Goal: Information Seeking & Learning: Find contact information

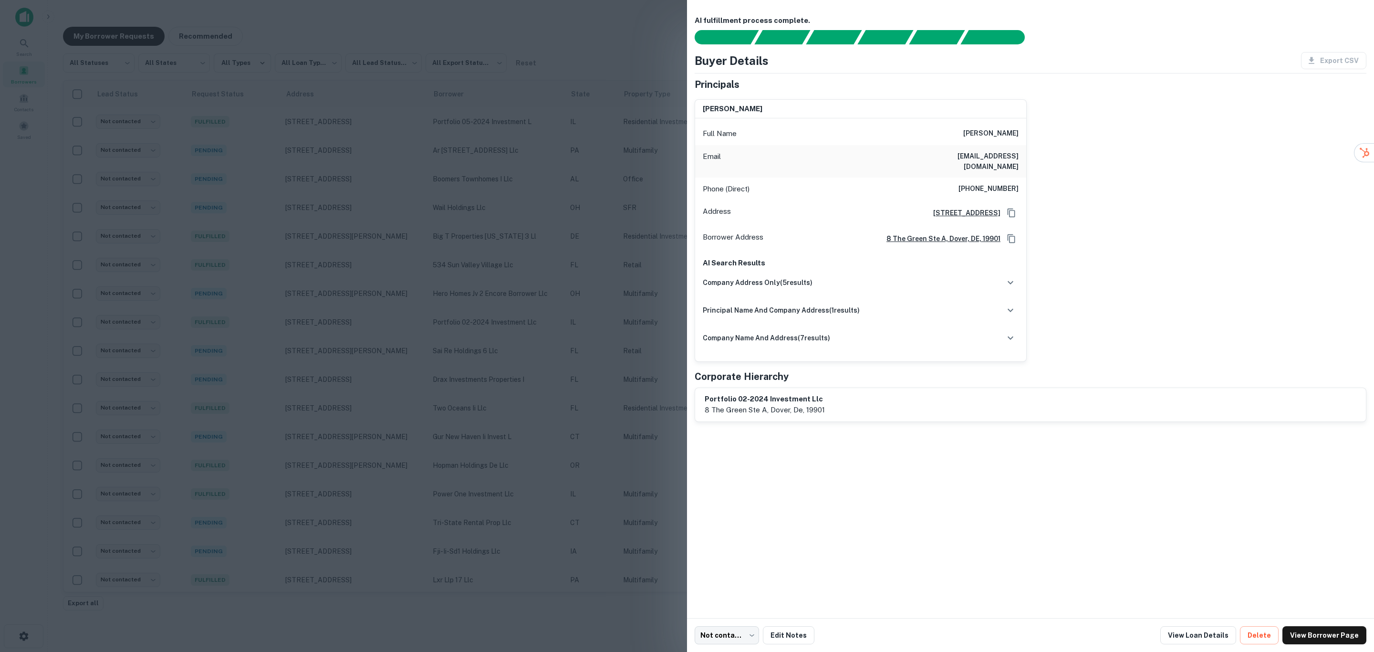
click at [616, 437] on div at bounding box center [687, 326] width 1374 height 652
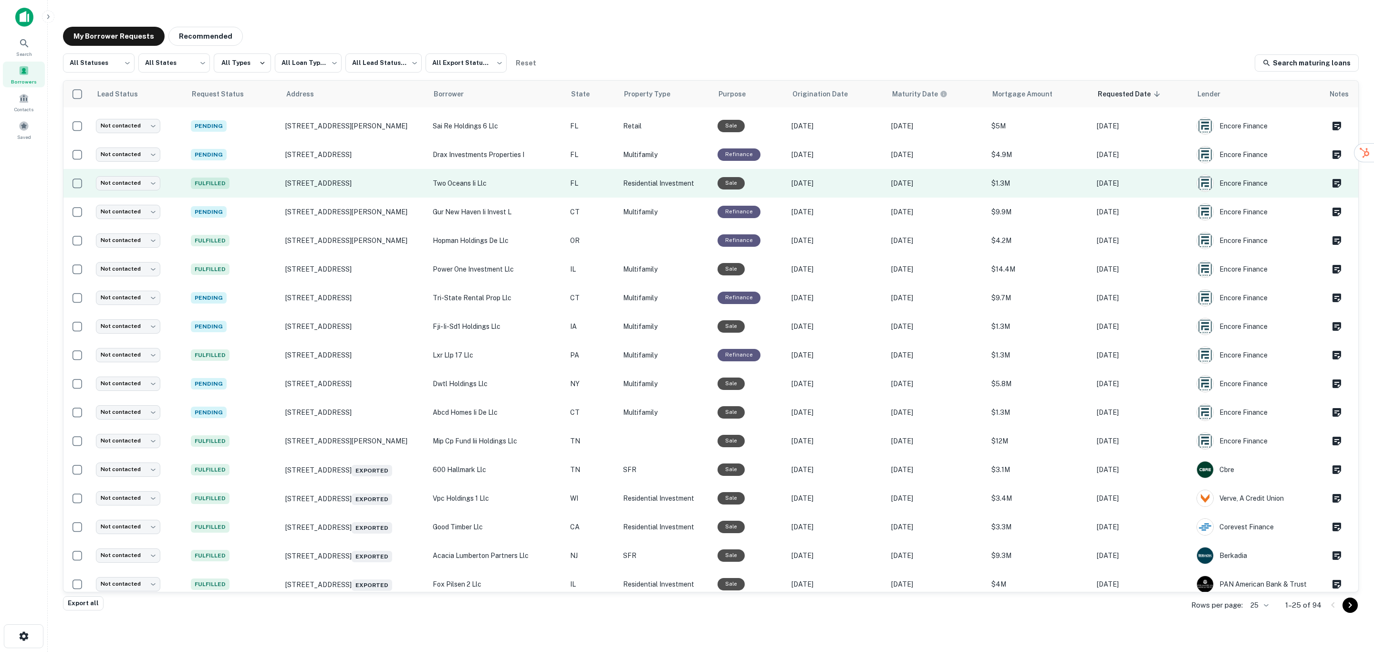
scroll to position [231, 0]
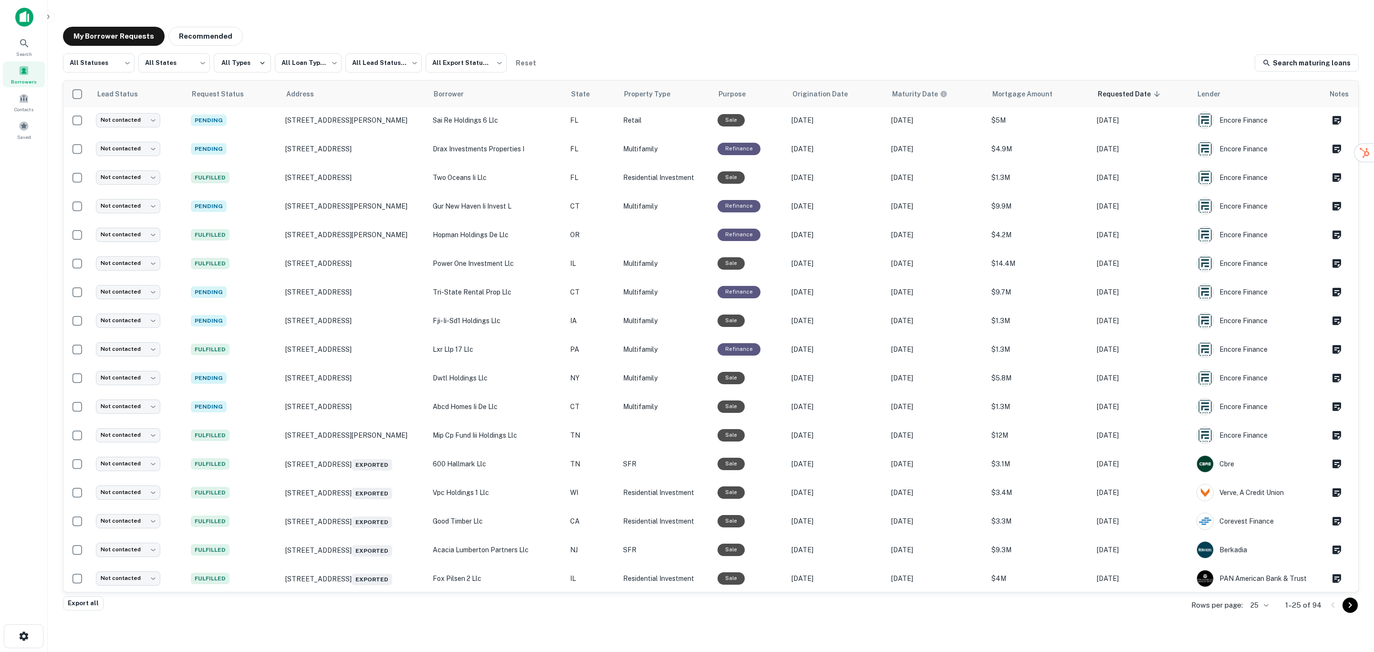
click at [1272, 601] on div "Rows per page: 25 ** 1–25 of 94" at bounding box center [1269, 605] width 179 height 26
click at [1269, 603] on body "**********" at bounding box center [687, 326] width 1374 height 652
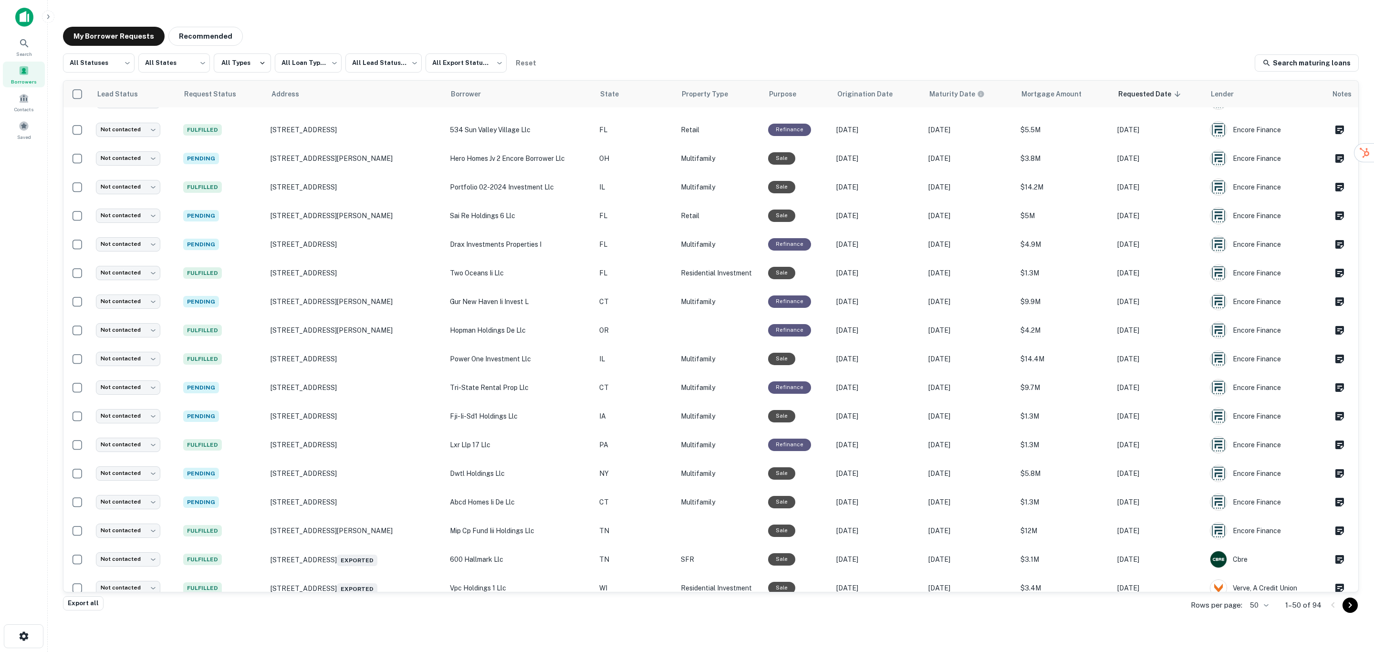
scroll to position [231, 0]
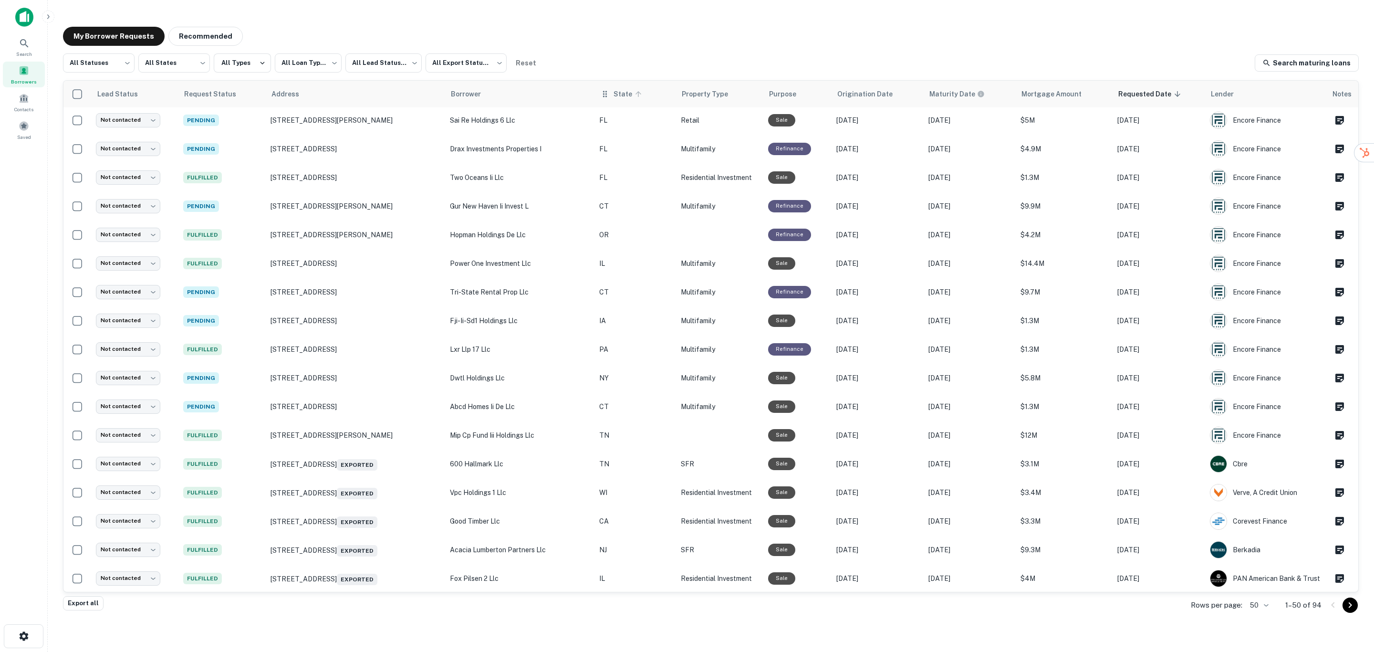
click at [635, 99] on span "State" at bounding box center [629, 93] width 31 height 11
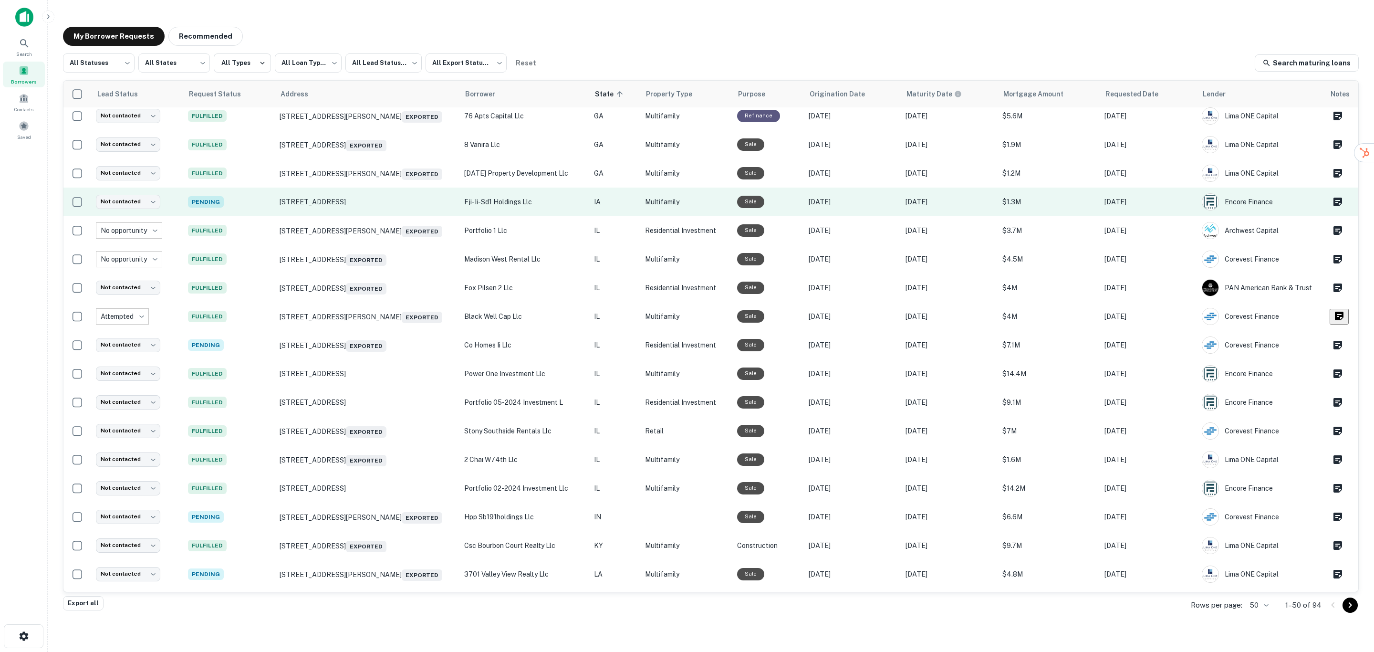
scroll to position [946, 0]
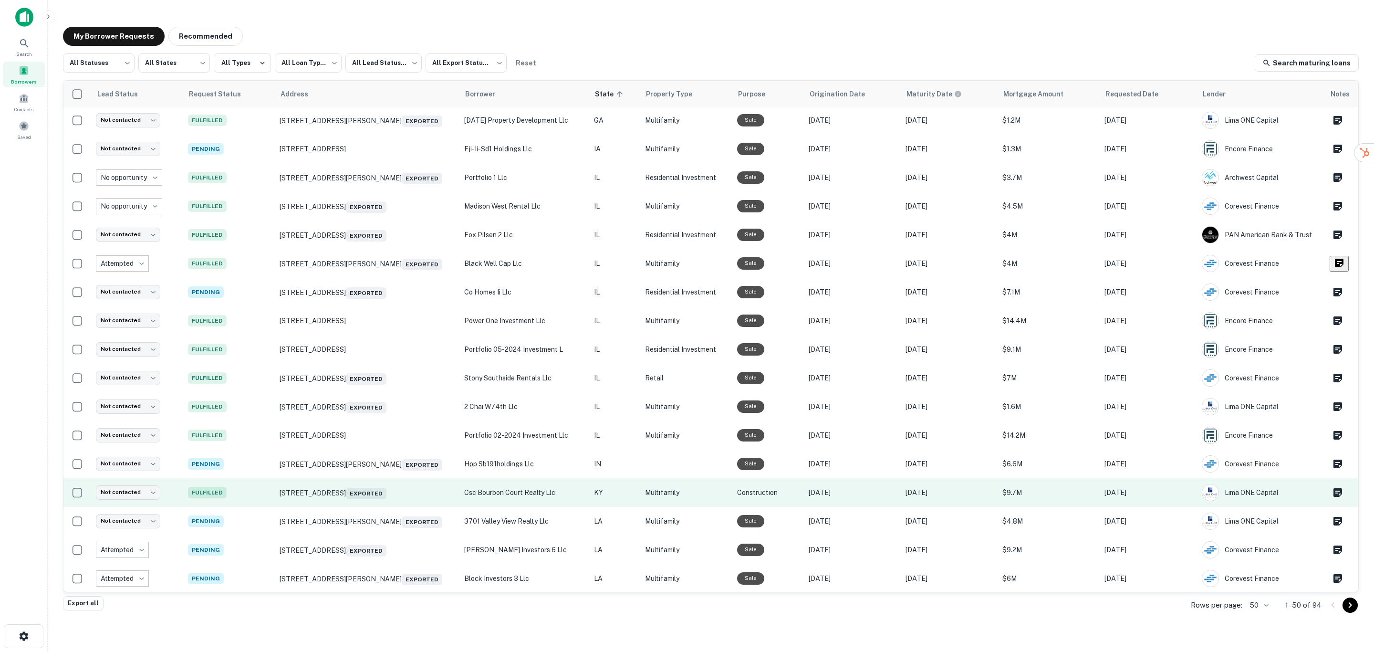
click at [545, 489] on p "csc bourbon court realty llc" at bounding box center [524, 492] width 121 height 10
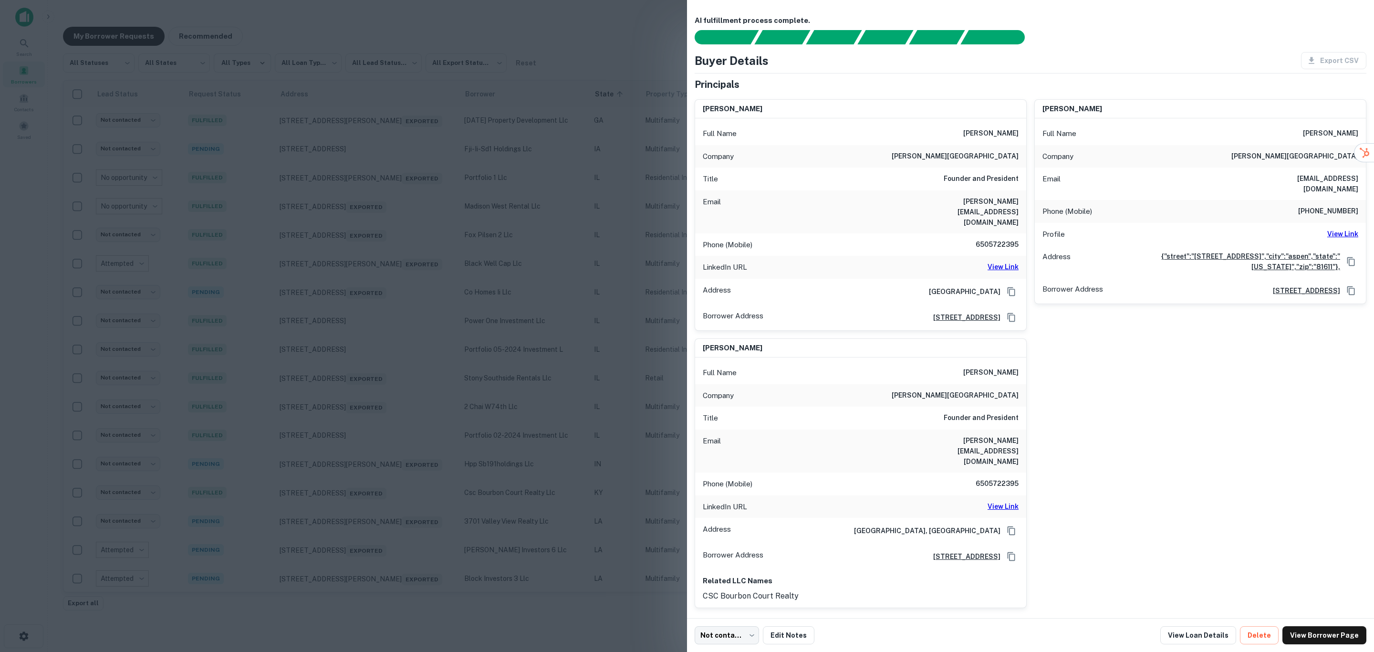
click at [990, 262] on h6 "View Link" at bounding box center [1003, 267] width 31 height 10
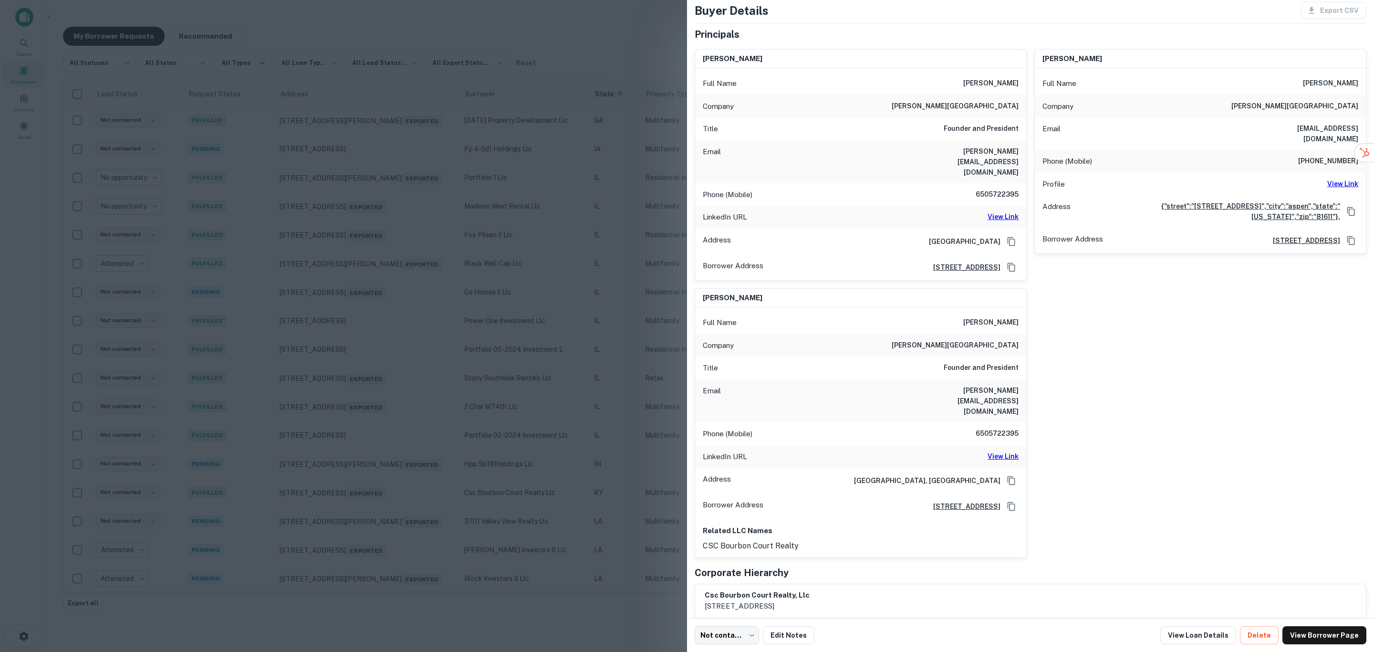
scroll to position [115, 0]
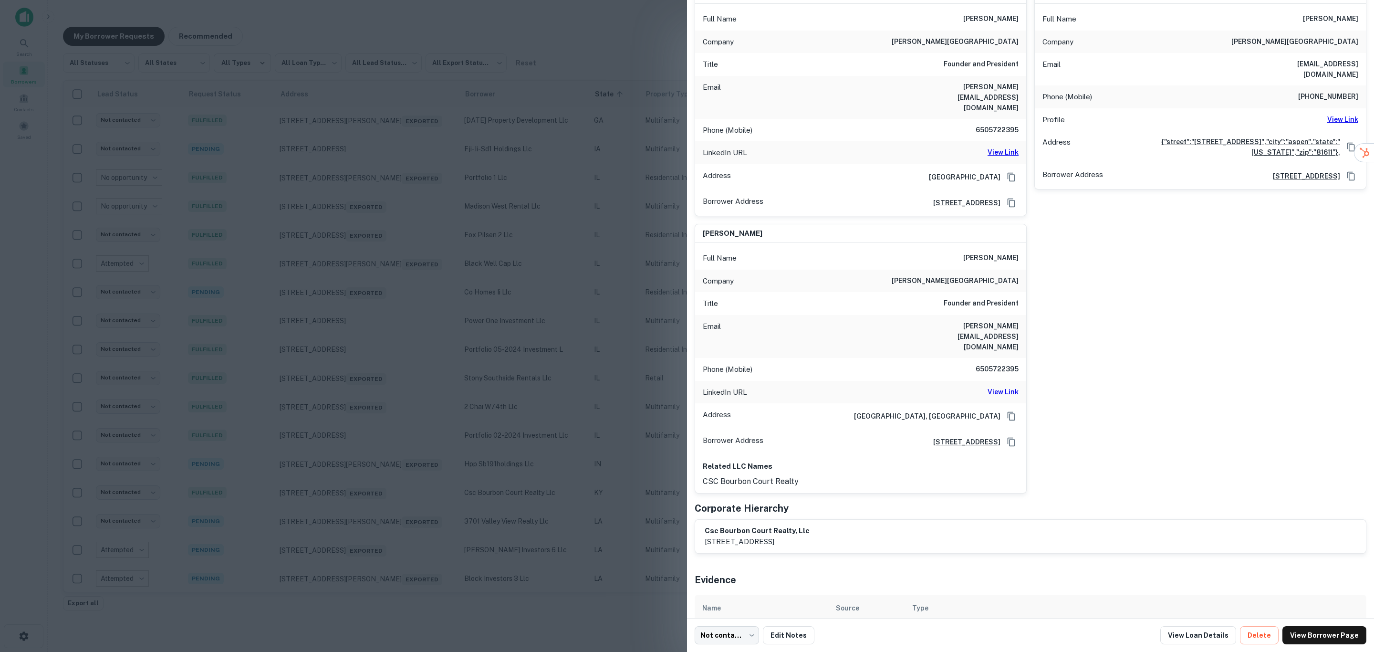
click at [1316, 626] on button "Download" at bounding box center [1337, 634] width 49 height 17
click at [1072, 299] on div "brandon cooper Full Name brandon cooper Company cooper street capital Title Fou…" at bounding box center [1027, 235] width 680 height 516
drag, startPoint x: 900, startPoint y: 84, endPoint x: 1016, endPoint y: 84, distance: 116.0
click at [1016, 84] on div "Email brandon@cooperstreetcapital.com" at bounding box center [860, 97] width 331 height 43
copy h6 "brandon@cooperstreetcapital.com"
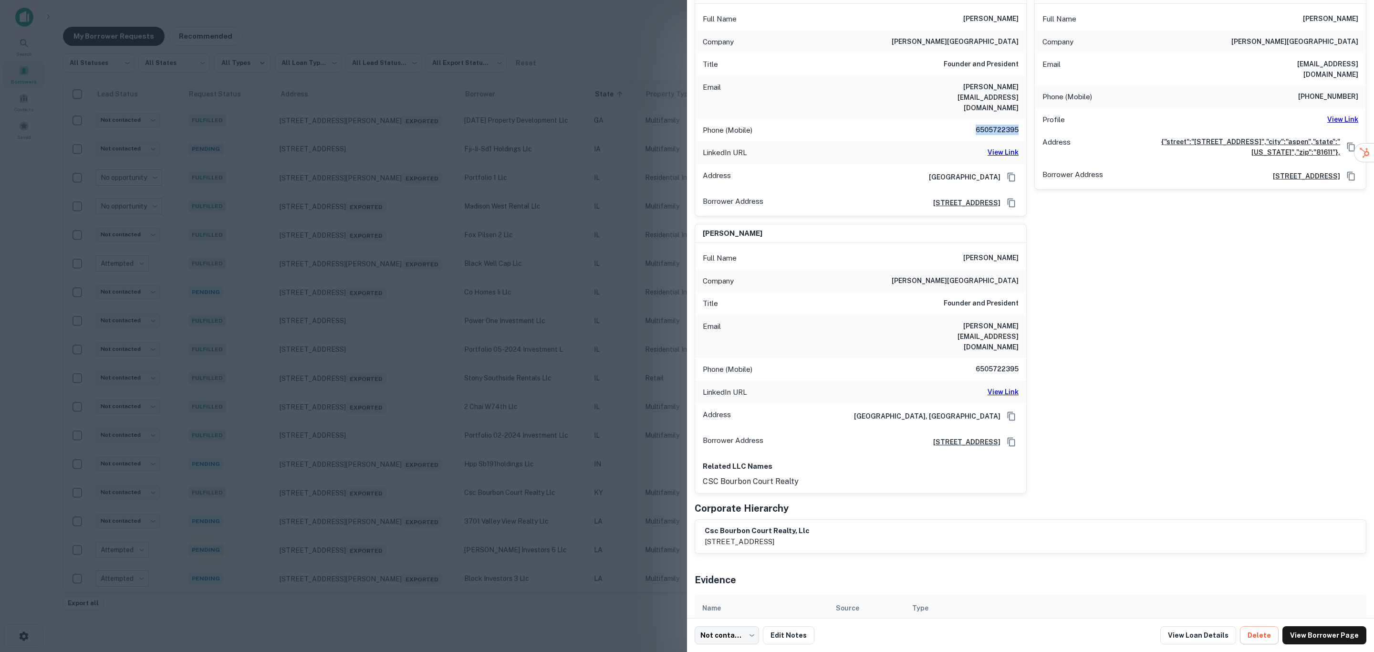
drag, startPoint x: 969, startPoint y: 111, endPoint x: 1014, endPoint y: 109, distance: 44.9
click at [1014, 119] on div "Phone (Mobile) 6505722395" at bounding box center [860, 130] width 331 height 23
copy h6 "6505722395"
click at [356, 132] on div at bounding box center [687, 326] width 1374 height 652
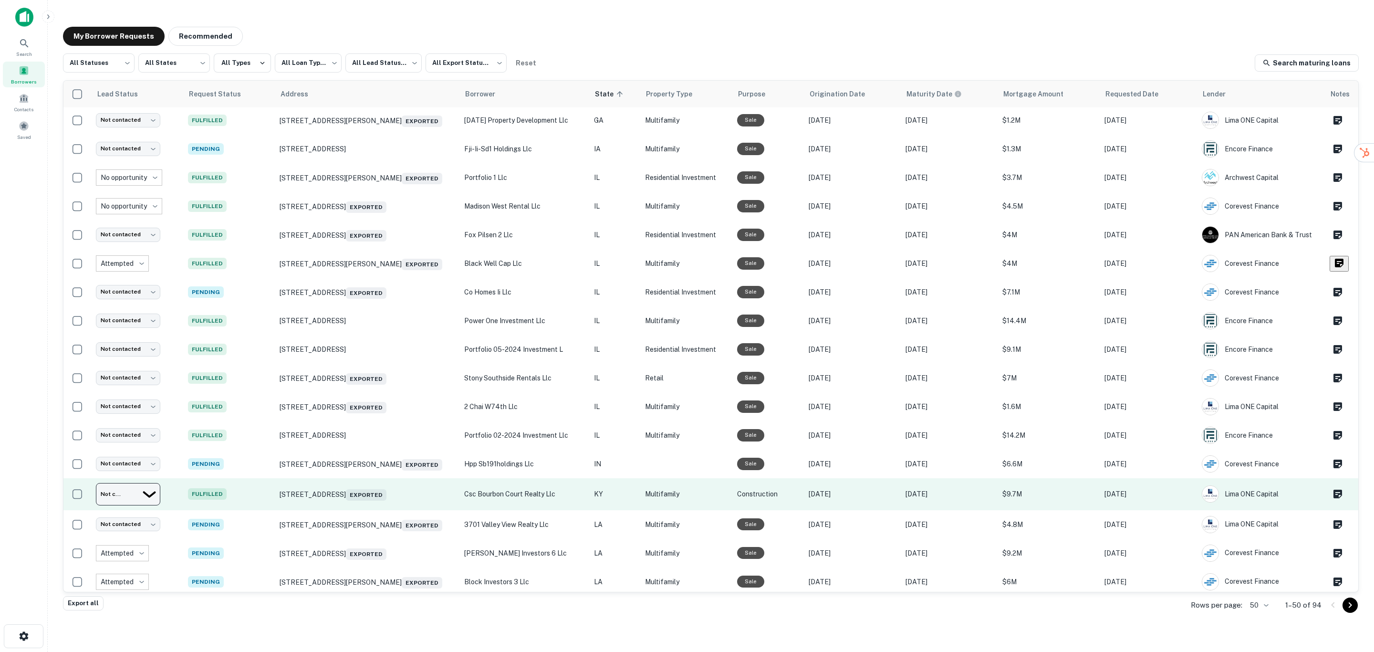
click at [145, 489] on body "**********" at bounding box center [687, 326] width 1374 height 652
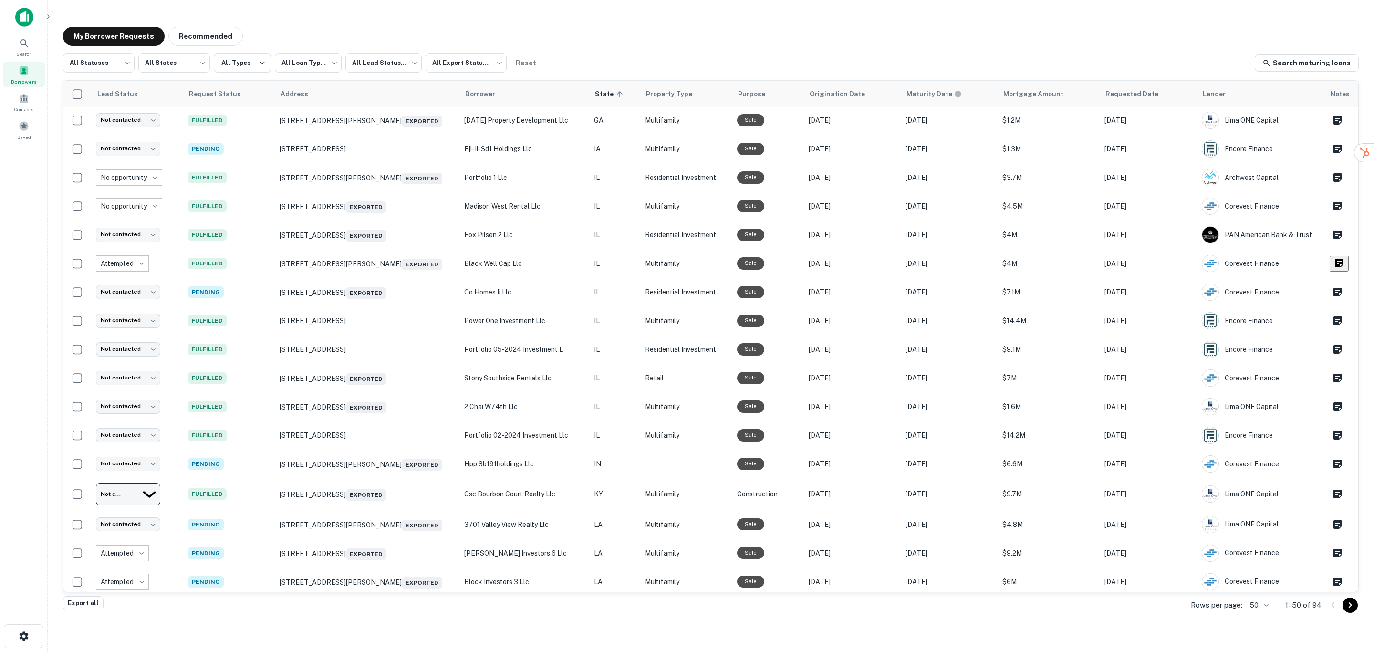
type input "*********"
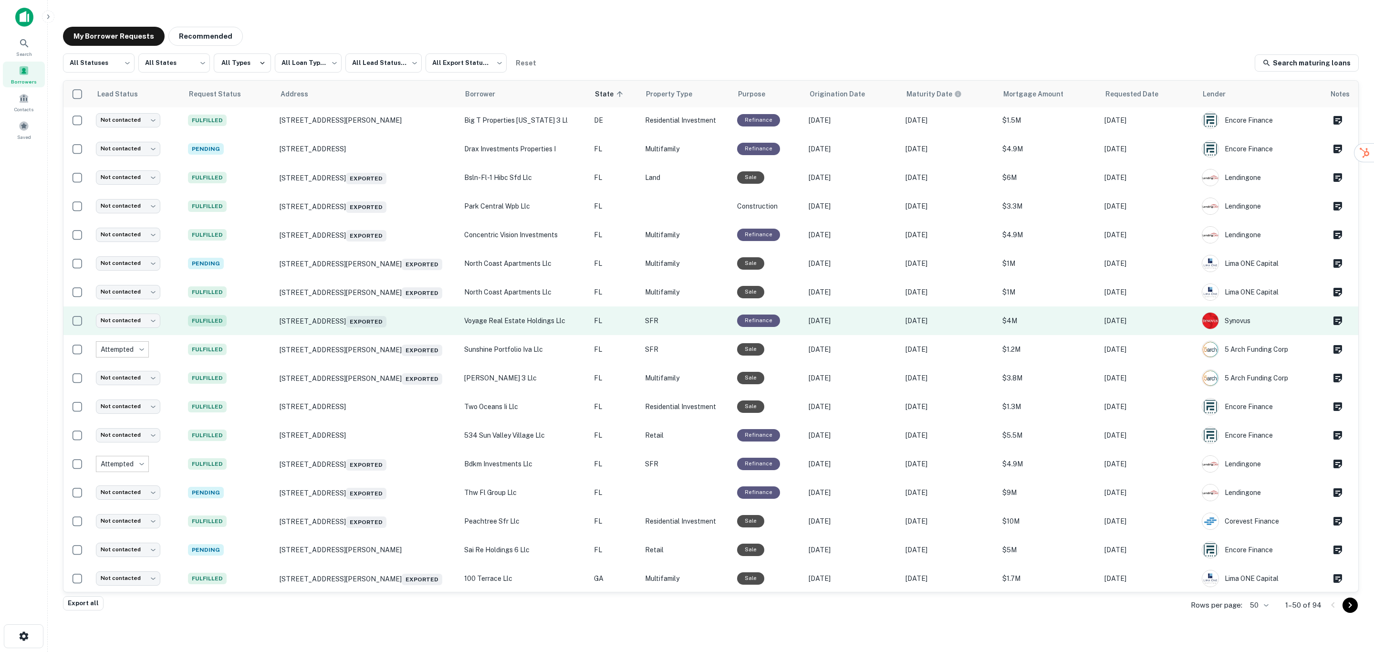
scroll to position [0, 0]
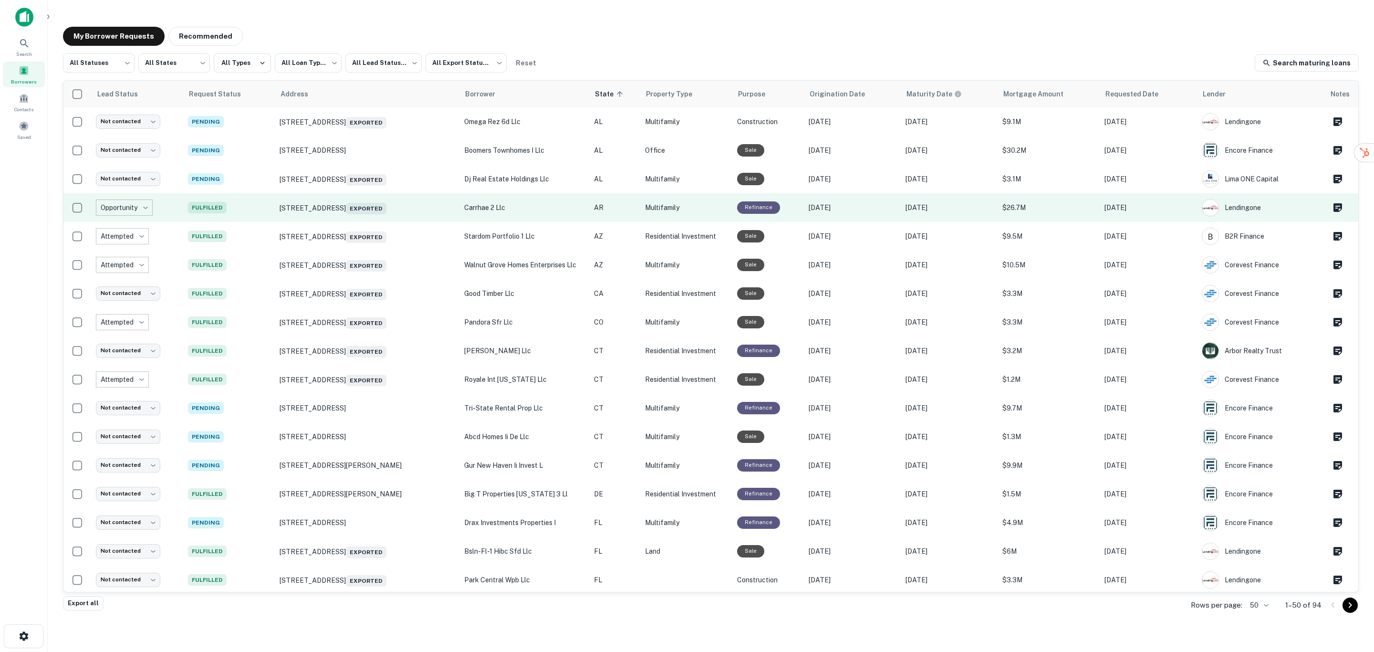
click at [503, 210] on p "carrhae 2 llc" at bounding box center [524, 207] width 121 height 10
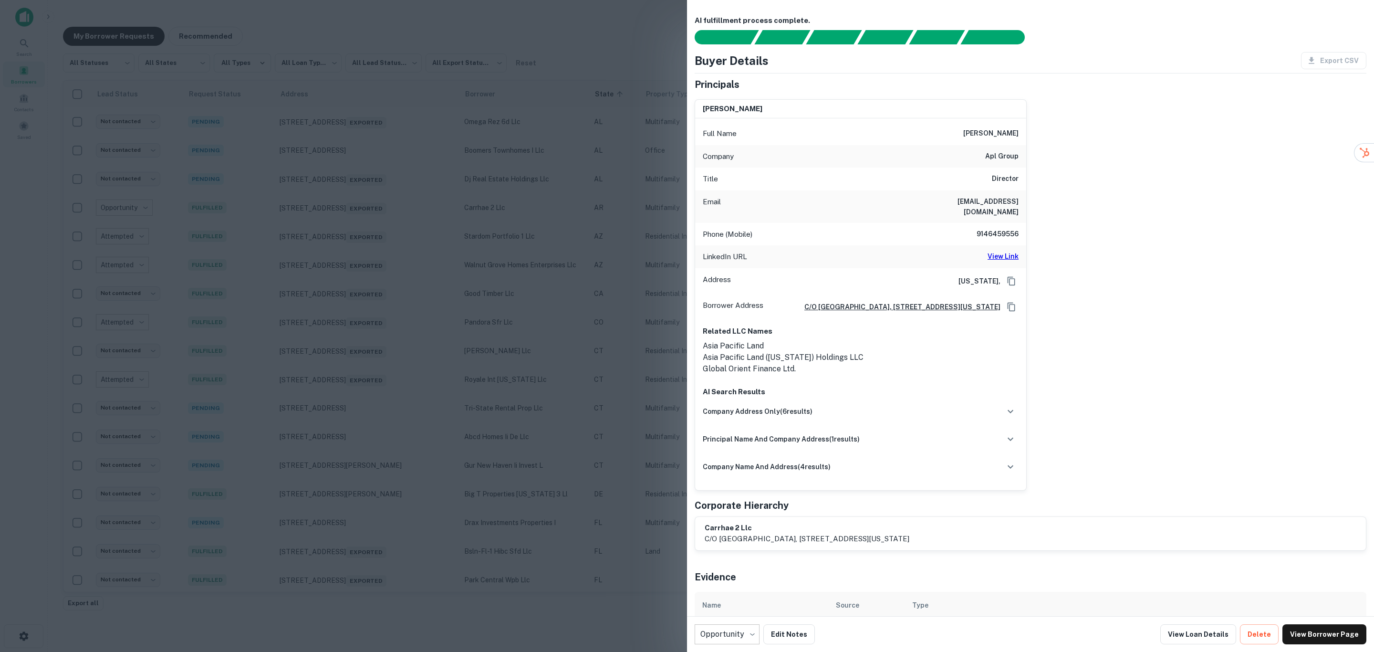
click at [990, 251] on h6 "View Link" at bounding box center [1003, 256] width 31 height 10
click at [590, 264] on div at bounding box center [687, 326] width 1374 height 652
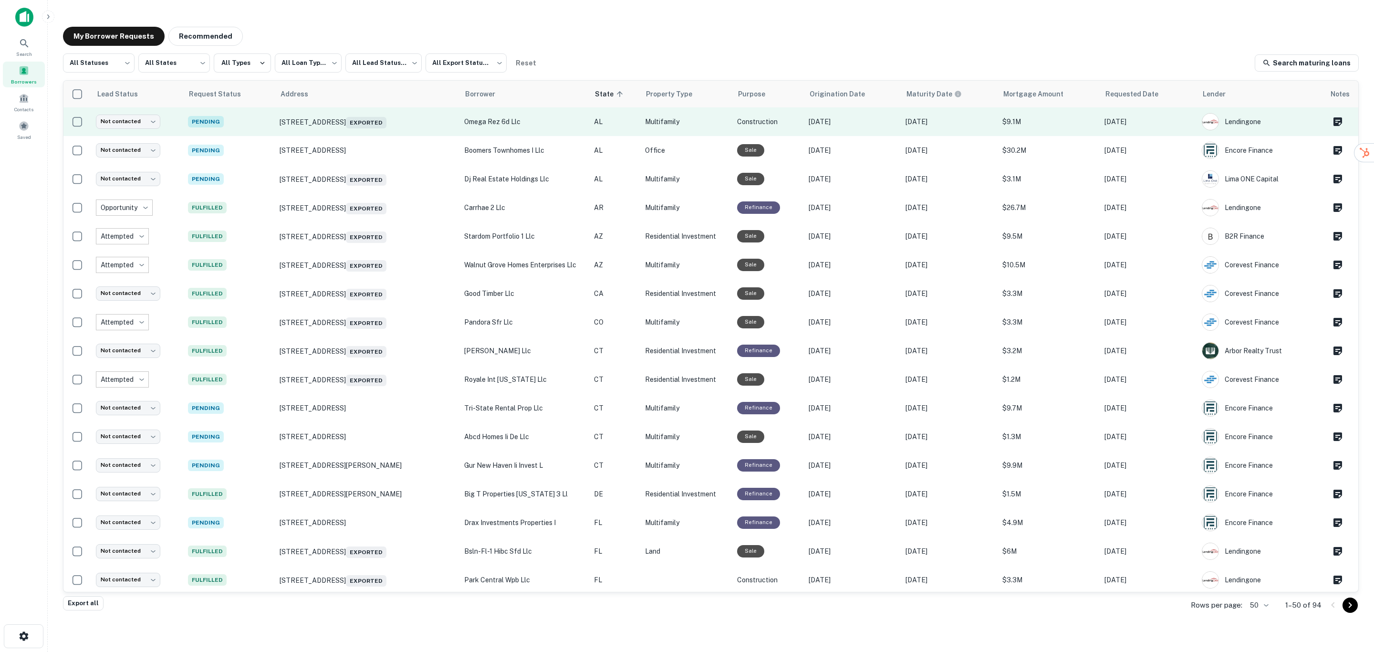
click at [521, 125] on p "omega rez 6d llc" at bounding box center [524, 121] width 121 height 10
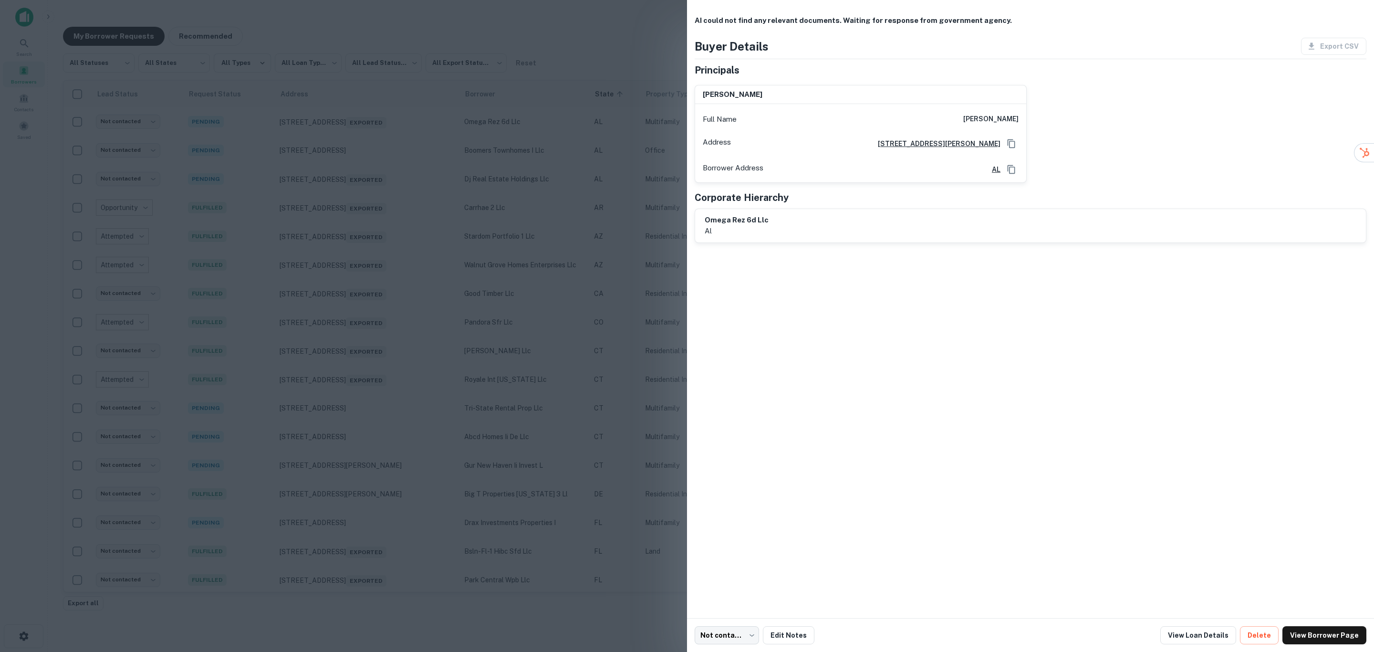
click at [586, 145] on div at bounding box center [687, 326] width 1374 height 652
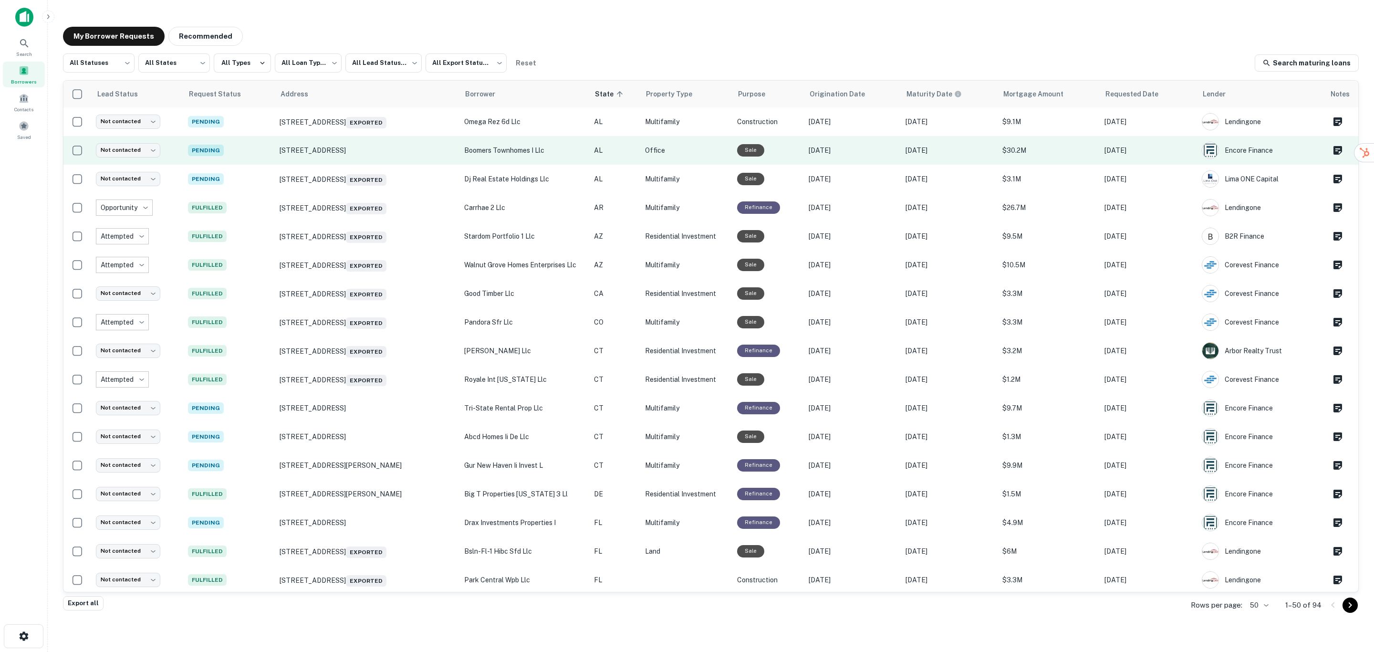
click at [528, 149] on p "boomers townhomes i llc" at bounding box center [524, 150] width 121 height 10
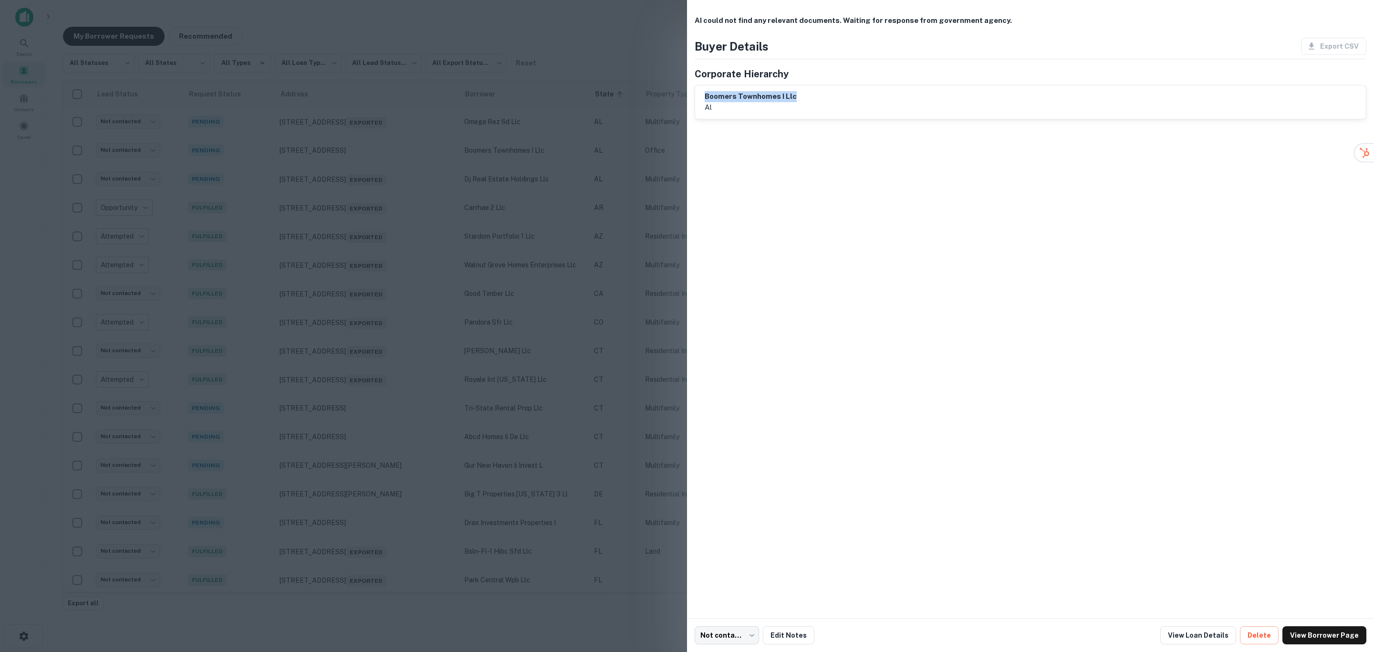
drag, startPoint x: 792, startPoint y: 112, endPoint x: 687, endPoint y: 108, distance: 105.1
click at [687, 108] on div "AI could not find any relevant documents. Waiting for response from government …" at bounding box center [1030, 309] width 687 height 618
copy h6 "boomers townhomes i llc"
click at [675, 127] on div at bounding box center [687, 326] width 1374 height 652
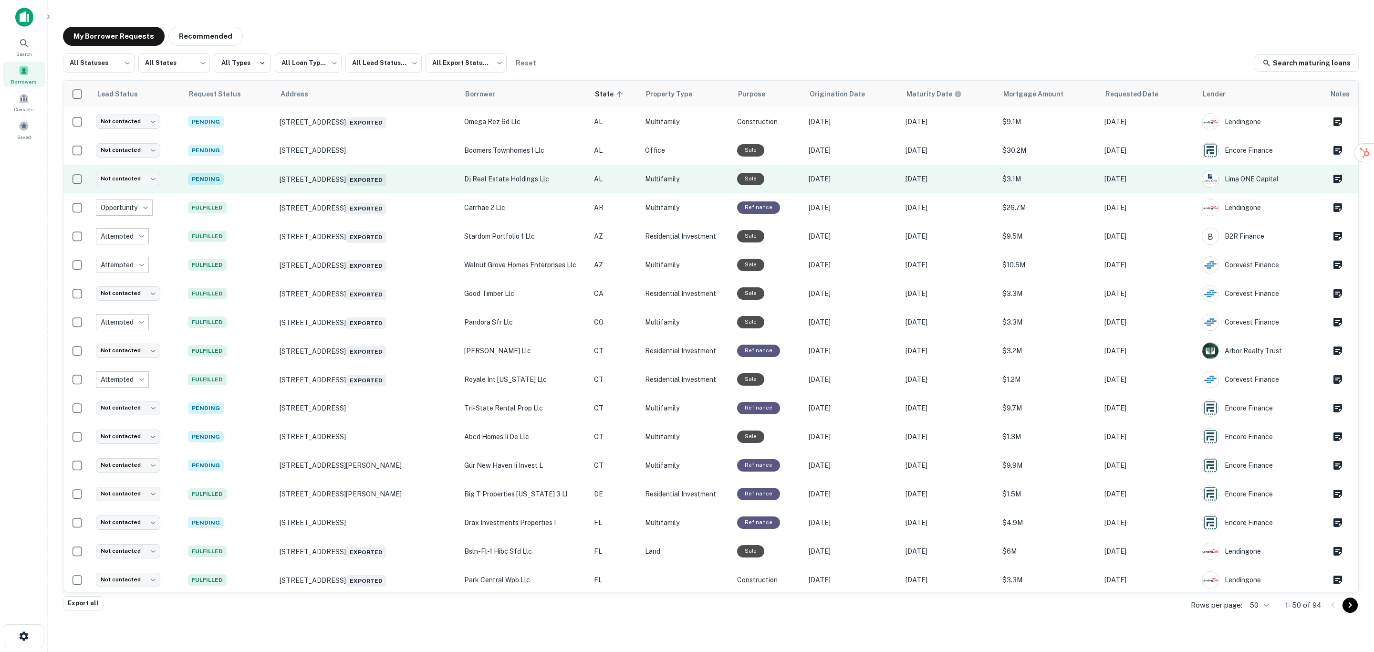
click at [529, 179] on p "dj real estate holdings llc" at bounding box center [524, 179] width 121 height 10
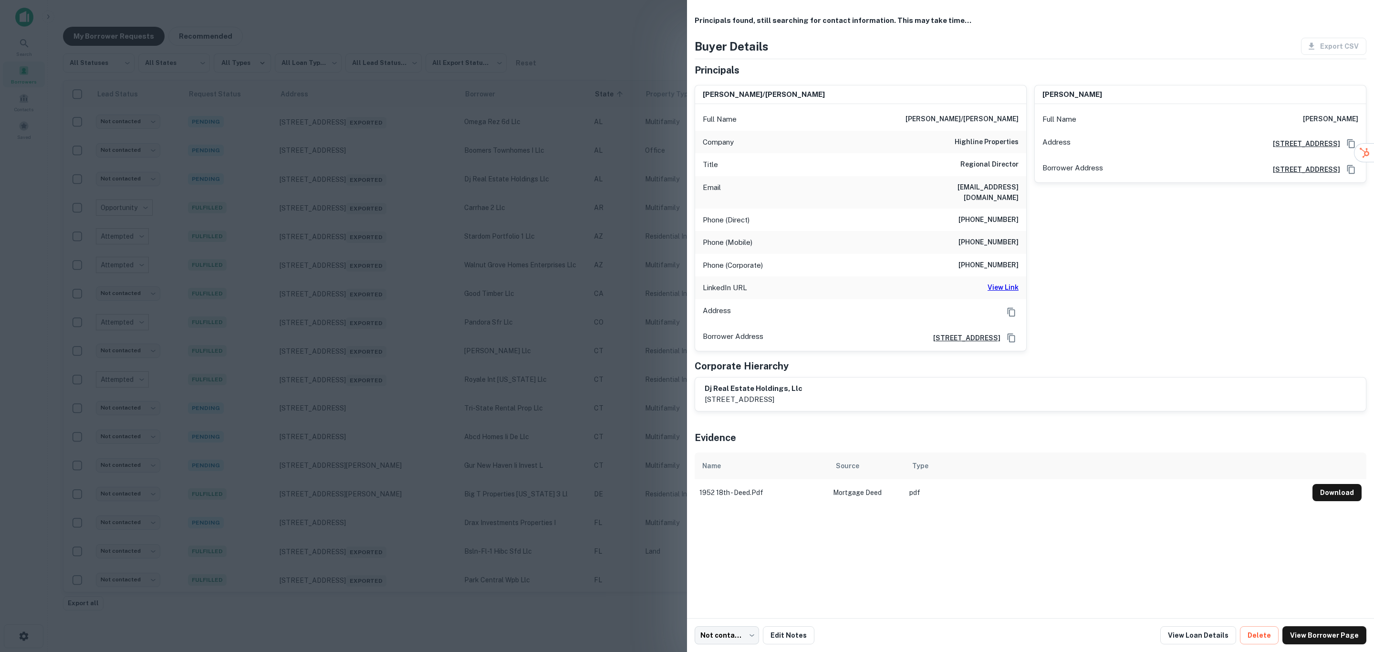
click at [1338, 501] on button "Download" at bounding box center [1337, 492] width 49 height 17
click at [546, 187] on div at bounding box center [687, 326] width 1374 height 652
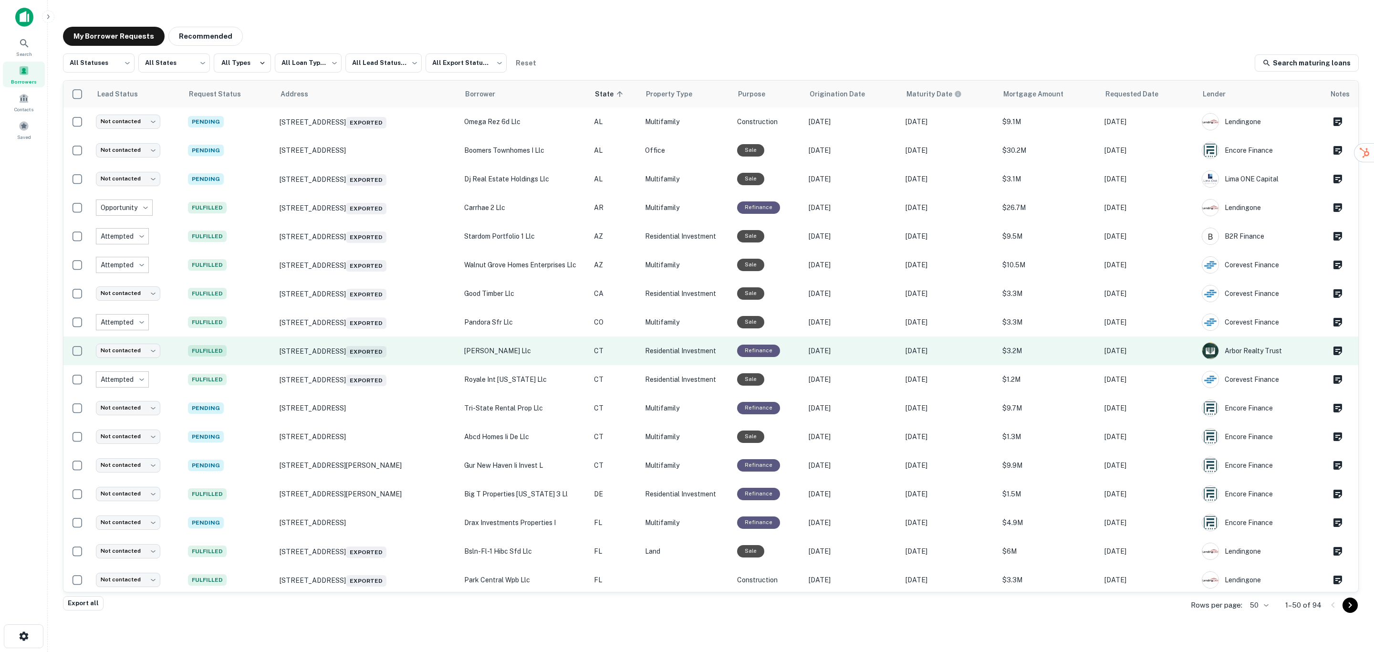
click at [500, 348] on p "netz te llc" at bounding box center [524, 351] width 121 height 10
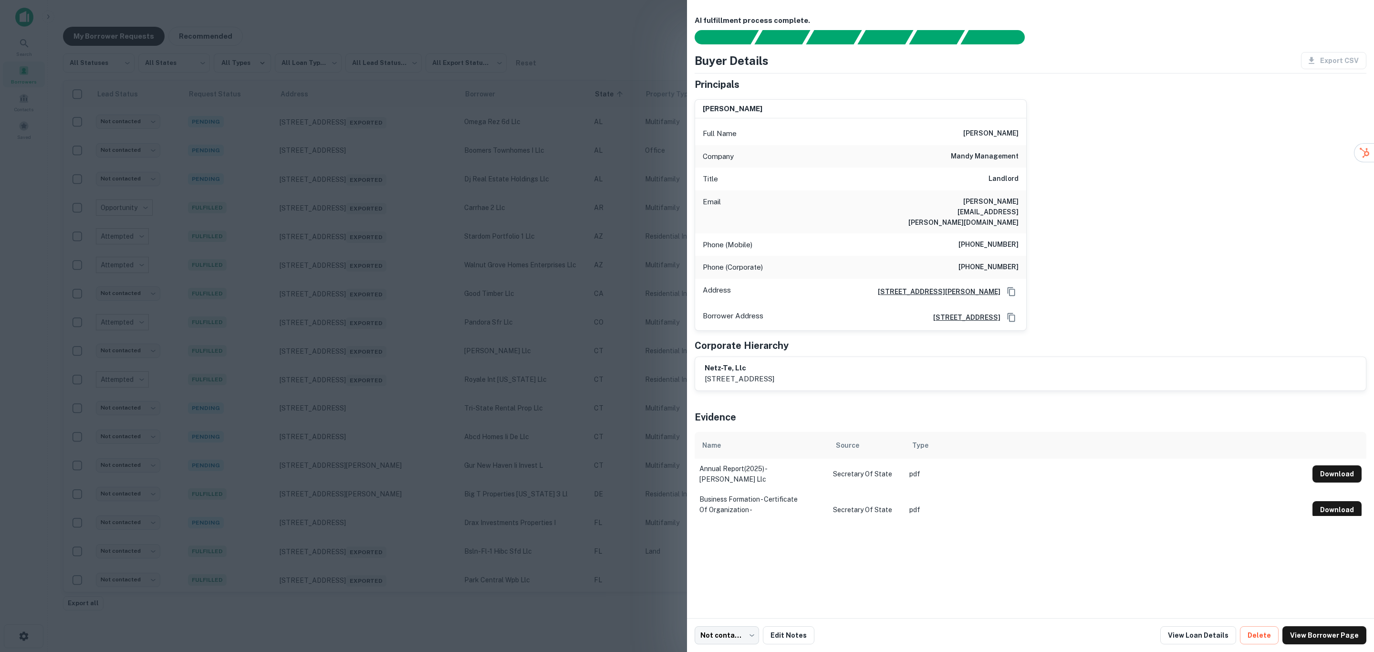
drag, startPoint x: 949, startPoint y: 131, endPoint x: 1036, endPoint y: 131, distance: 86.4
click at [1036, 131] on div "menachem gurevitch Full Name menachem gurevitch Company mandy management Title …" at bounding box center [1027, 211] width 680 height 239
copy h6 "menachem gurevitch"
click at [658, 234] on div at bounding box center [687, 326] width 1374 height 652
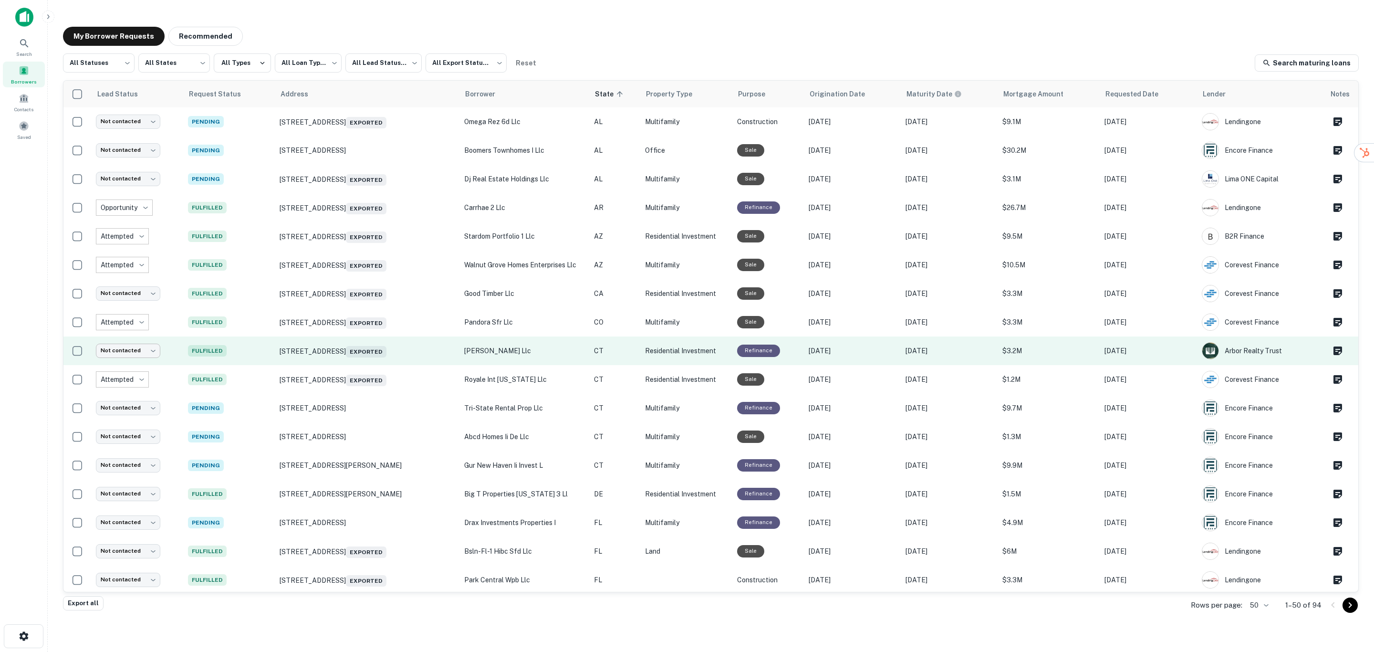
click at [154, 352] on body "**********" at bounding box center [687, 326] width 1374 height 652
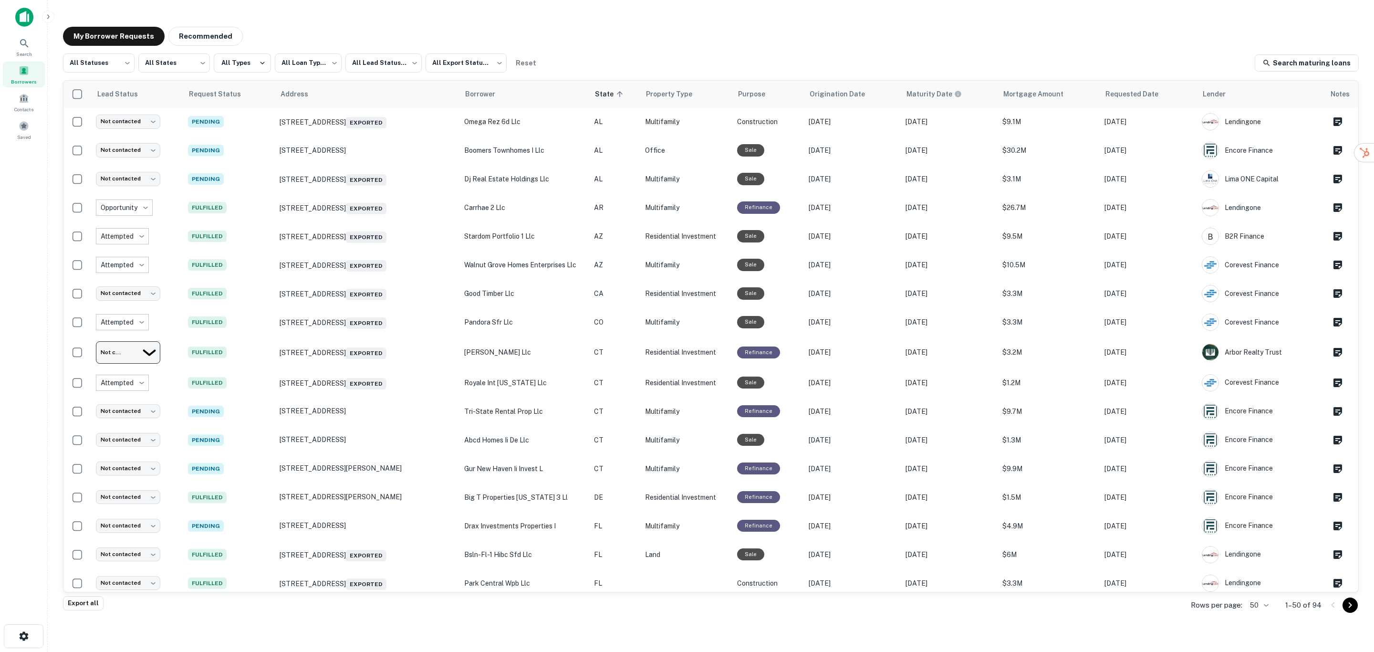
type input "*********"
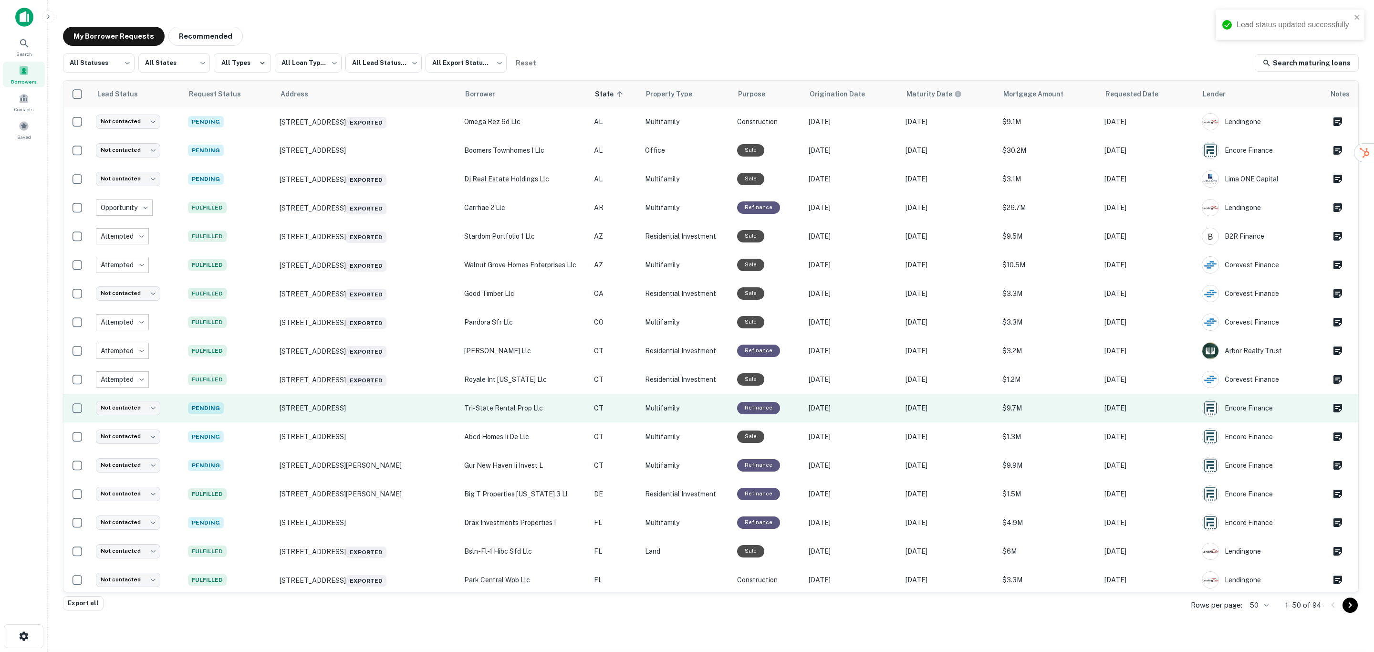
click at [501, 404] on p "tri-state rental prop llc" at bounding box center [524, 408] width 121 height 10
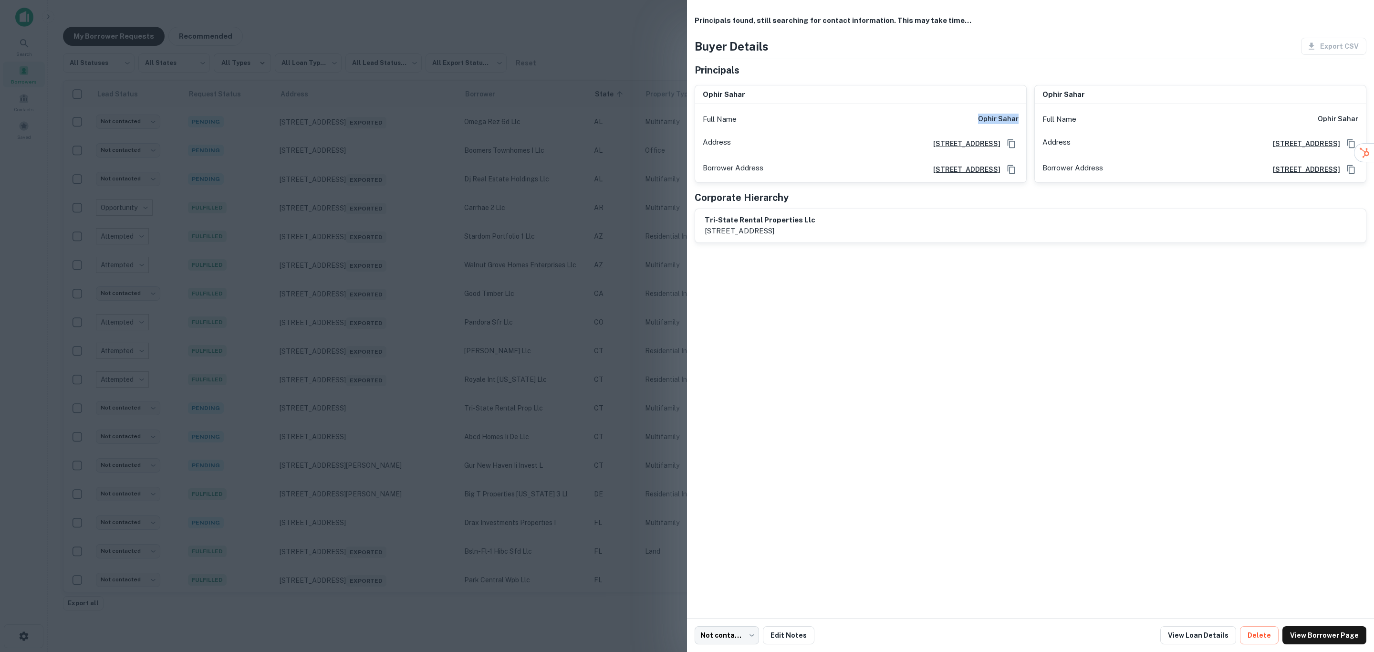
drag, startPoint x: 992, startPoint y: 132, endPoint x: 1024, endPoint y: 133, distance: 31.5
click at [1024, 131] on div "Full Name ophir sahar" at bounding box center [860, 119] width 331 height 23
copy h6 "ophir sahar"
click at [661, 342] on div at bounding box center [687, 326] width 1374 height 652
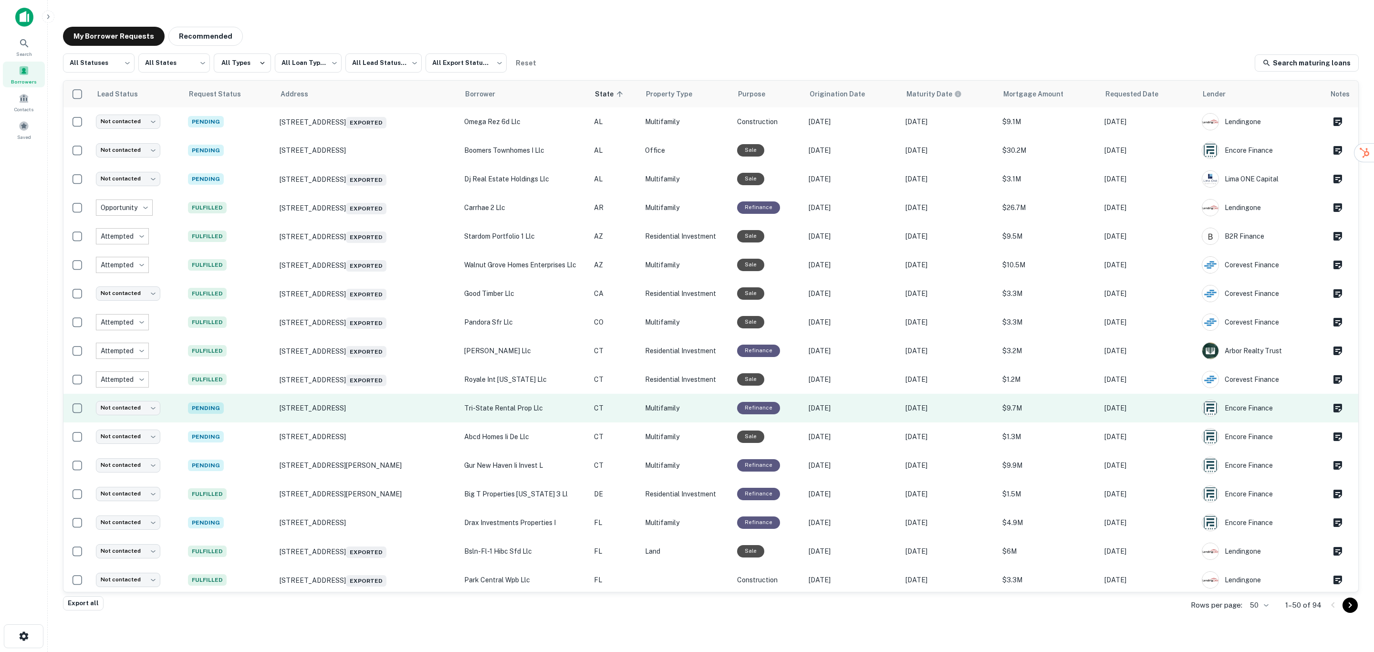
click at [533, 407] on p "tri-state rental prop llc" at bounding box center [524, 408] width 121 height 10
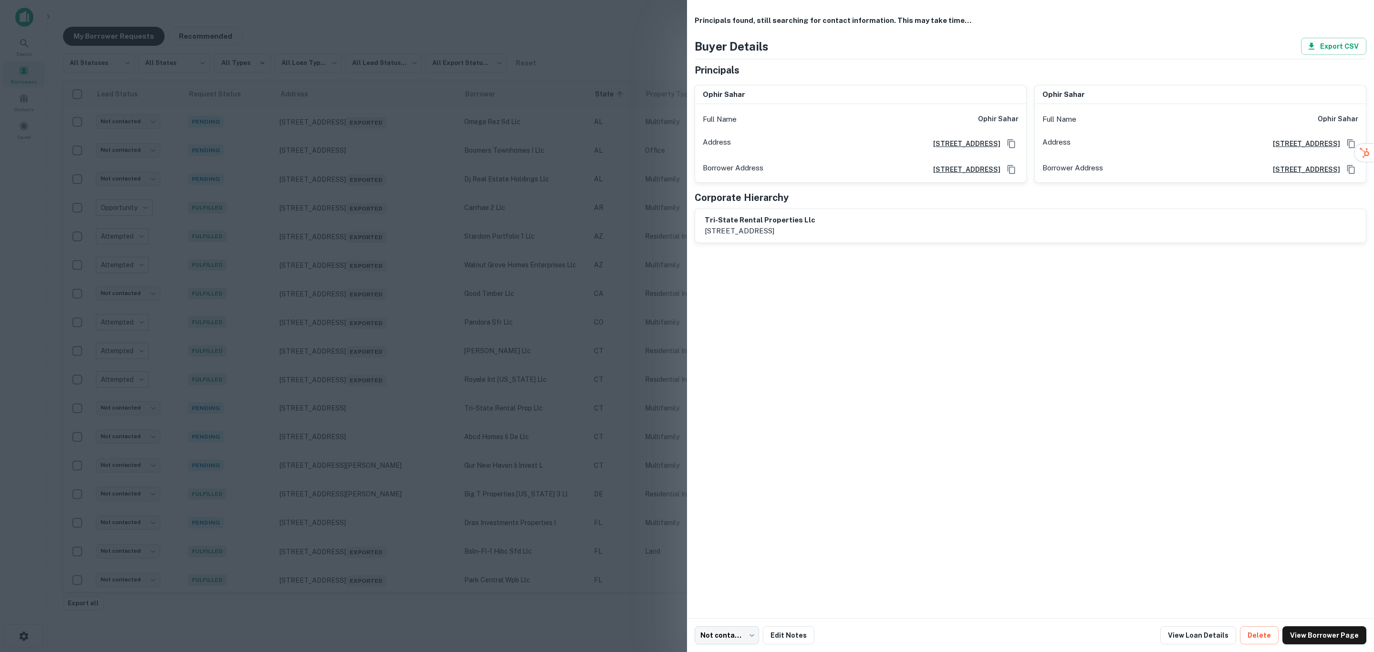
click at [537, 331] on div at bounding box center [687, 326] width 1374 height 652
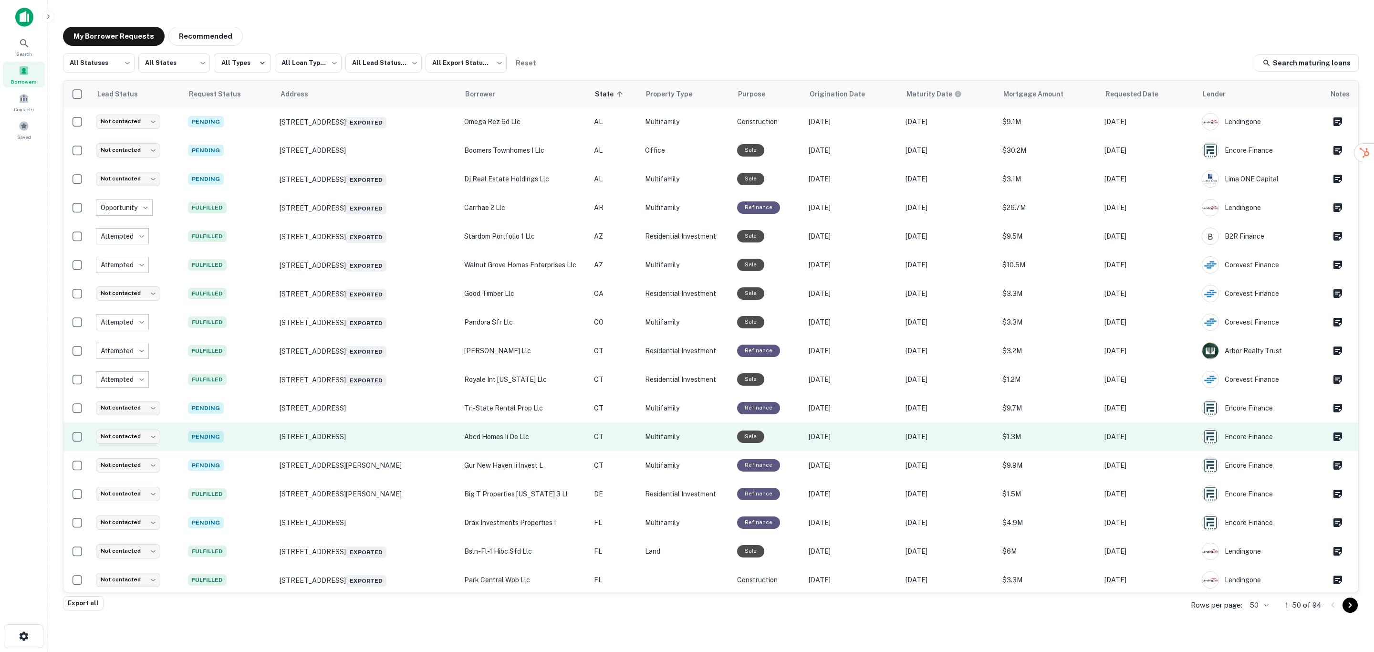
click at [543, 436] on p "abcd homes ii de llc" at bounding box center [524, 436] width 121 height 10
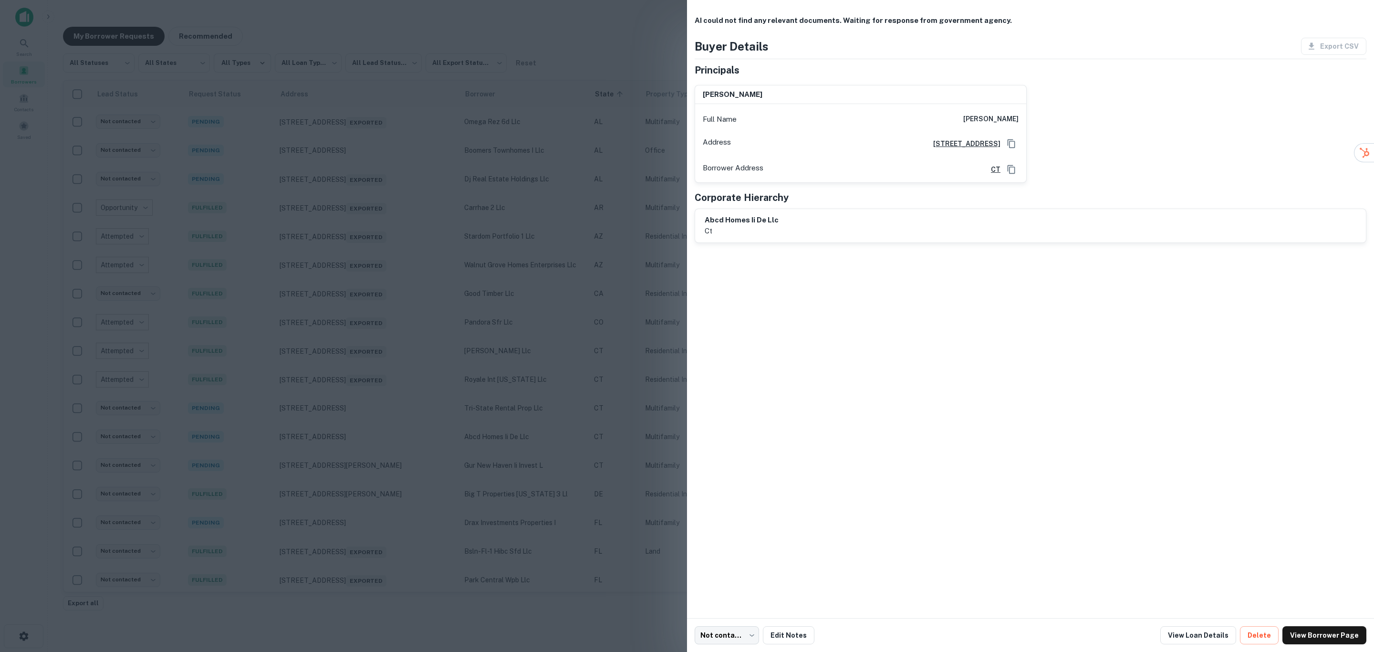
click at [536, 427] on div at bounding box center [687, 326] width 1374 height 652
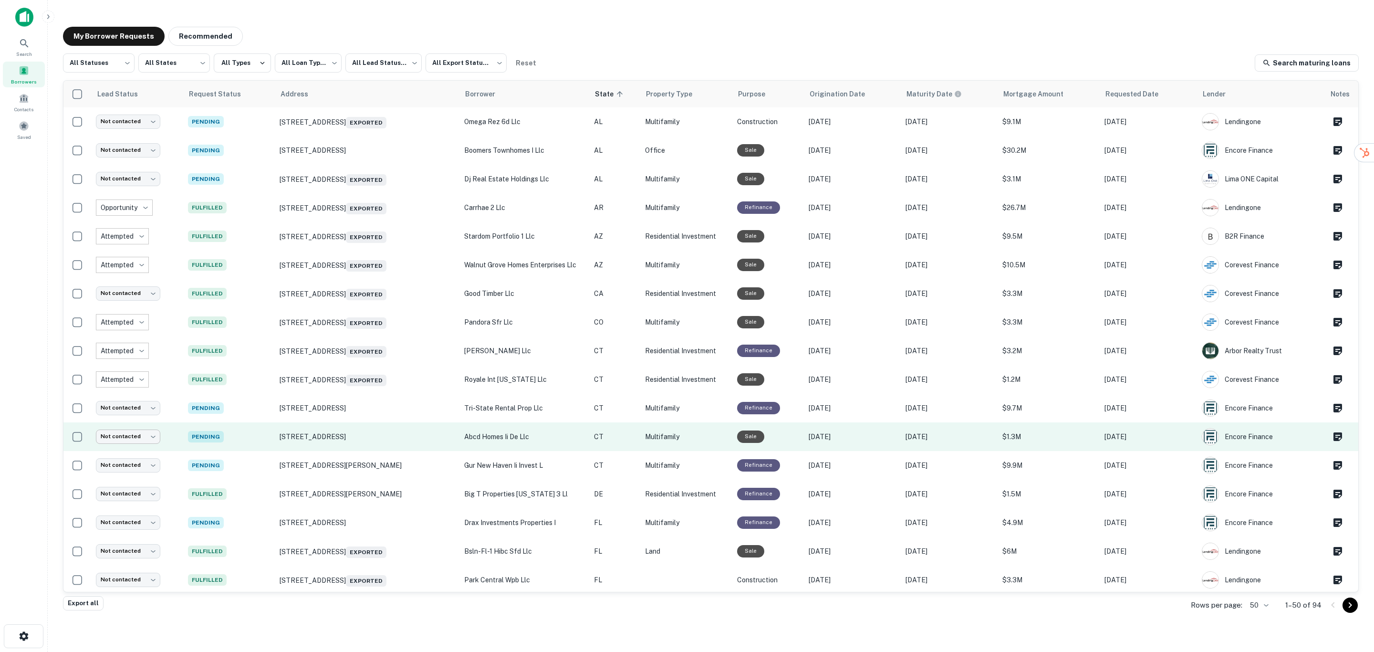
click at [152, 441] on body "**********" at bounding box center [687, 326] width 1374 height 652
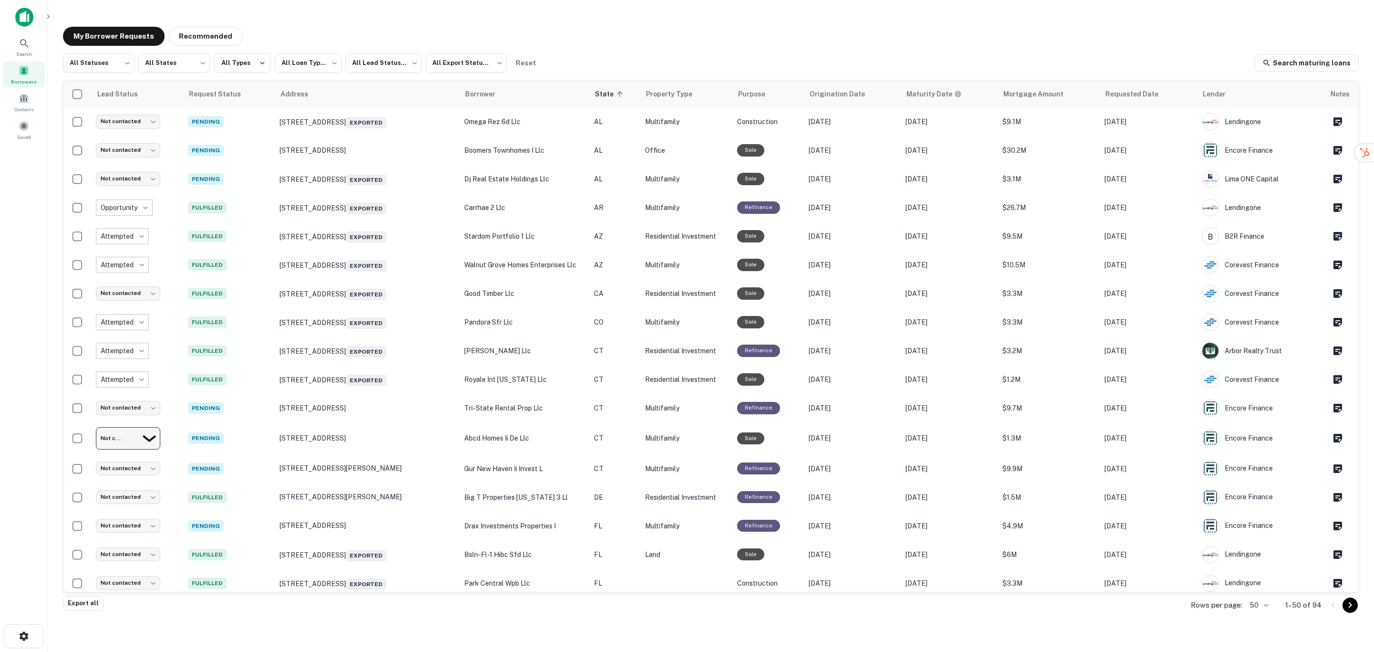
type input "*********"
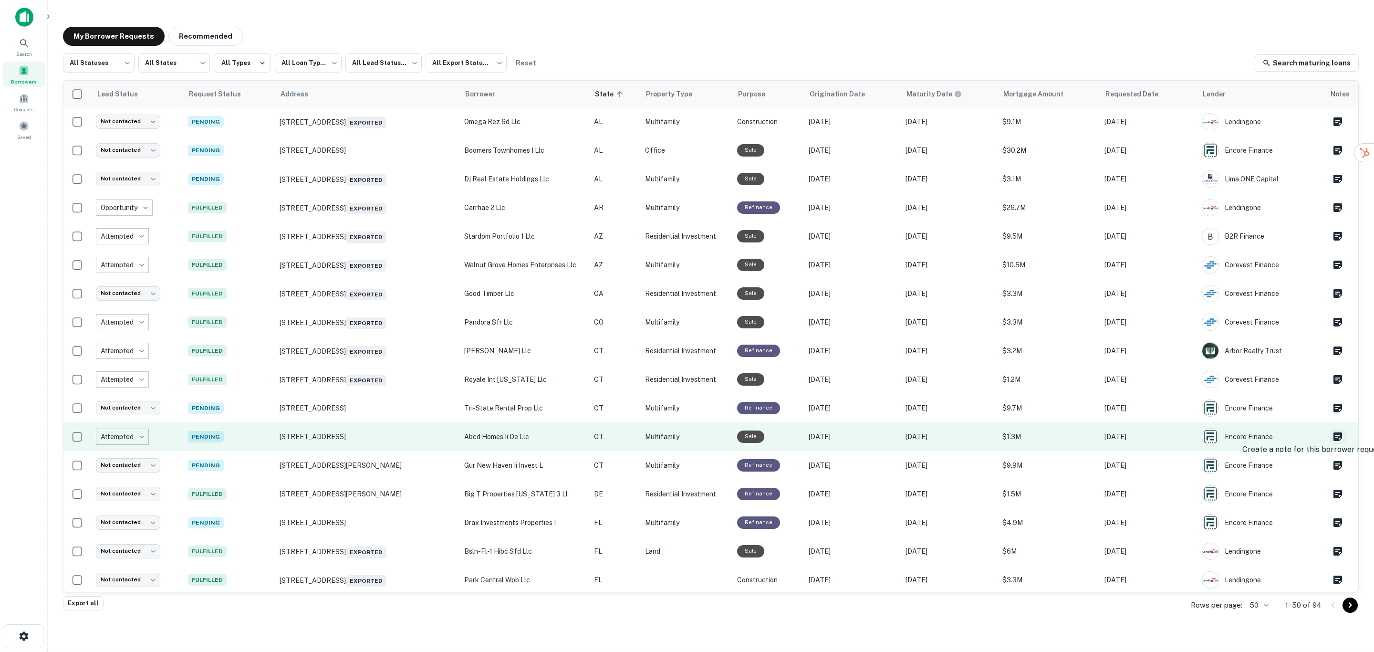
click at [1334, 436] on icon "Create a note for this borrower request" at bounding box center [1338, 436] width 9 height 9
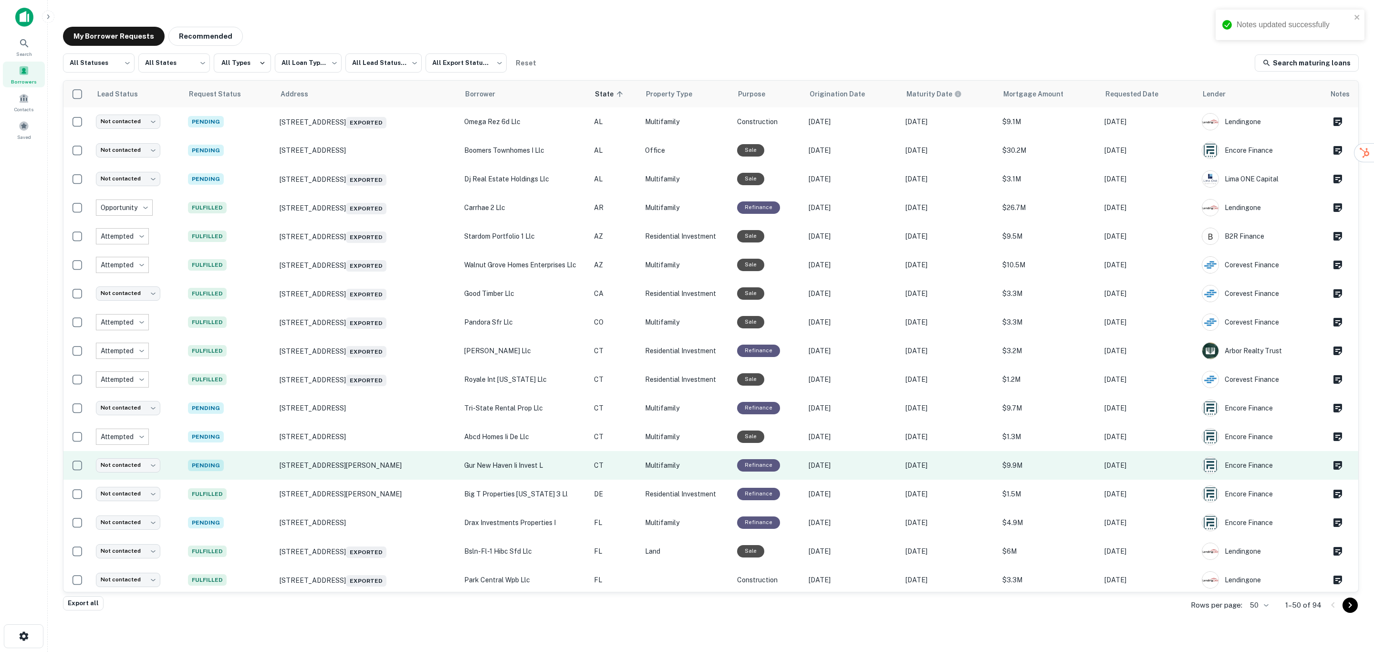
click at [522, 466] on p "gur new haven ii invest l" at bounding box center [524, 465] width 121 height 10
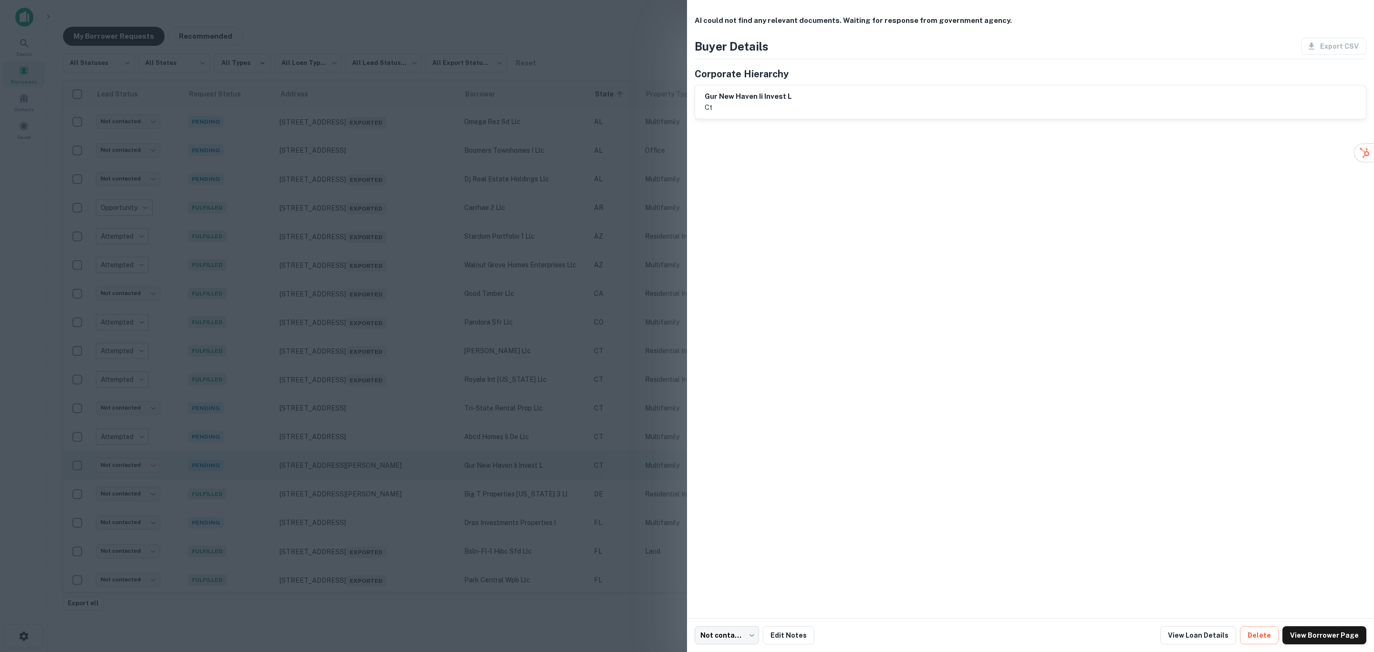
click at [522, 466] on div at bounding box center [687, 326] width 1374 height 652
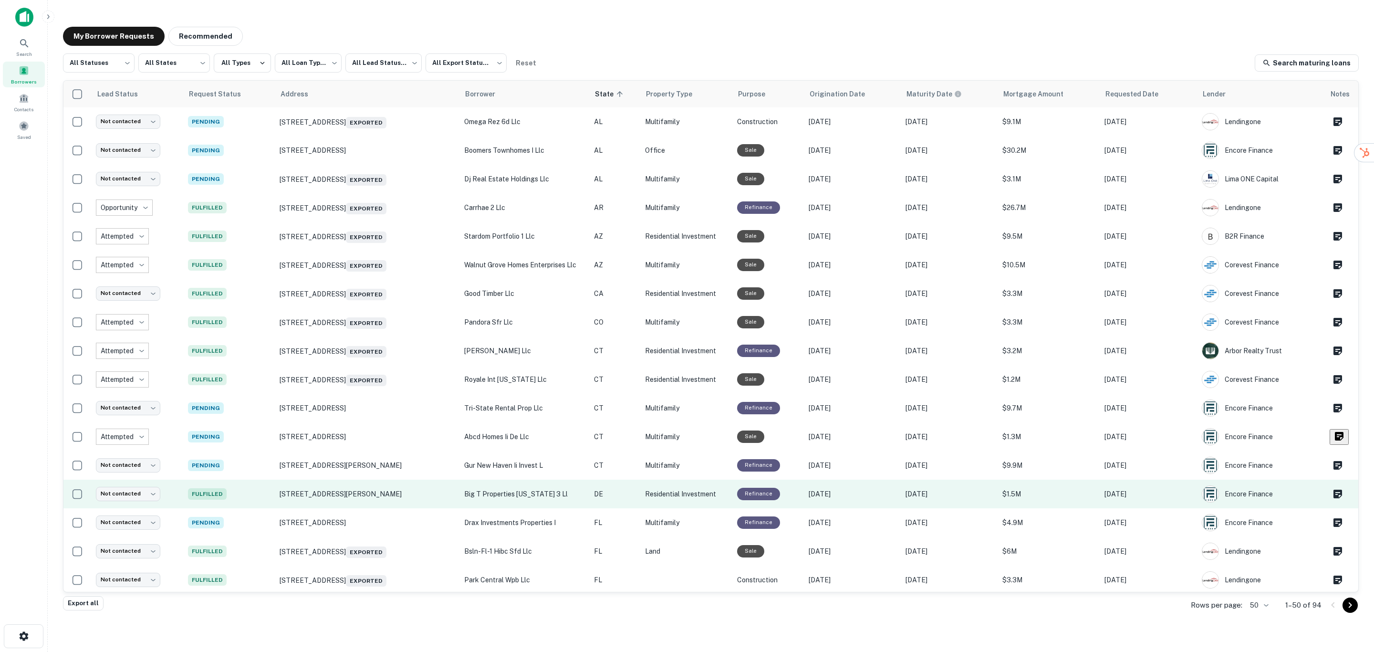
click at [526, 497] on p "big t properties delaware 3 ll" at bounding box center [524, 494] width 121 height 10
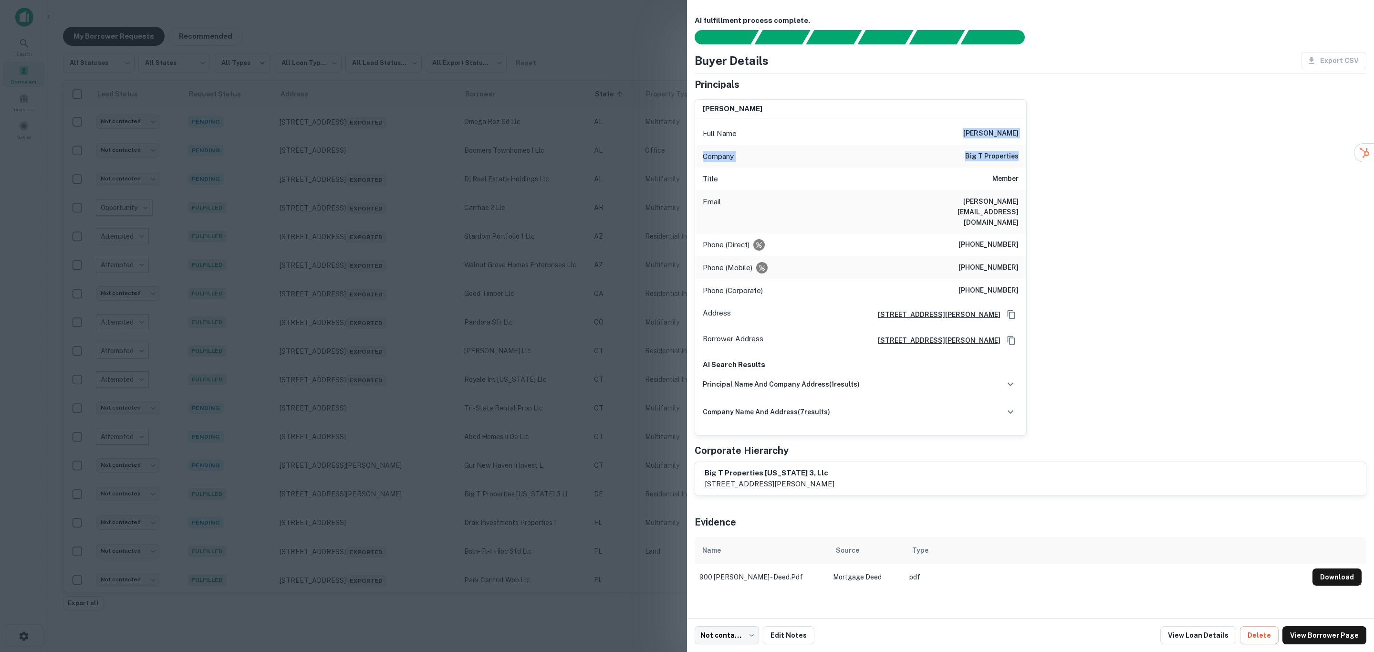
drag, startPoint x: 968, startPoint y: 130, endPoint x: 1039, endPoint y: 161, distance: 77.4
click at [1039, 161] on div "trevor dearman Full Name trevor dearman Company big t properties Title Member E…" at bounding box center [1027, 264] width 680 height 344
copy div "trevor dearman Company big t properties"
click at [1326, 568] on button "Download" at bounding box center [1337, 576] width 49 height 17
click at [906, 374] on div "principal name and company address ( 1 results)" at bounding box center [861, 384] width 316 height 20
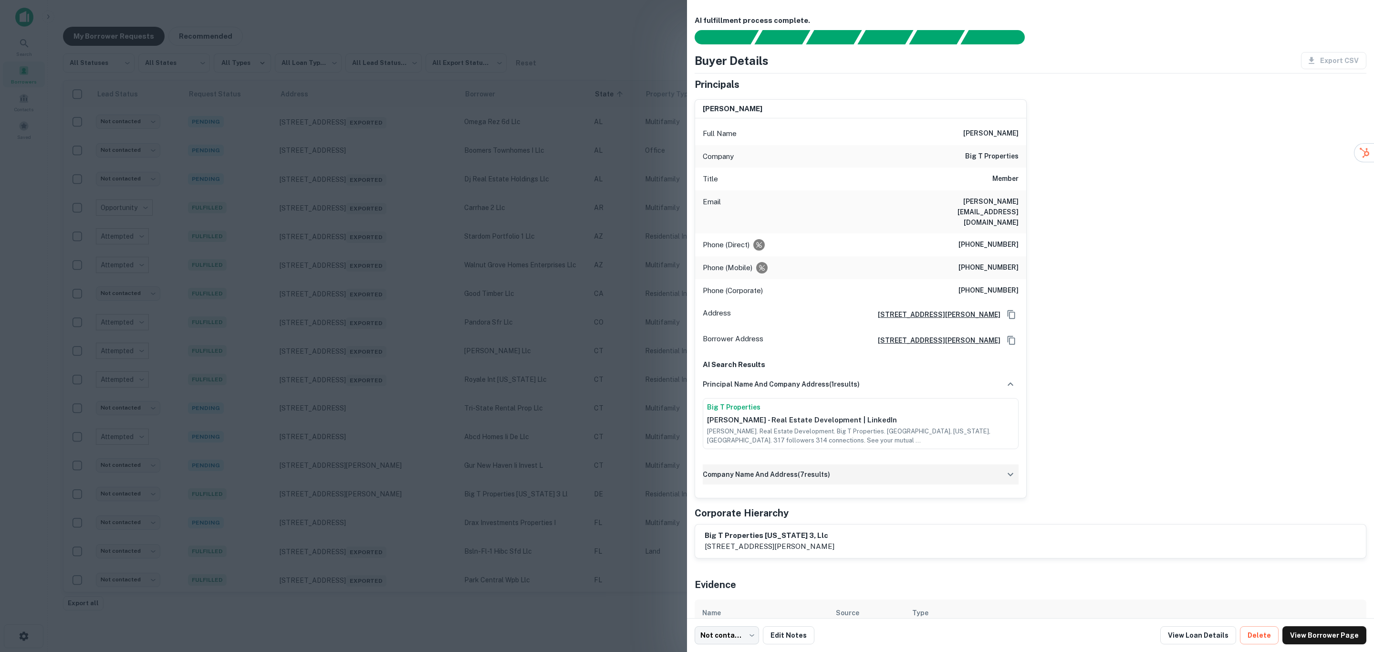
click at [839, 464] on div "company name and address ( 7 results)" at bounding box center [861, 474] width 316 height 20
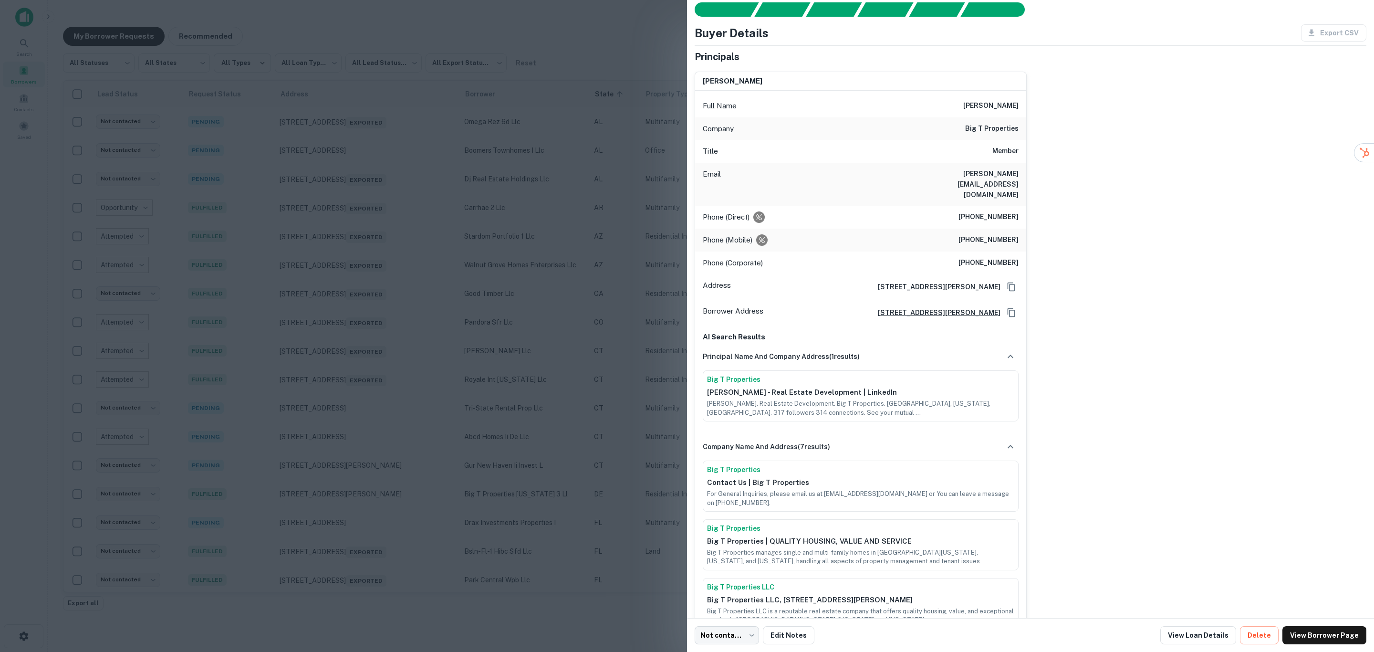
scroll to position [72, 0]
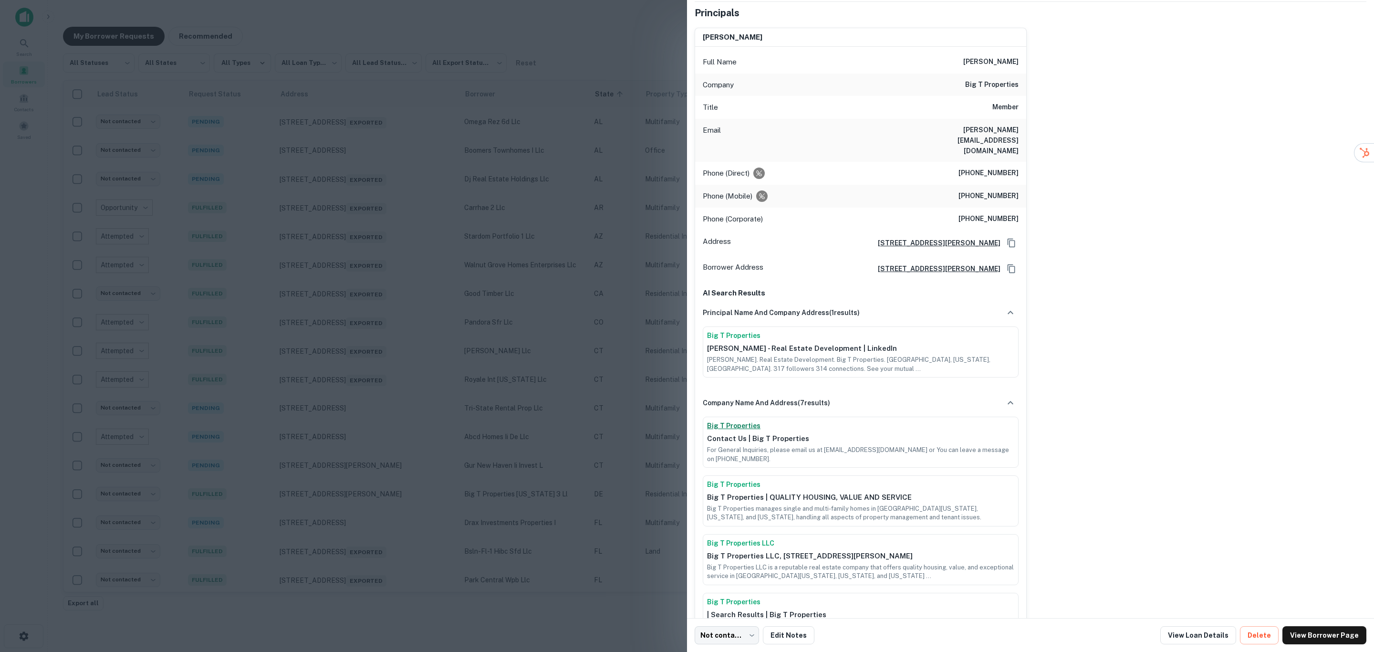
click at [745, 421] on link "Big T Properties" at bounding box center [860, 426] width 307 height 10
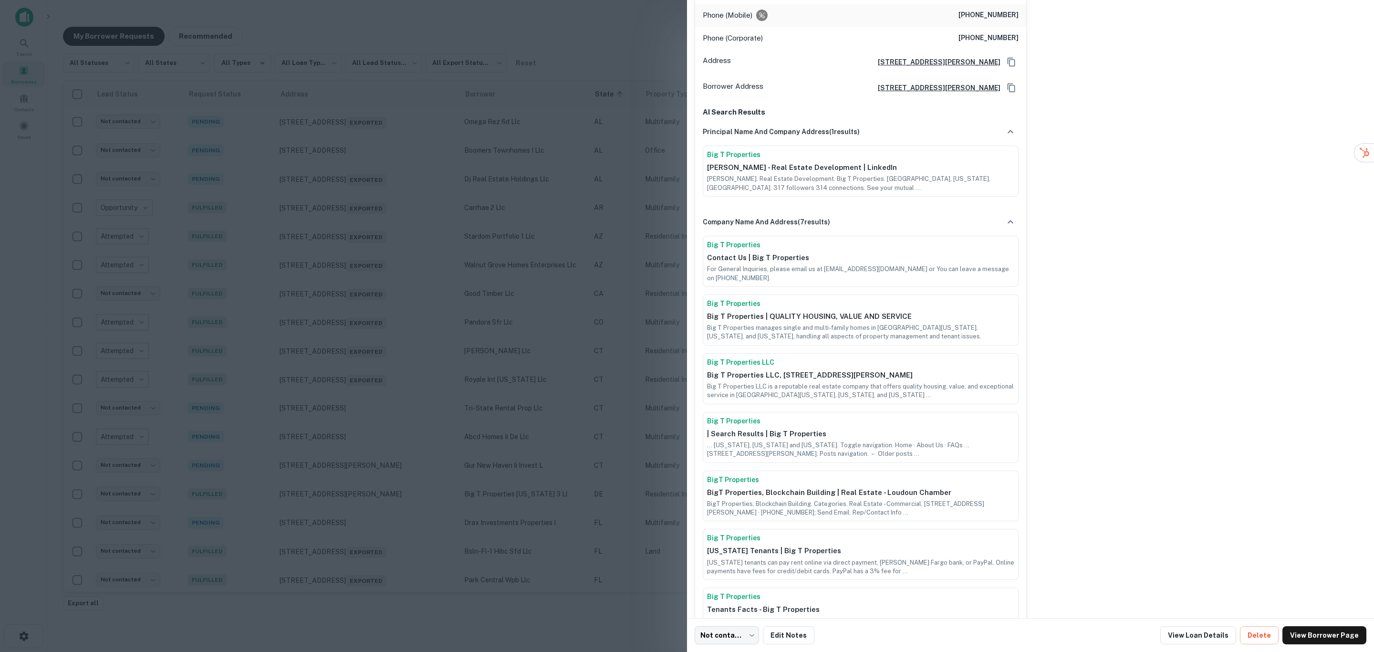
scroll to position [286, 0]
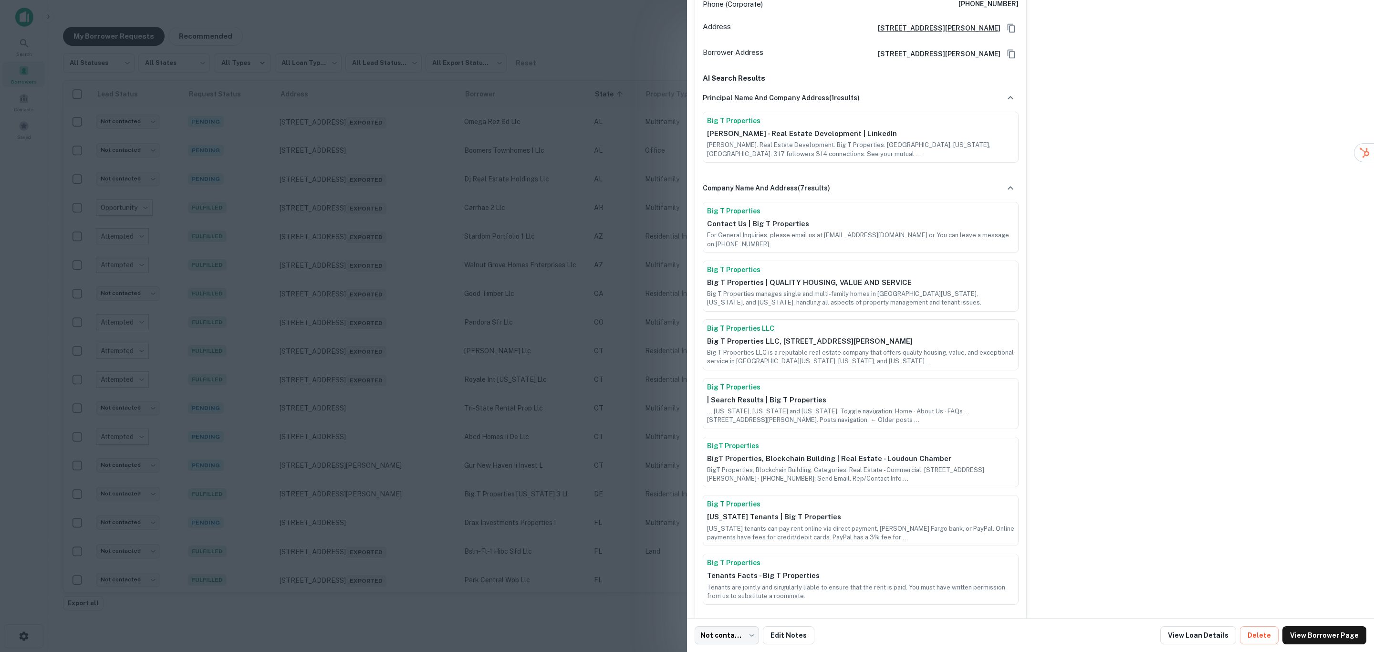
click at [649, 89] on div at bounding box center [687, 326] width 1374 height 652
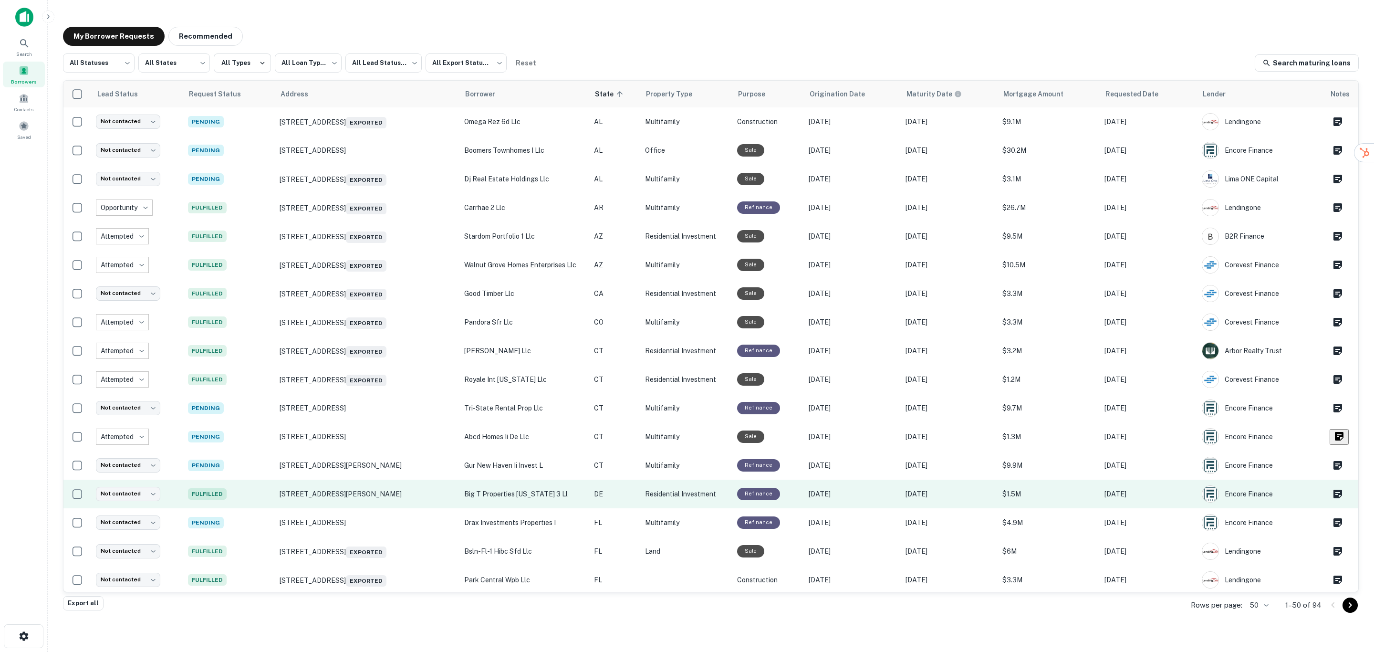
click at [539, 492] on p "big t properties delaware 3 ll" at bounding box center [524, 494] width 121 height 10
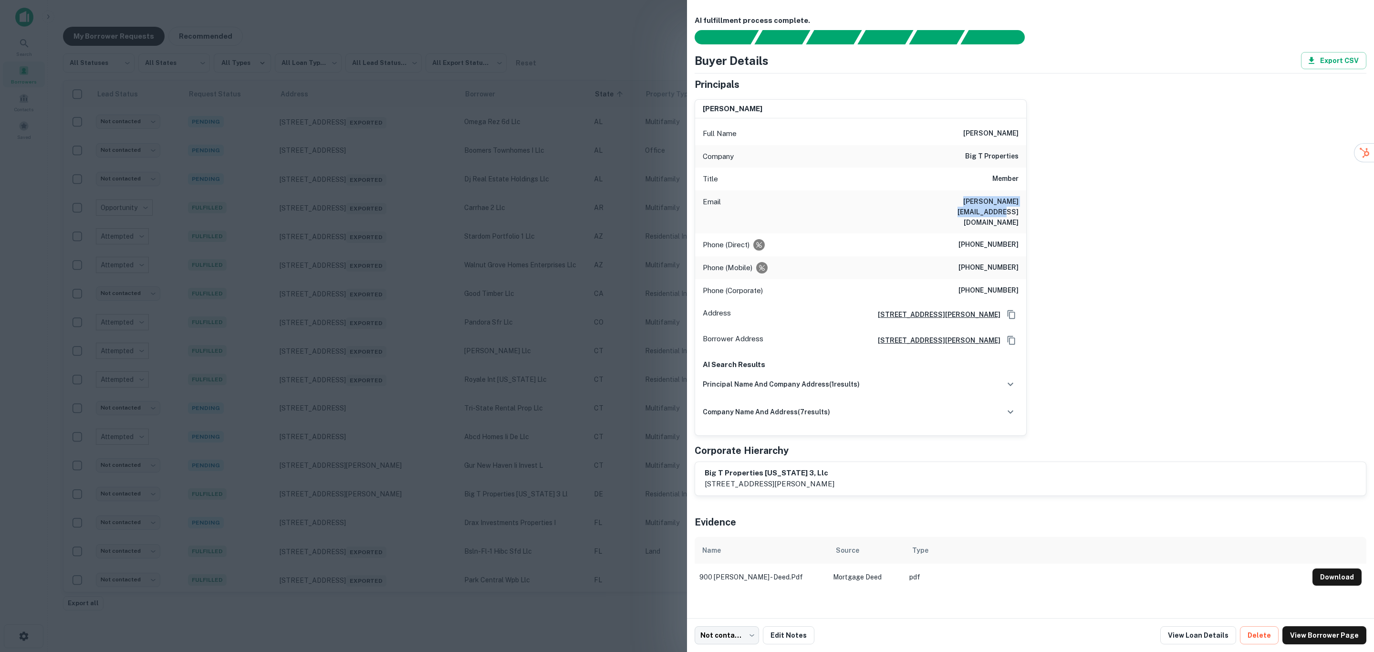
drag, startPoint x: 929, startPoint y: 198, endPoint x: 1020, endPoint y: 200, distance: 90.7
click at [1020, 200] on div "Email trevor@bigtproperties.com" at bounding box center [860, 211] width 331 height 43
copy h6 "trevor@bigtproperties.com"
drag, startPoint x: 966, startPoint y: 152, endPoint x: 1029, endPoint y: 154, distance: 63.0
click at [1029, 154] on div "trevor dearman Full Name trevor dearman Company big t properties Title Member E…" at bounding box center [1027, 264] width 680 height 344
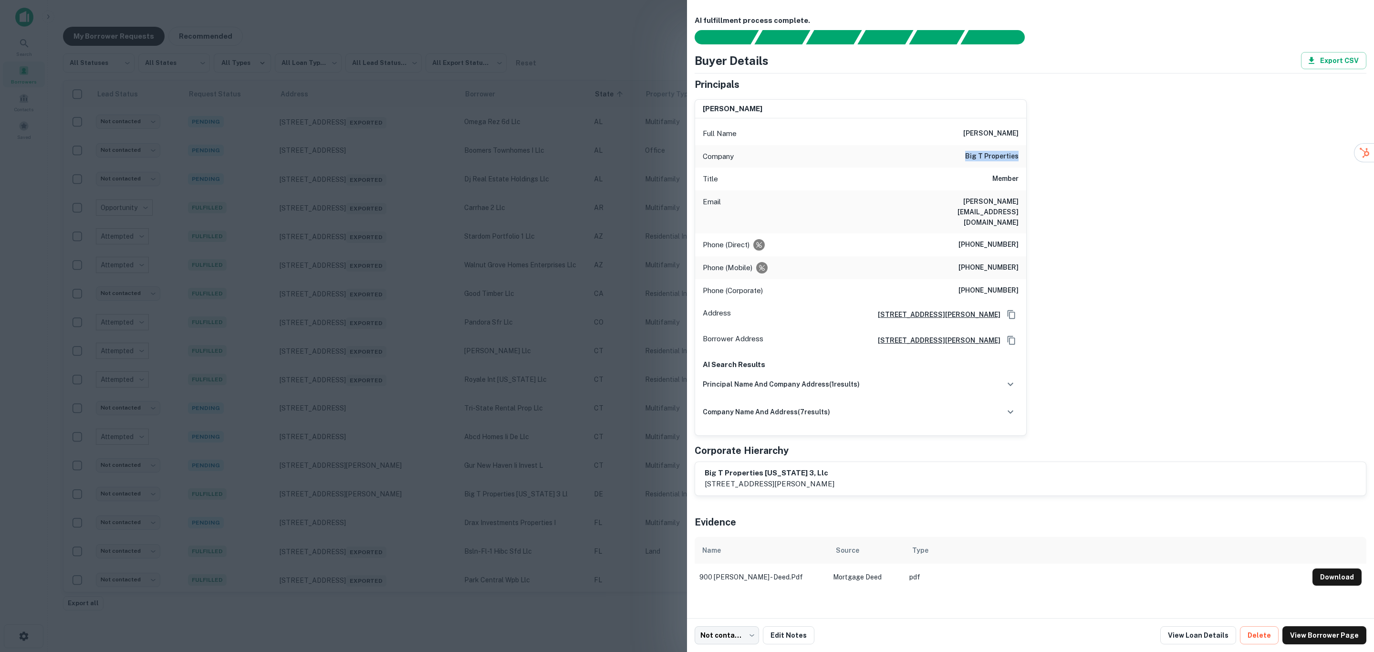
copy h6 "big t properties"
click at [974, 239] on h6 "(703) 242-8898" at bounding box center [989, 244] width 60 height 11
drag, startPoint x: 952, startPoint y: 240, endPoint x: 1027, endPoint y: 246, distance: 74.7
click at [1027, 246] on div "trevor dearman Full Name trevor dearman Company big t properties Title Member E…" at bounding box center [861, 267] width 332 height 336
copy h6 "(703) 338-0824"
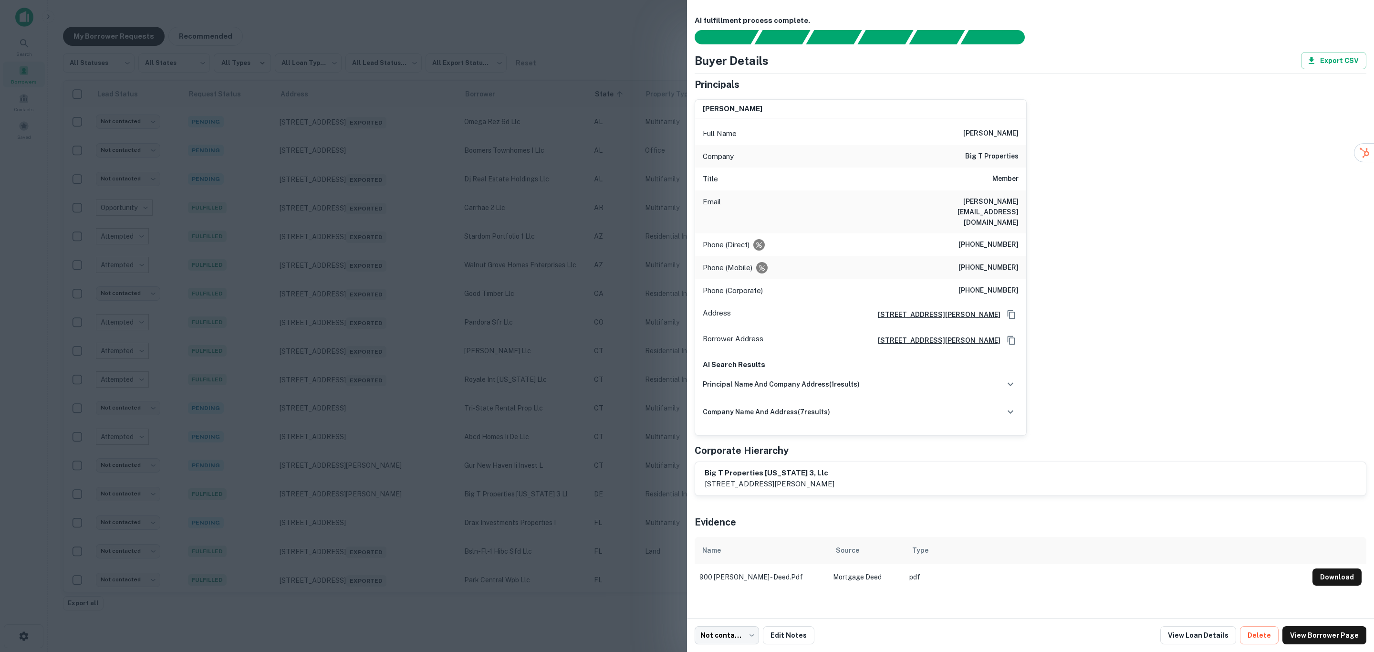
click at [995, 205] on h6 "trevor@bigtproperties.com" at bounding box center [961, 211] width 115 height 31
drag, startPoint x: 961, startPoint y: 226, endPoint x: 1033, endPoint y: 225, distance: 72.1
click at [1033, 225] on div "trevor dearman Full Name trevor dearman Company big t properties Title Member E…" at bounding box center [1027, 264] width 680 height 344
copy h6 "(703) 242-8898"
click at [974, 127] on div "Full Name trevor dearman" at bounding box center [860, 133] width 331 height 23
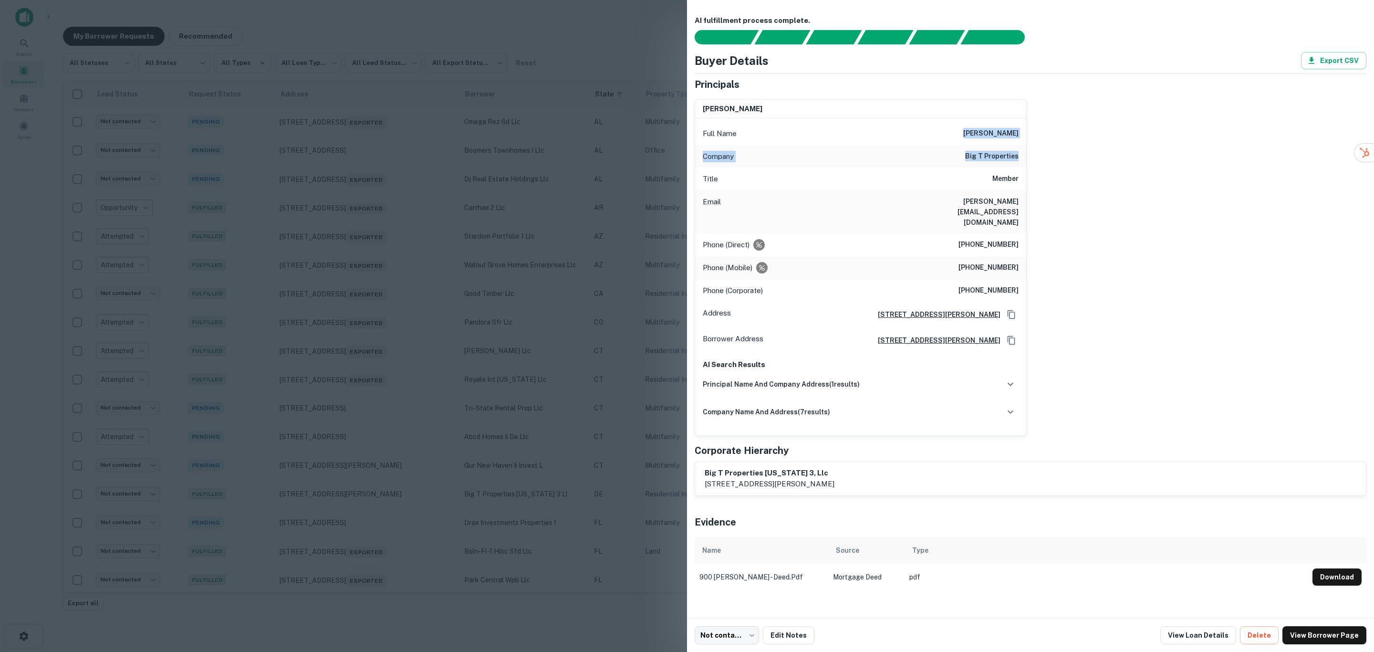
drag, startPoint x: 966, startPoint y: 131, endPoint x: 1035, endPoint y: 159, distance: 74.4
click at [1035, 159] on div "trevor dearman Full Name trevor dearman Company big t properties Title Member E…" at bounding box center [1027, 264] width 680 height 344
click at [724, 632] on body "**********" at bounding box center [687, 326] width 1374 height 652
click at [610, 617] on div at bounding box center [687, 326] width 1374 height 652
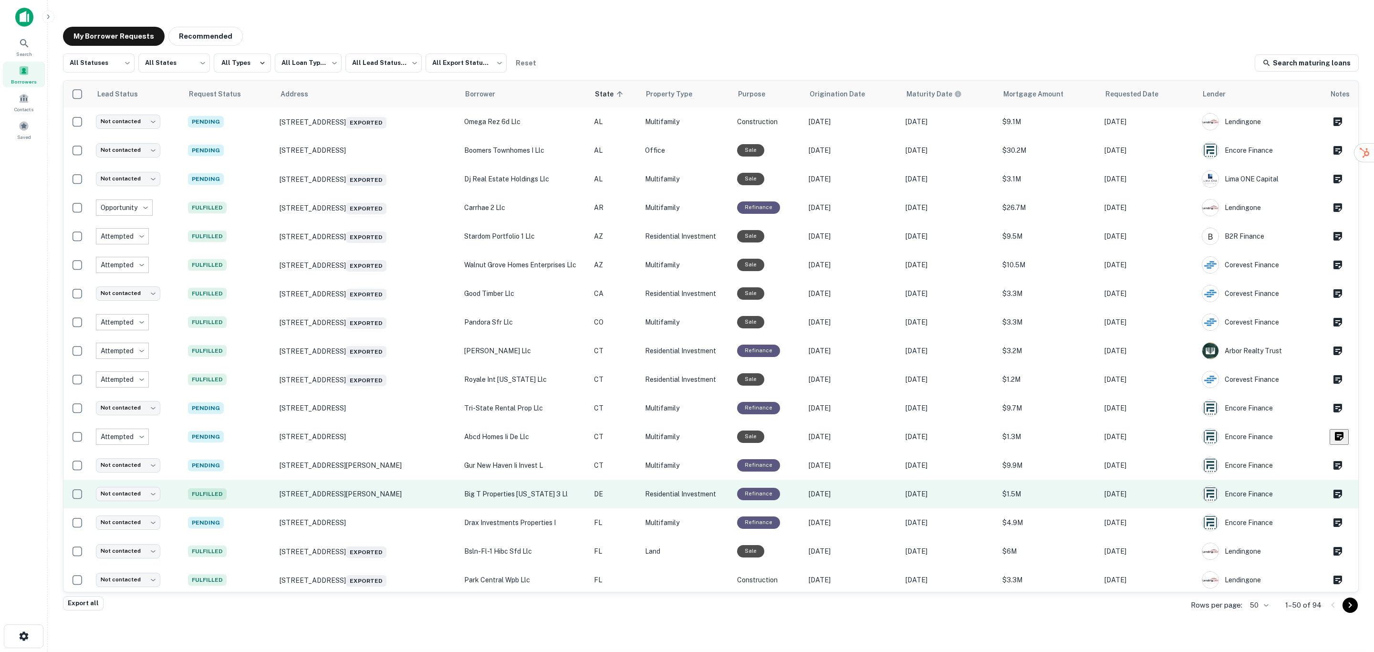
scroll to position [143, 0]
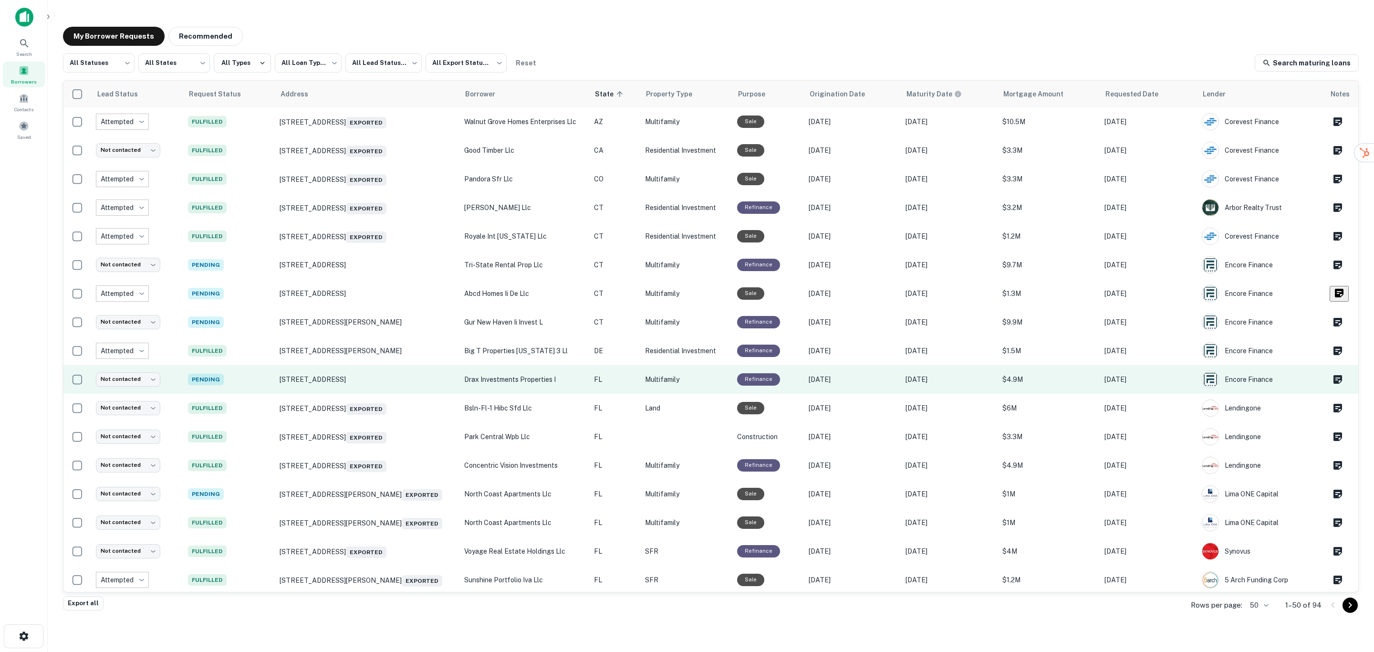
click at [530, 376] on p "drax investments properties i" at bounding box center [524, 379] width 121 height 10
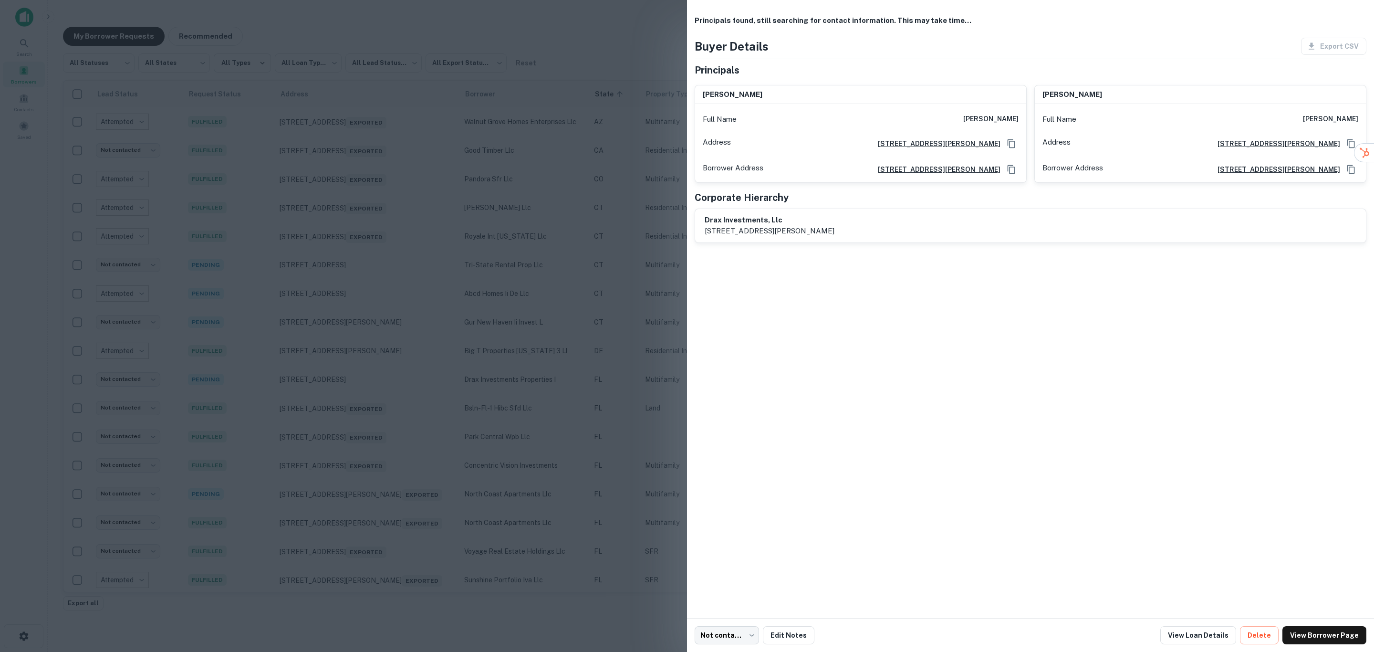
click at [580, 424] on div at bounding box center [687, 326] width 1374 height 652
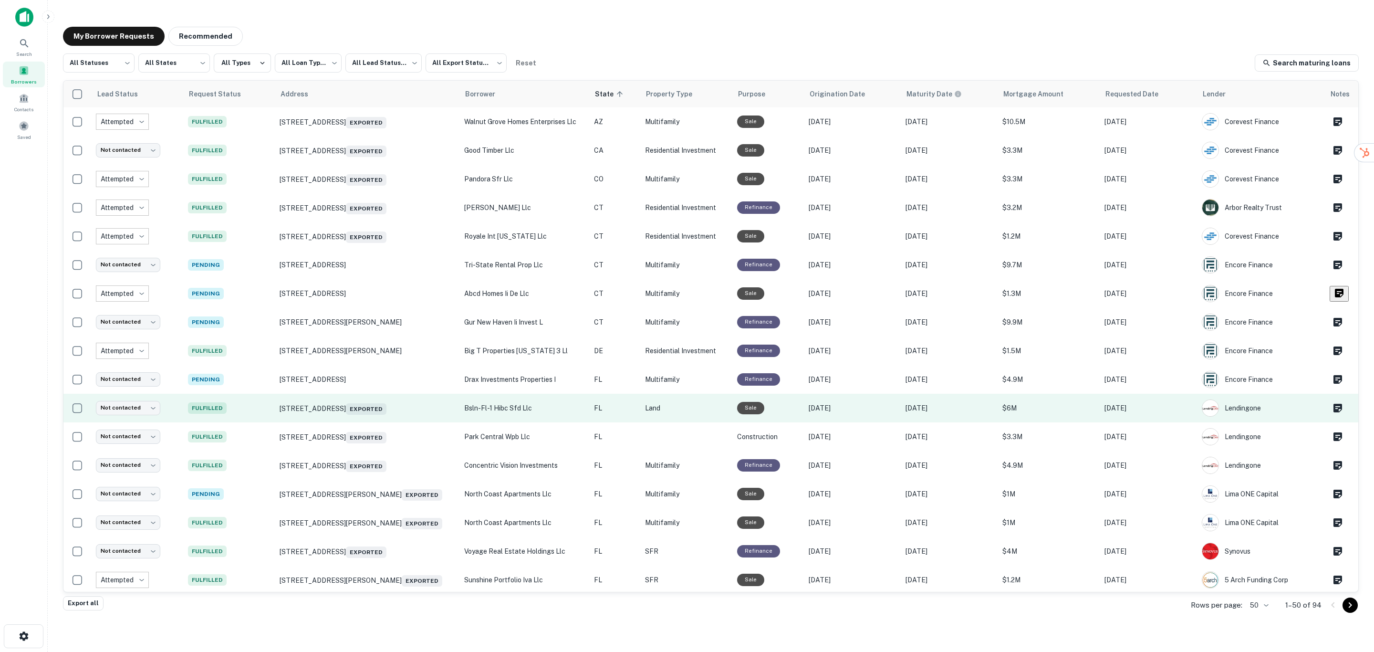
click at [517, 404] on p "bsln-fl-1 hibc sfd llc" at bounding box center [524, 408] width 121 height 10
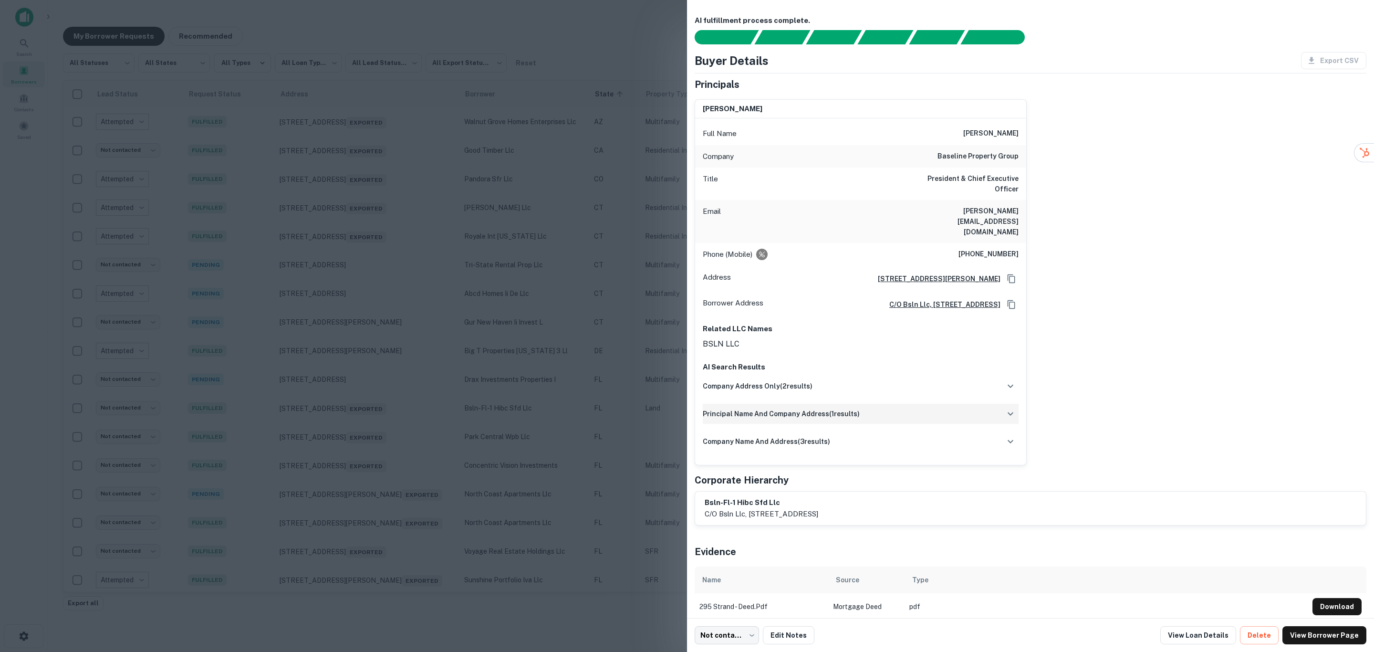
click at [756, 409] on h6 "principal name and company address ( 1 results)" at bounding box center [781, 414] width 157 height 10
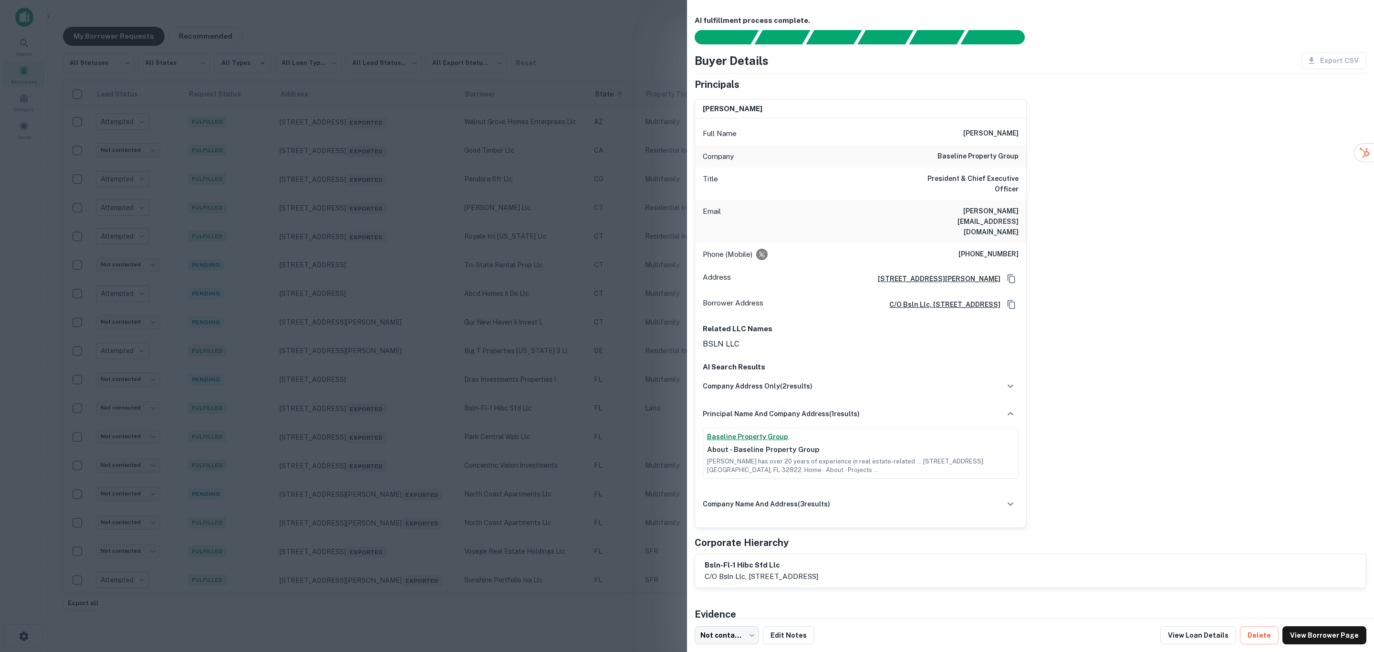
click at [748, 432] on link "Baseline Property Group" at bounding box center [860, 437] width 307 height 10
click at [174, 361] on div at bounding box center [687, 326] width 1374 height 652
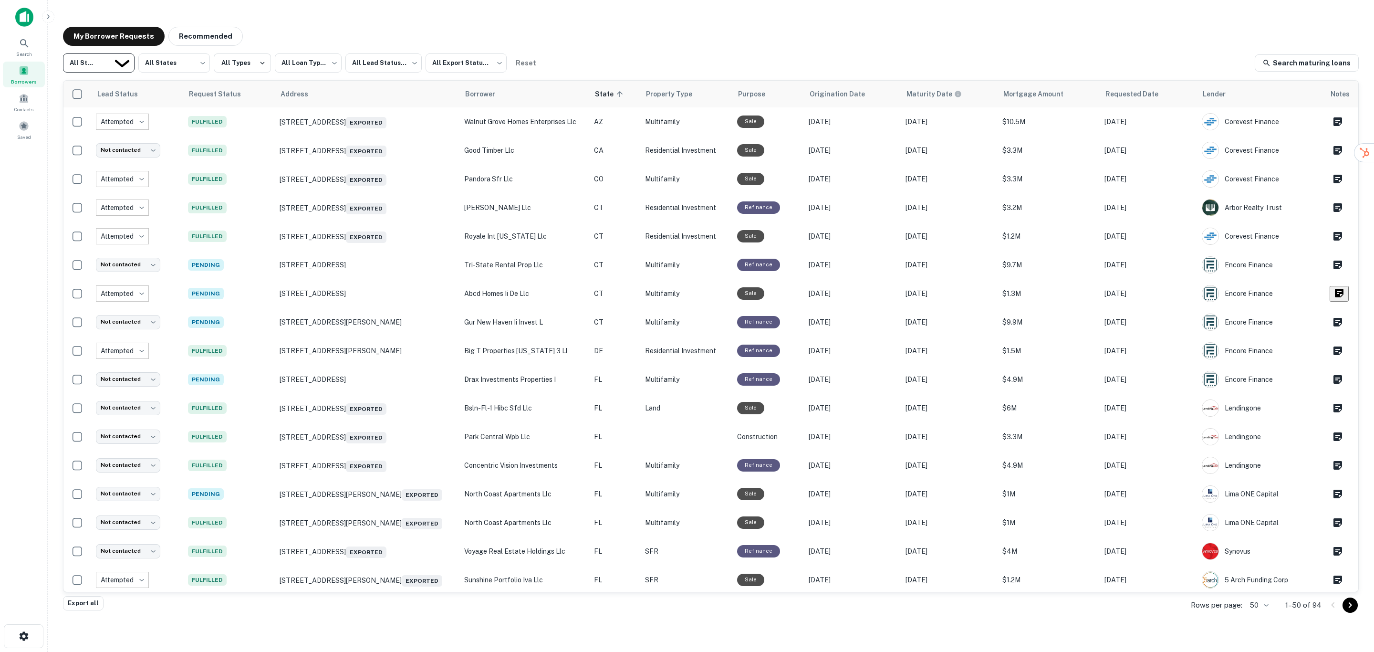
click at [122, 61] on body "**********" at bounding box center [687, 326] width 1374 height 652
click at [671, 651] on div at bounding box center [687, 652] width 1374 height 0
click at [411, 59] on body "**********" at bounding box center [687, 326] width 1374 height 652
type input "****"
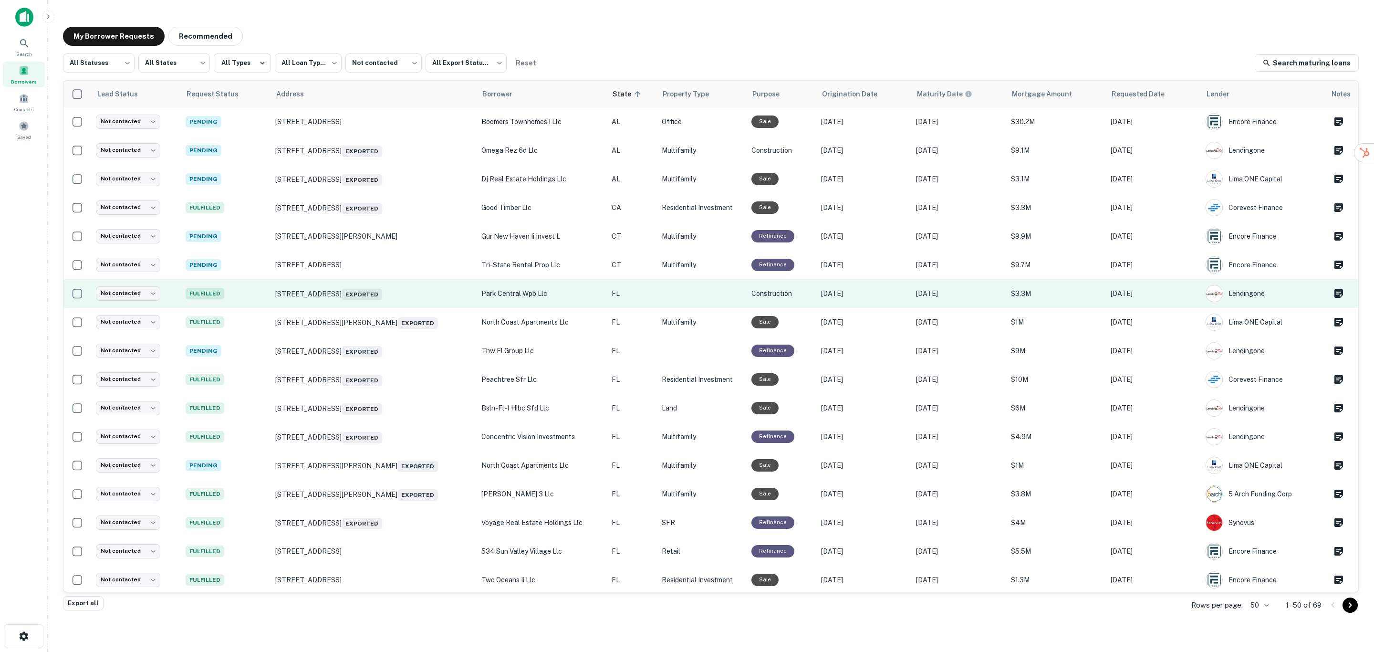
click at [492, 290] on p "park central wpb llc" at bounding box center [542, 293] width 121 height 10
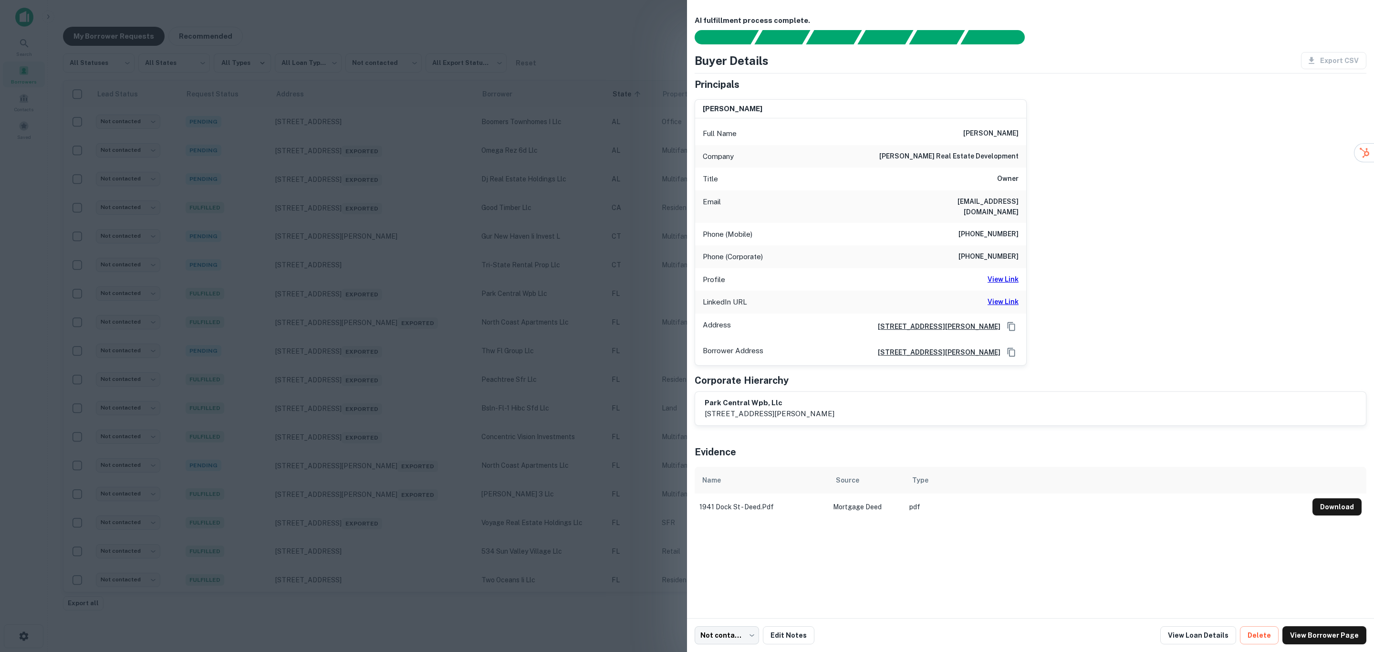
click at [1004, 274] on h6 "View Link" at bounding box center [1003, 279] width 31 height 10
click at [1005, 296] on h6 "View Link" at bounding box center [1003, 301] width 31 height 10
click at [1333, 498] on button "Download" at bounding box center [1337, 506] width 49 height 17
click at [1226, 633] on link "View Loan Details" at bounding box center [1199, 635] width 76 height 18
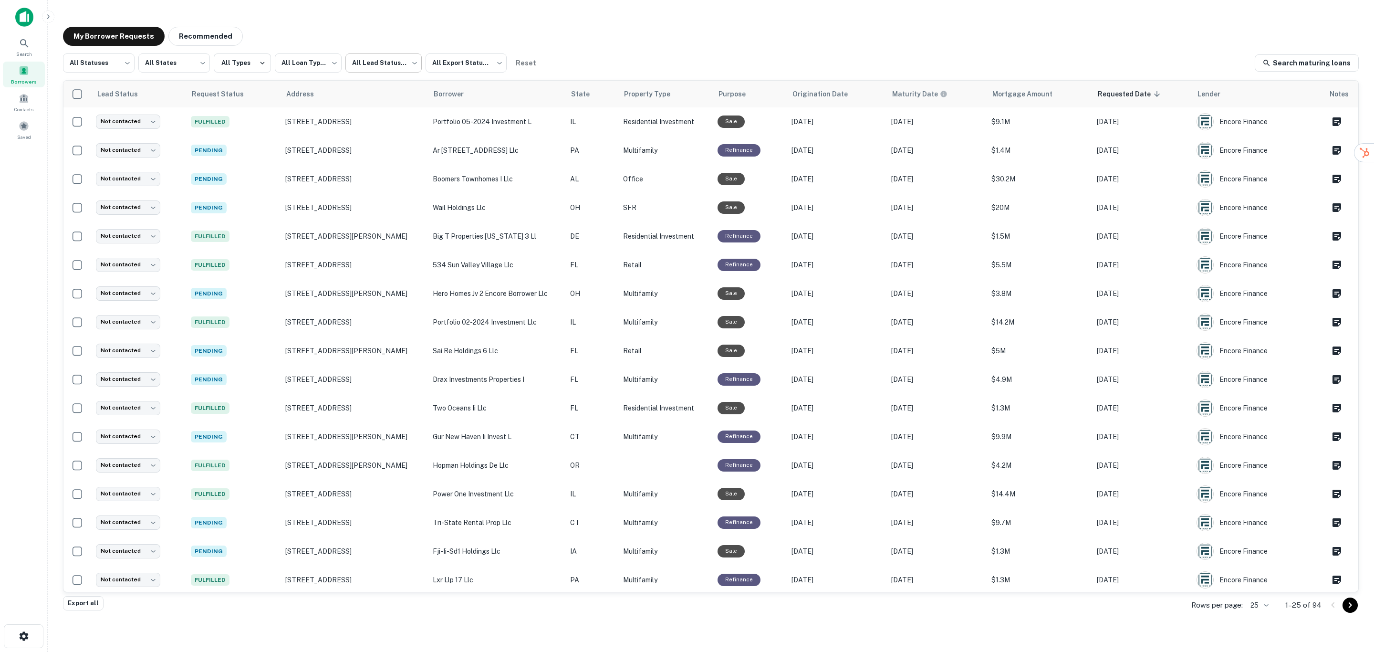
click at [384, 60] on body "**********" at bounding box center [687, 326] width 1374 height 652
click at [393, 109] on li "Not contacted" at bounding box center [383, 104] width 79 height 17
type input "****"
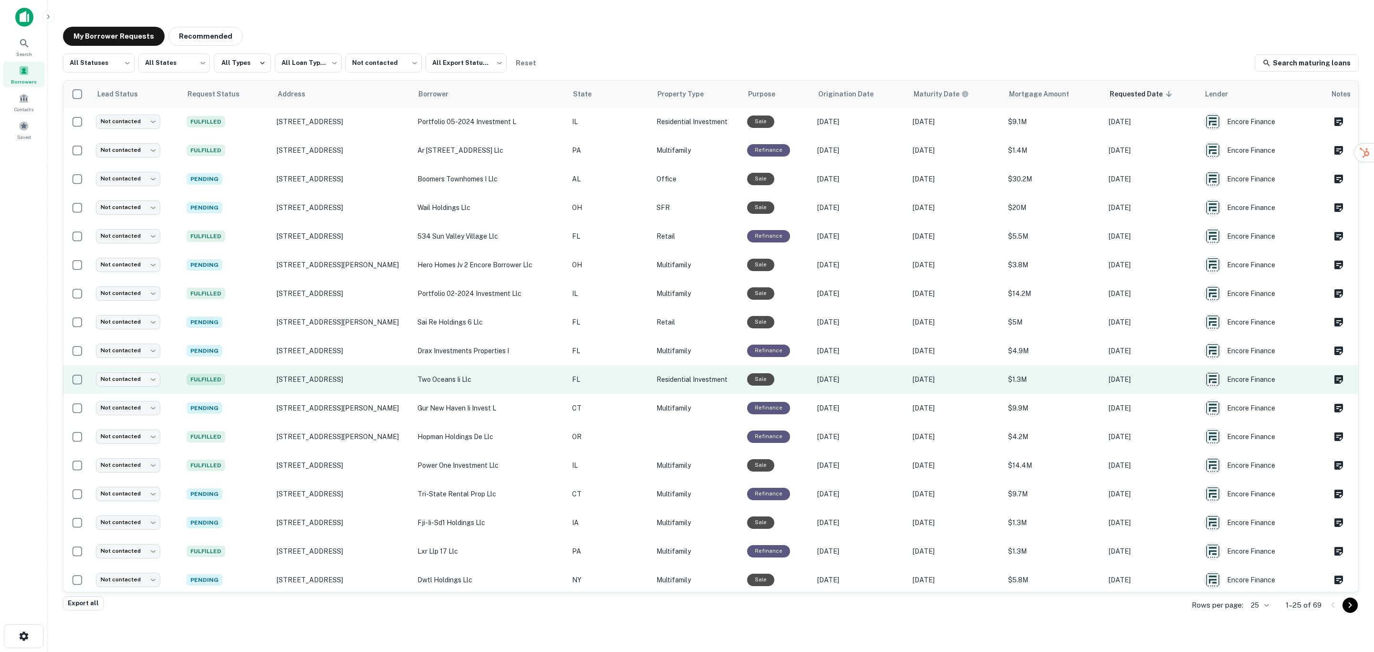
click at [537, 380] on p "two oceans ii llc" at bounding box center [490, 379] width 145 height 10
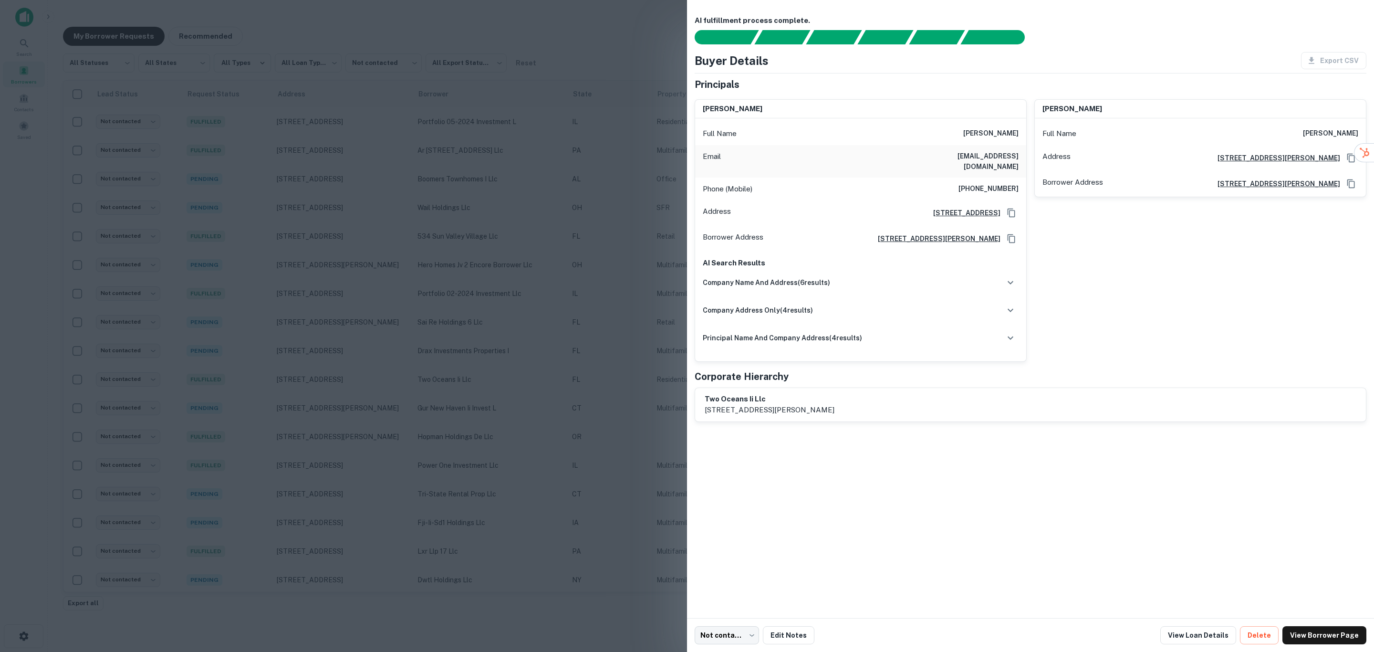
click at [537, 378] on div at bounding box center [687, 326] width 1374 height 652
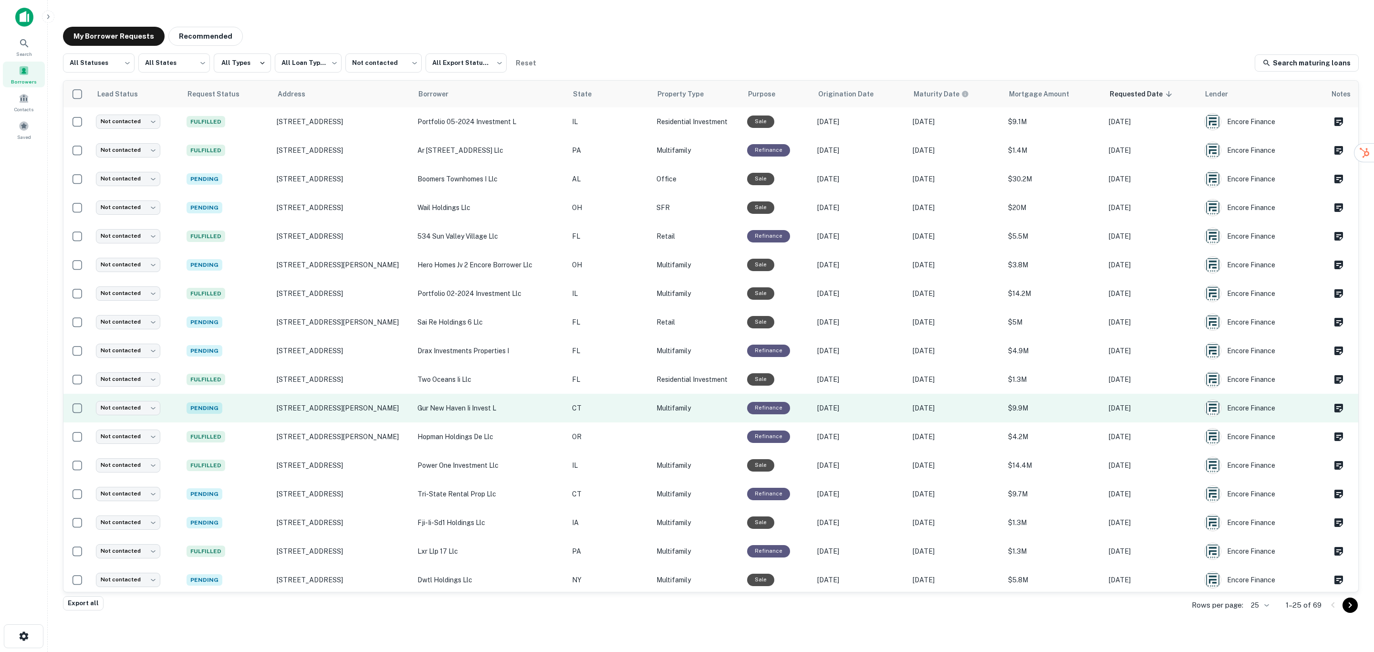
click at [537, 407] on p "gur new haven ii invest l" at bounding box center [490, 408] width 145 height 10
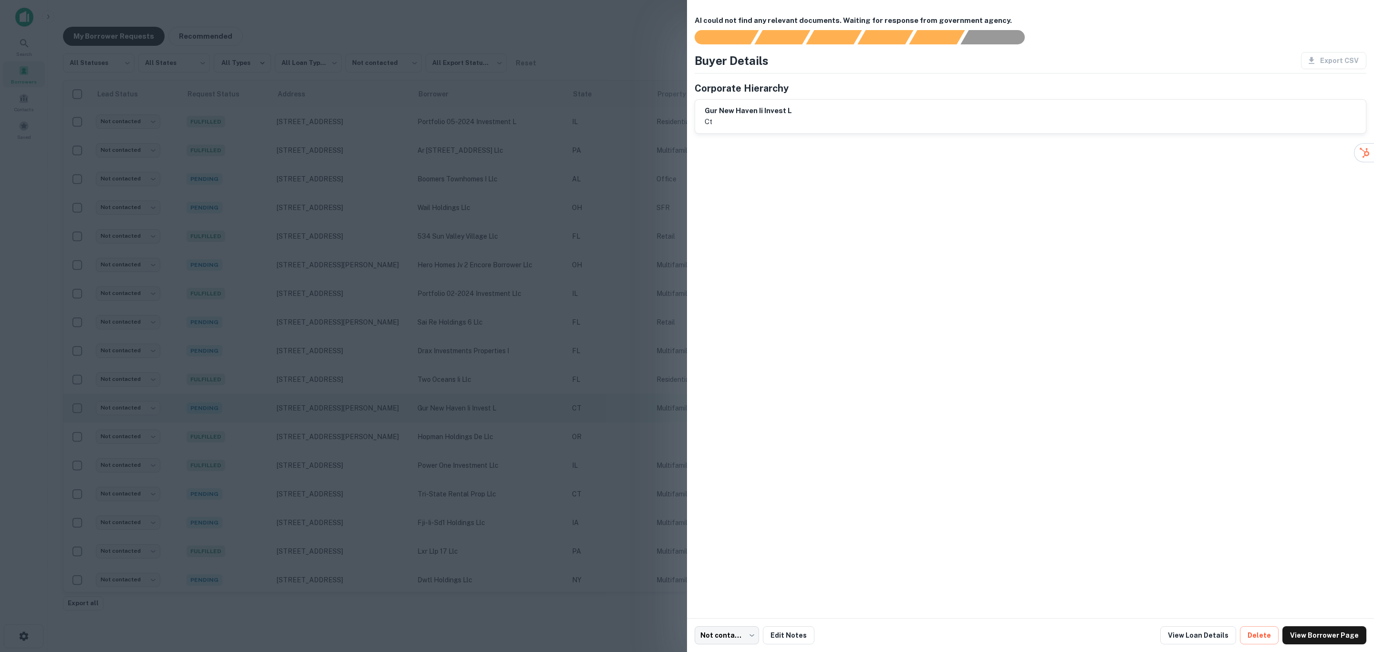
click at [537, 407] on div at bounding box center [687, 326] width 1374 height 652
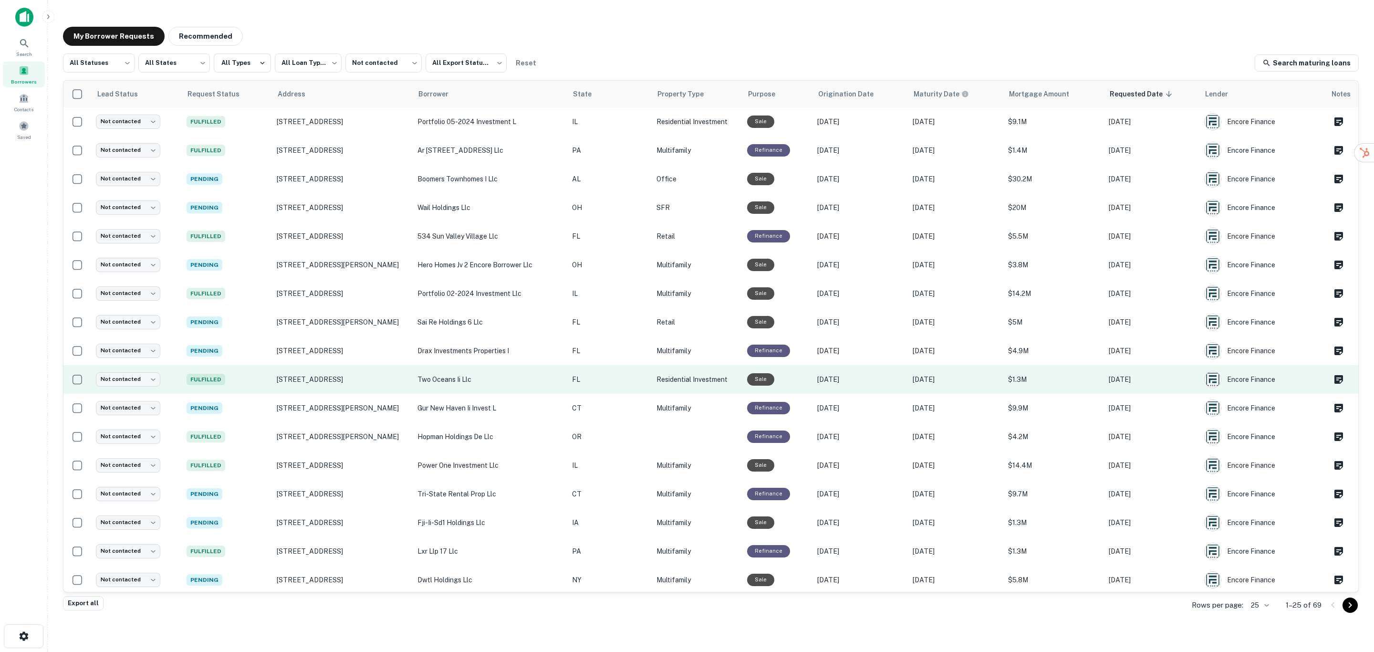
click at [546, 381] on p "two oceans ii llc" at bounding box center [490, 379] width 145 height 10
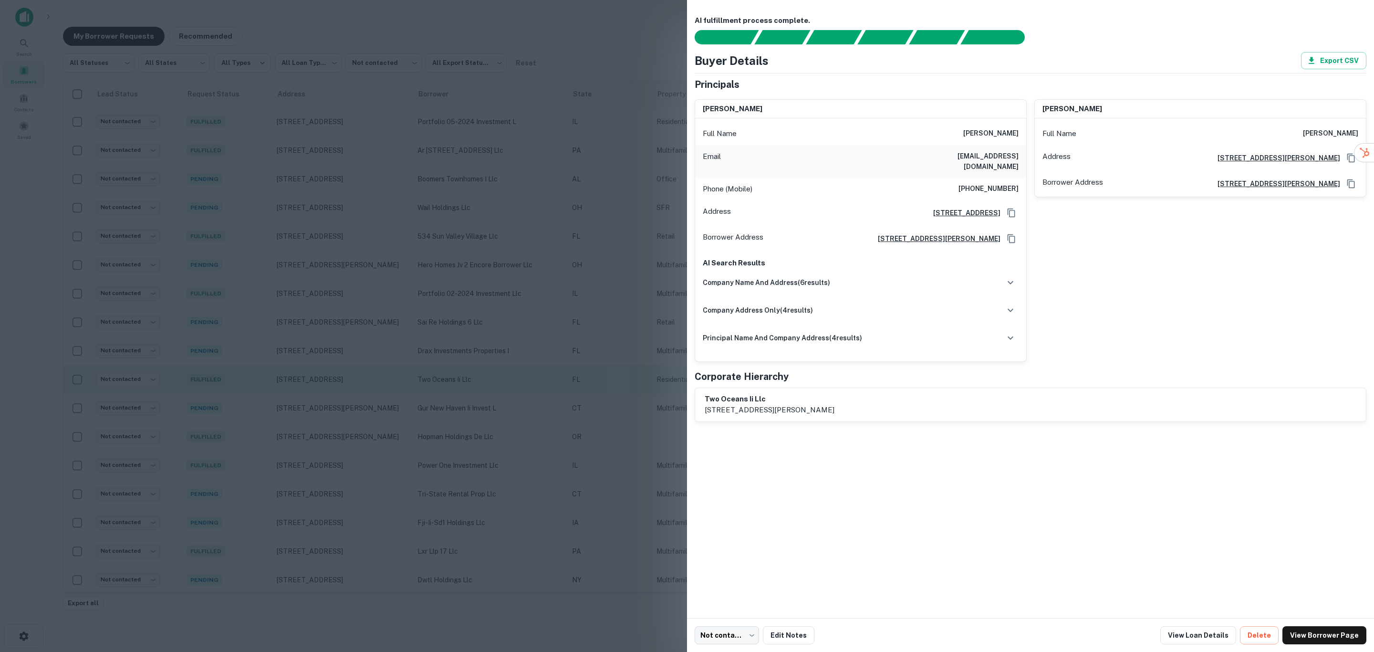
click at [546, 381] on div at bounding box center [687, 326] width 1374 height 652
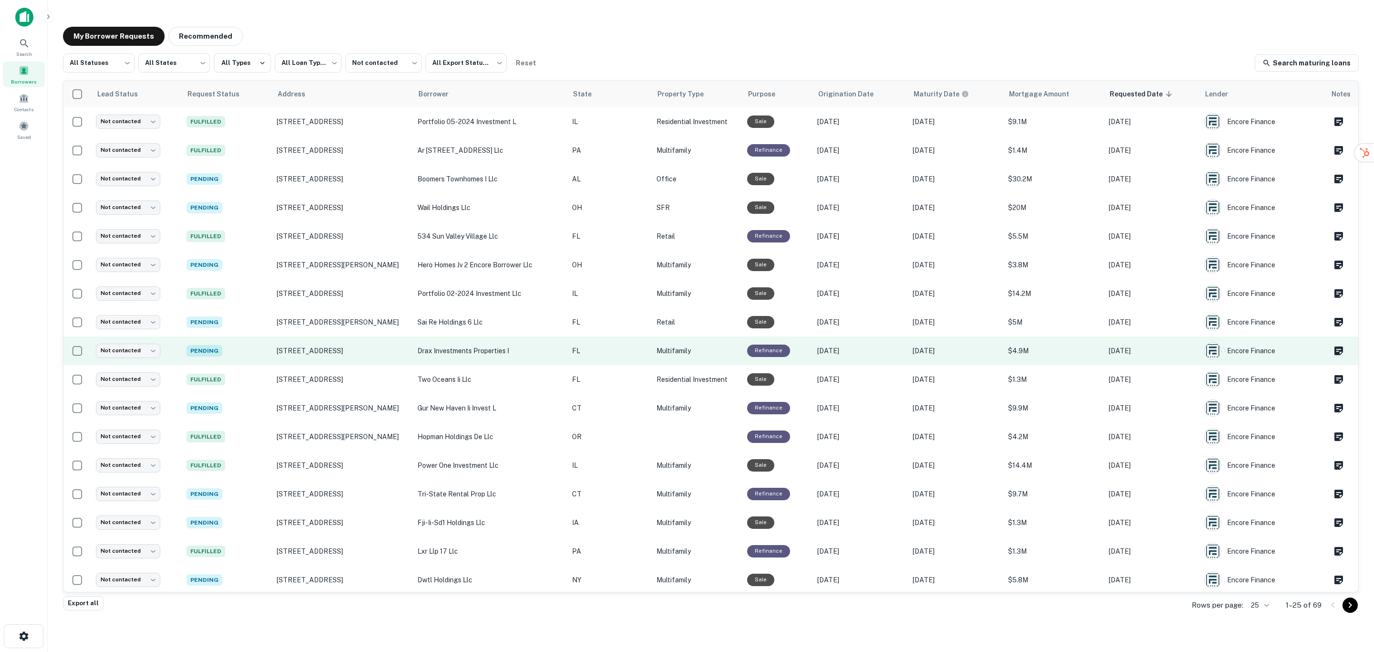
click at [546, 348] on p "drax investments properties i" at bounding box center [490, 351] width 145 height 10
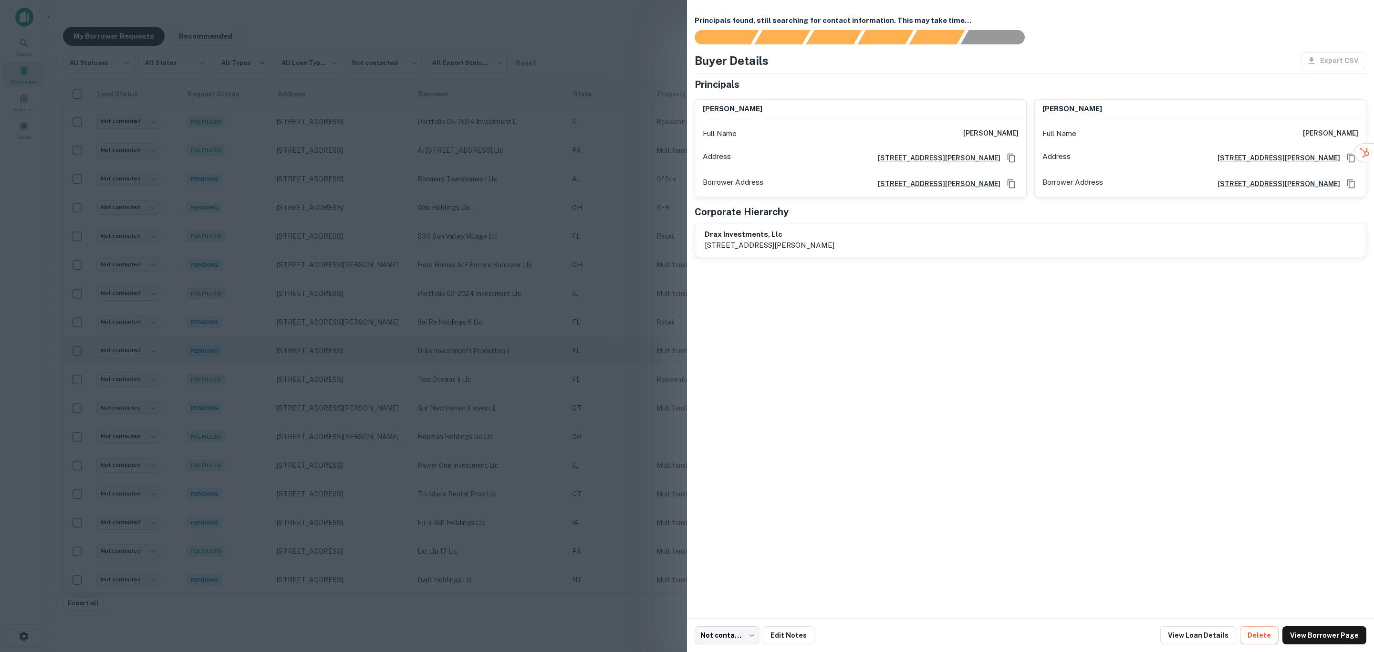
click at [546, 348] on div at bounding box center [687, 326] width 1374 height 652
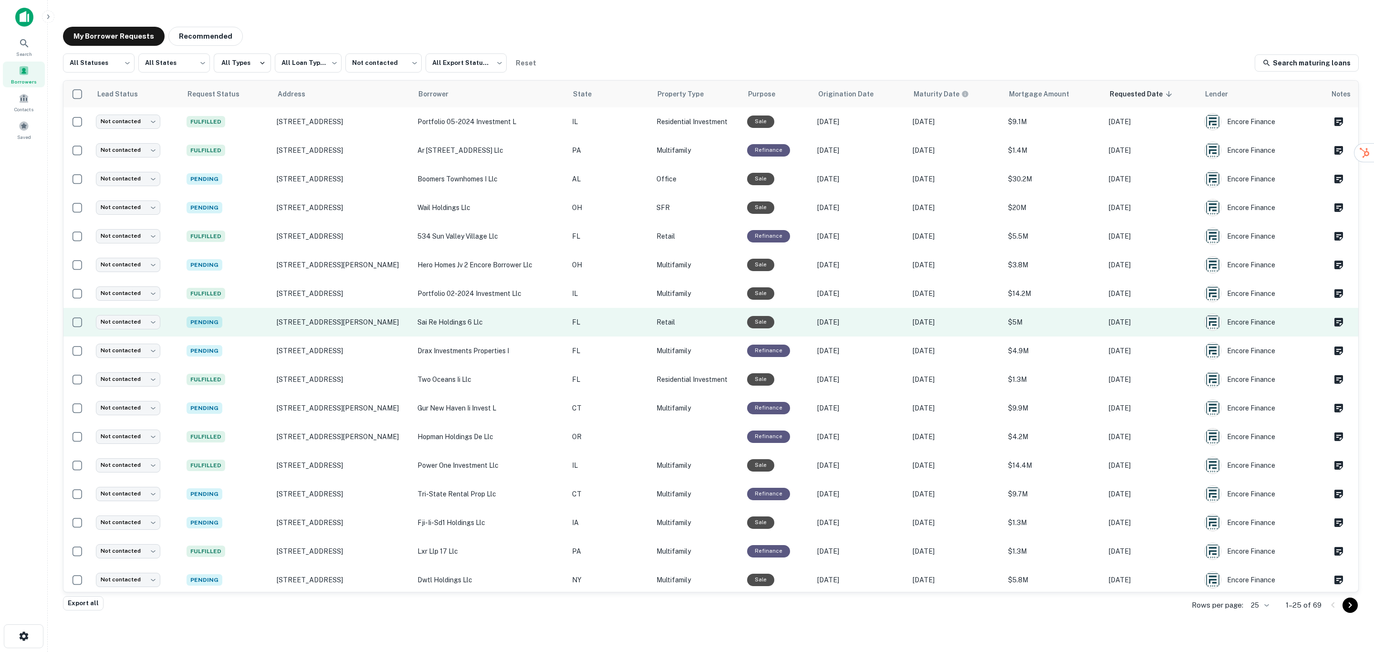
click at [541, 321] on p "sai re holdings 6 llc" at bounding box center [490, 322] width 145 height 10
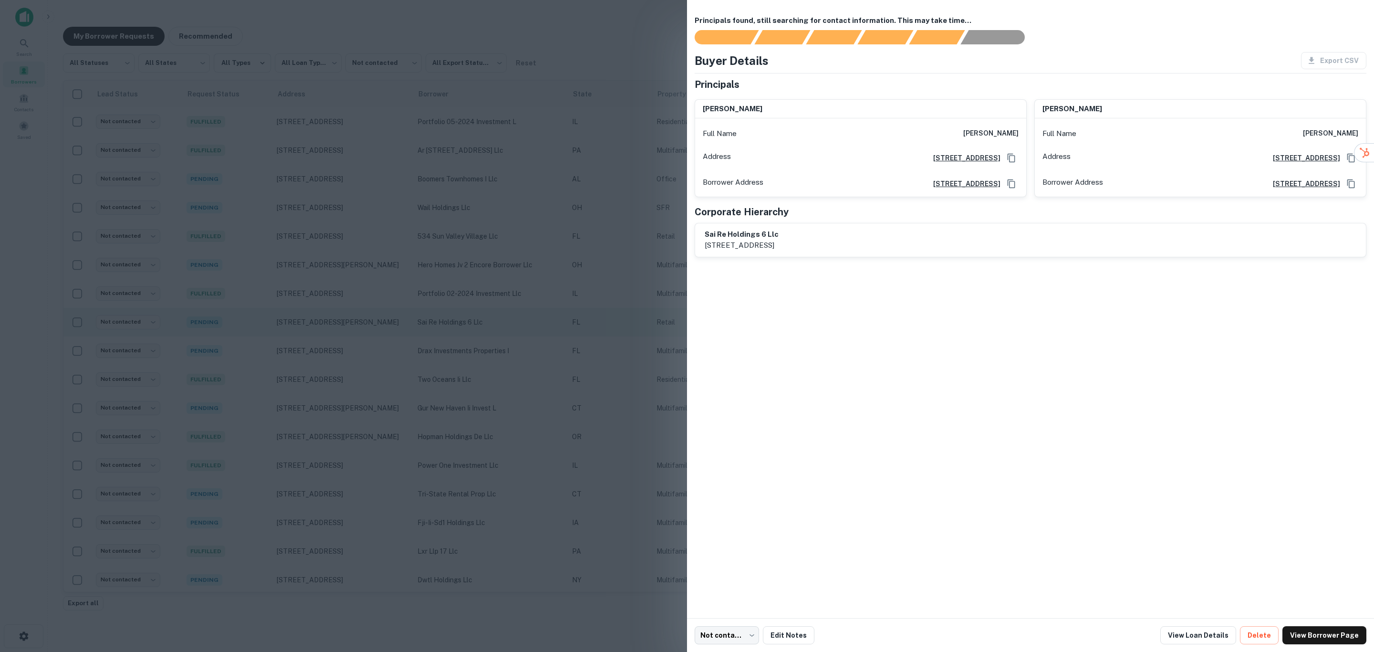
click at [541, 321] on div at bounding box center [687, 326] width 1374 height 652
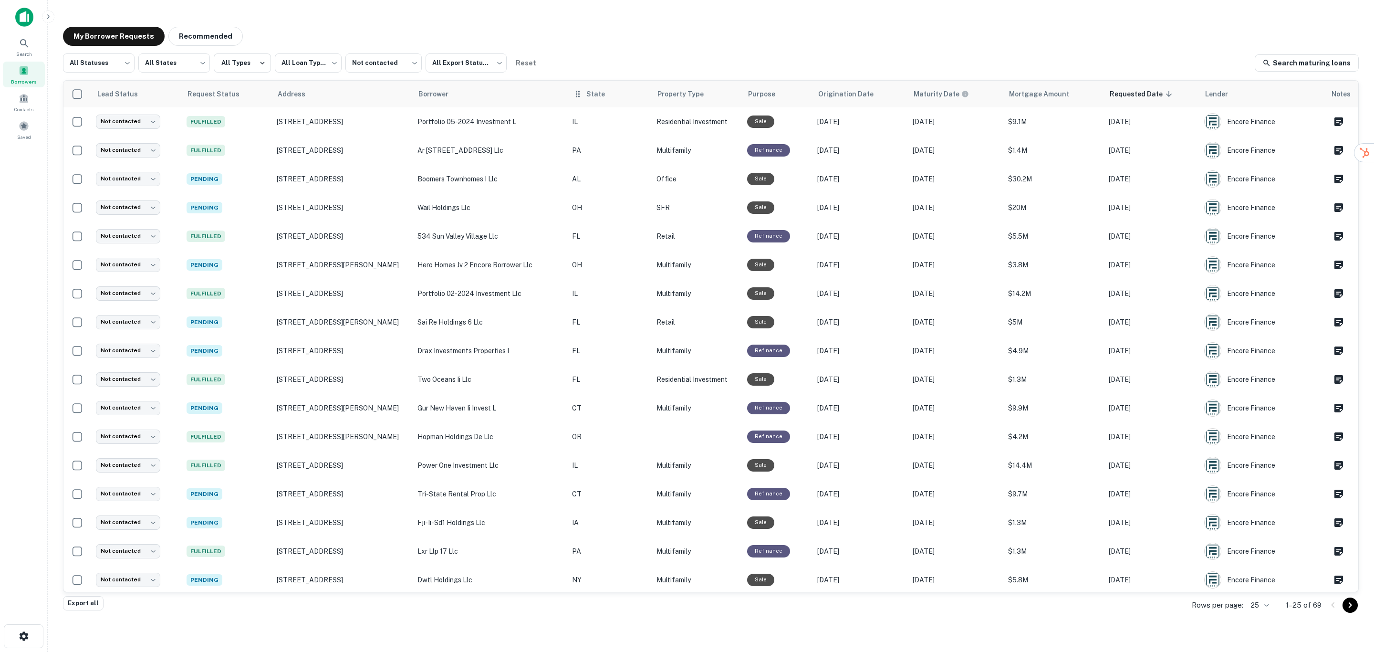
click at [627, 100] on th "State" at bounding box center [609, 94] width 84 height 27
click at [618, 93] on span "State" at bounding box center [602, 93] width 31 height 11
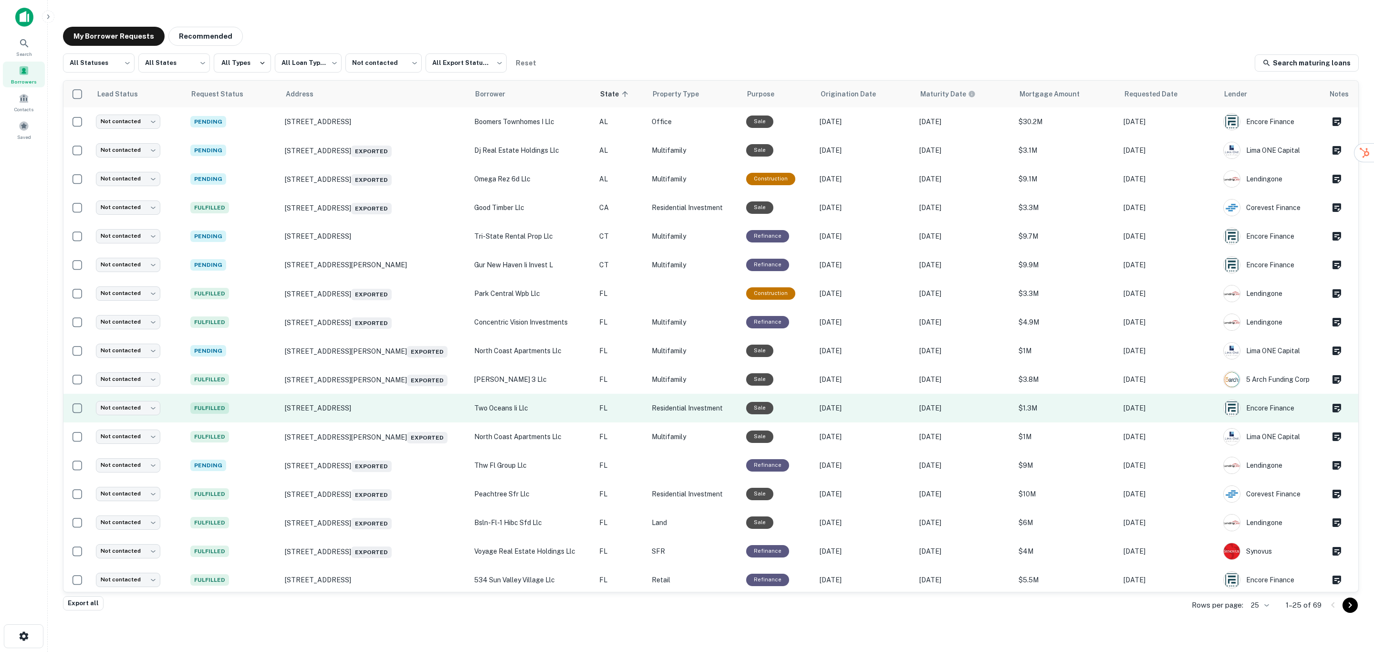
click at [541, 407] on p "two oceans ii llc" at bounding box center [531, 408] width 115 height 10
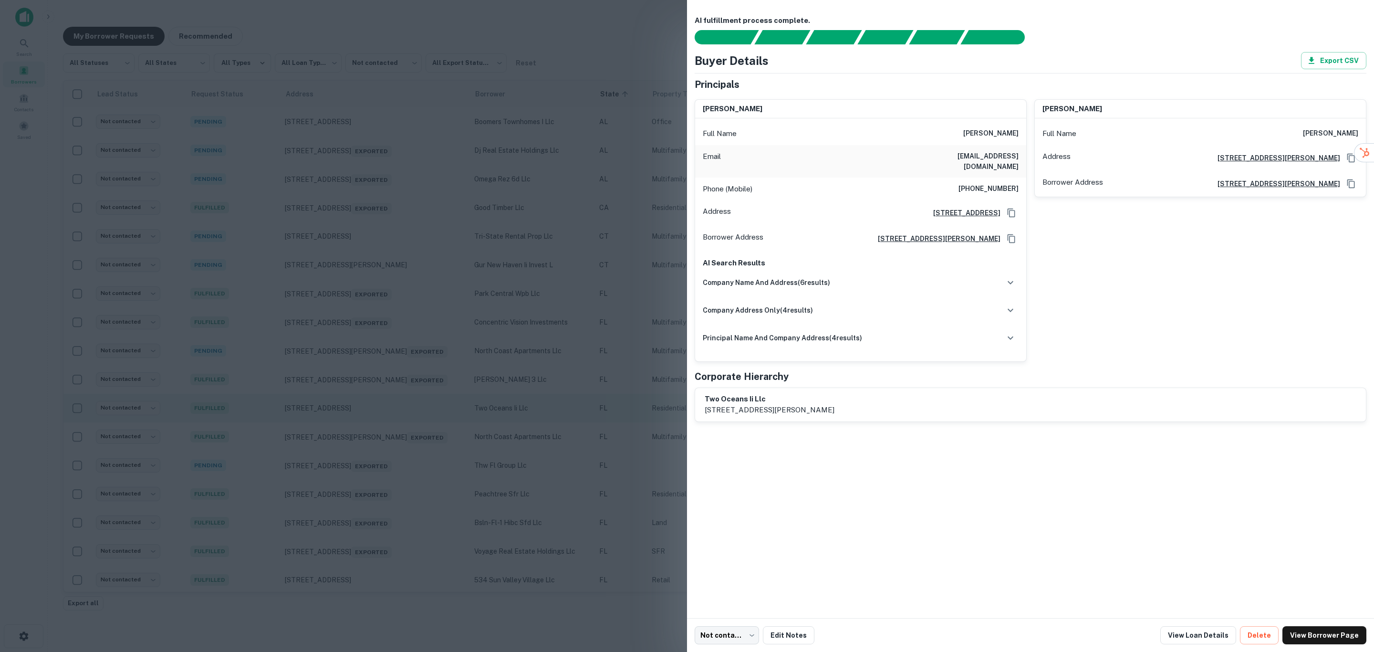
click at [541, 407] on div at bounding box center [687, 326] width 1374 height 652
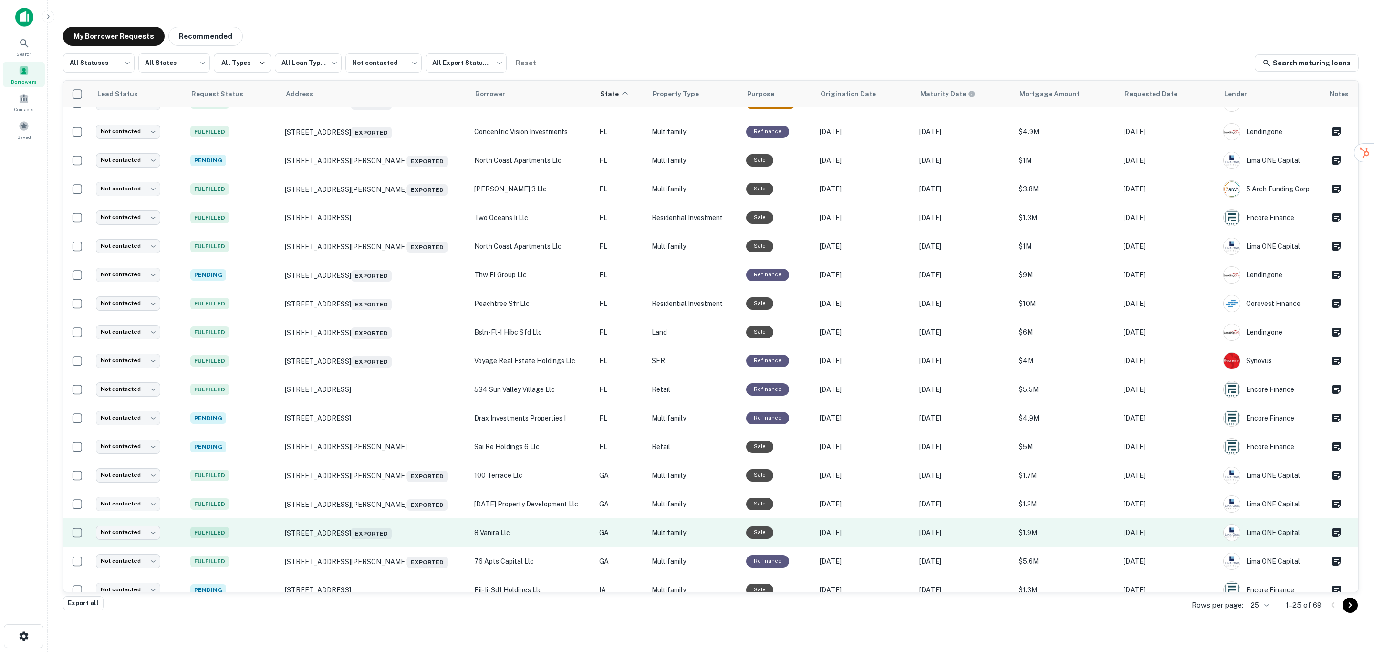
scroll to position [215, 0]
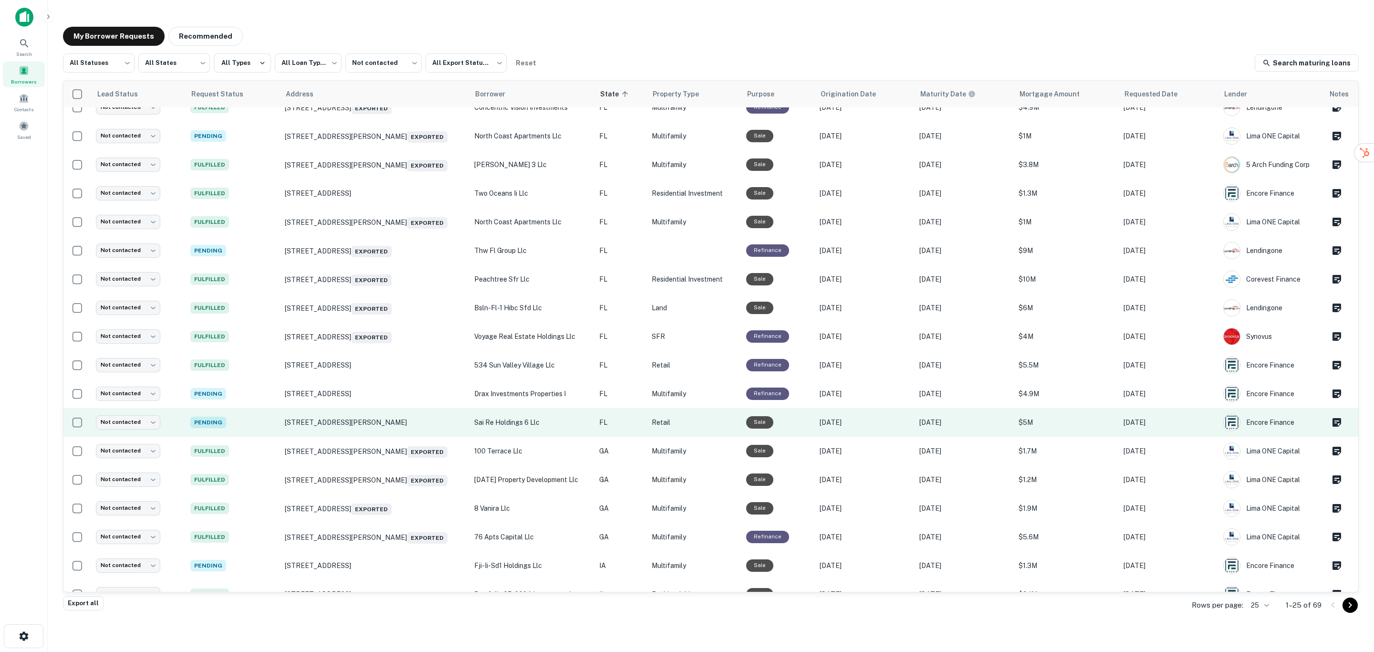
click at [527, 419] on p "sai re holdings 6 llc" at bounding box center [531, 422] width 115 height 10
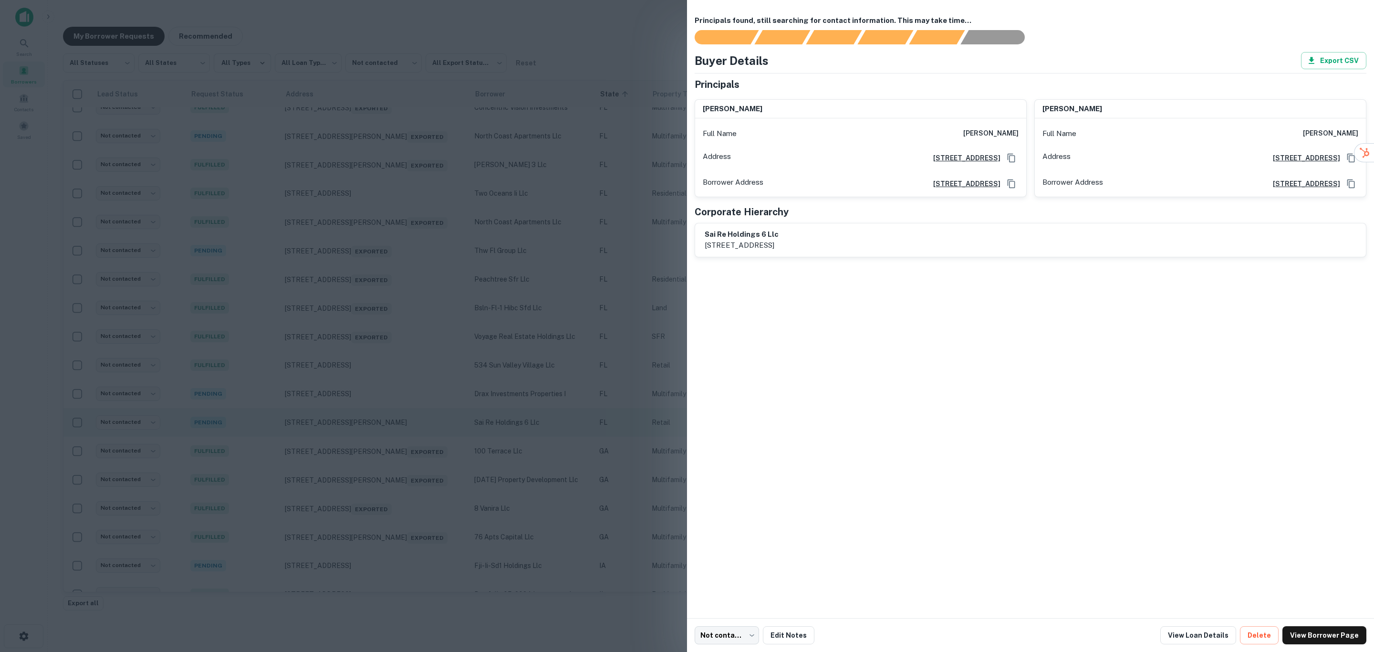
click at [527, 419] on div at bounding box center [687, 326] width 1374 height 652
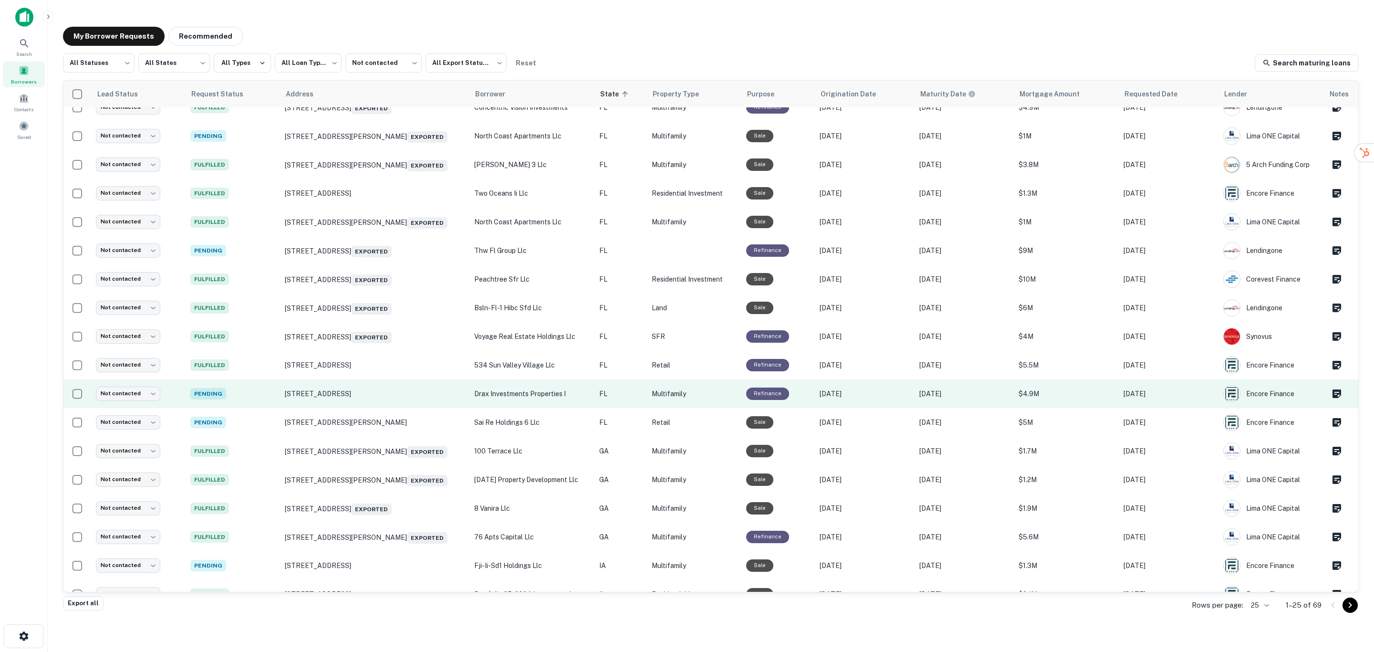
click at [527, 398] on p "drax investments properties i" at bounding box center [531, 393] width 115 height 10
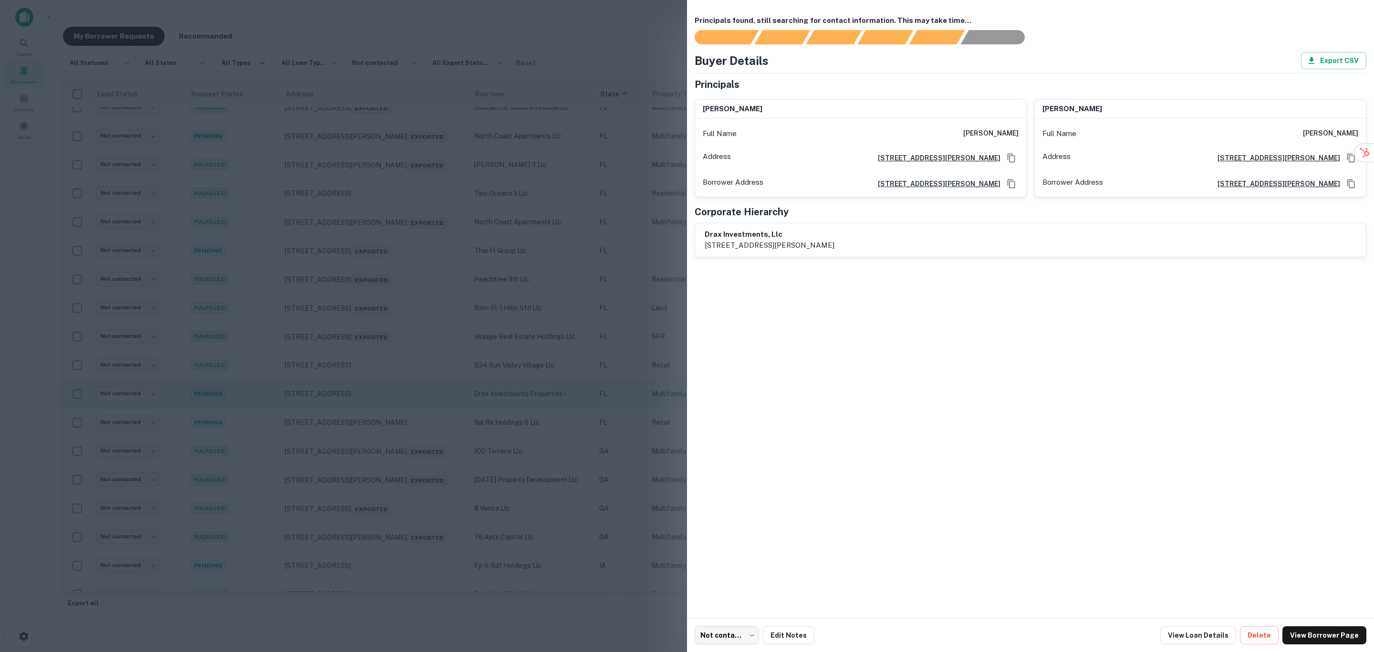
click at [527, 398] on div at bounding box center [687, 326] width 1374 height 652
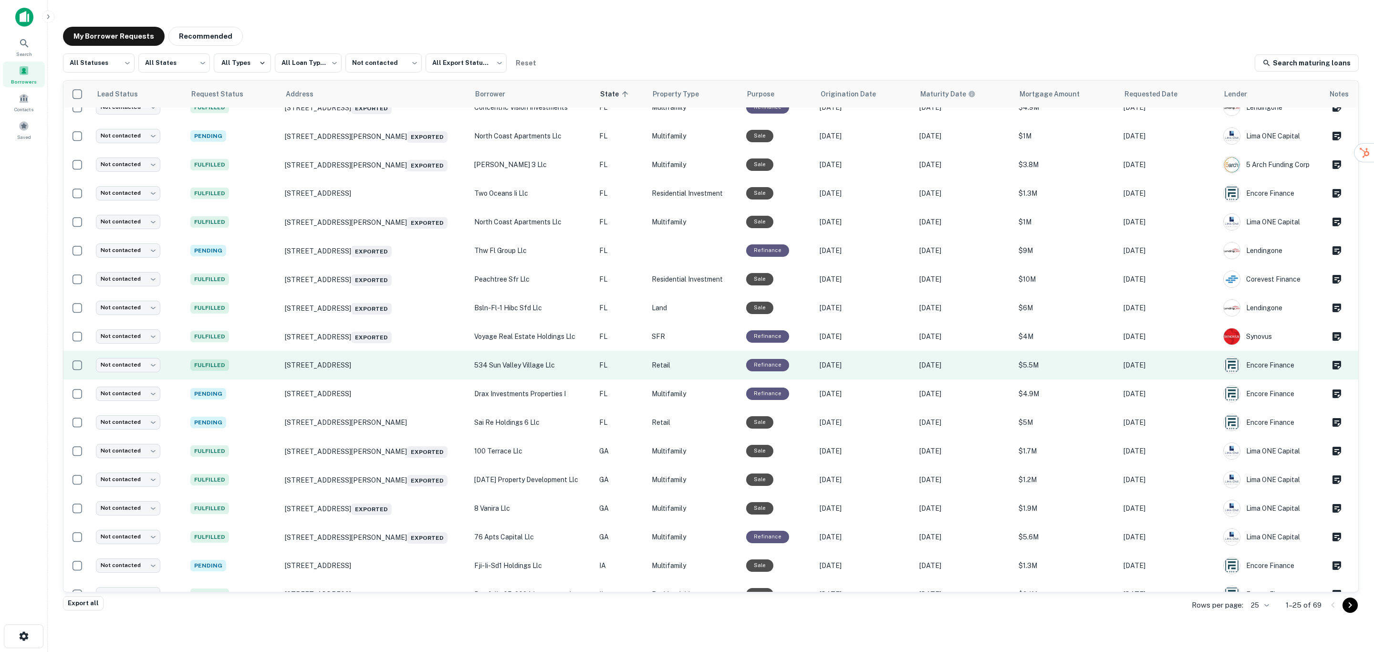
click at [527, 368] on p "534 sun valley village llc" at bounding box center [531, 365] width 115 height 10
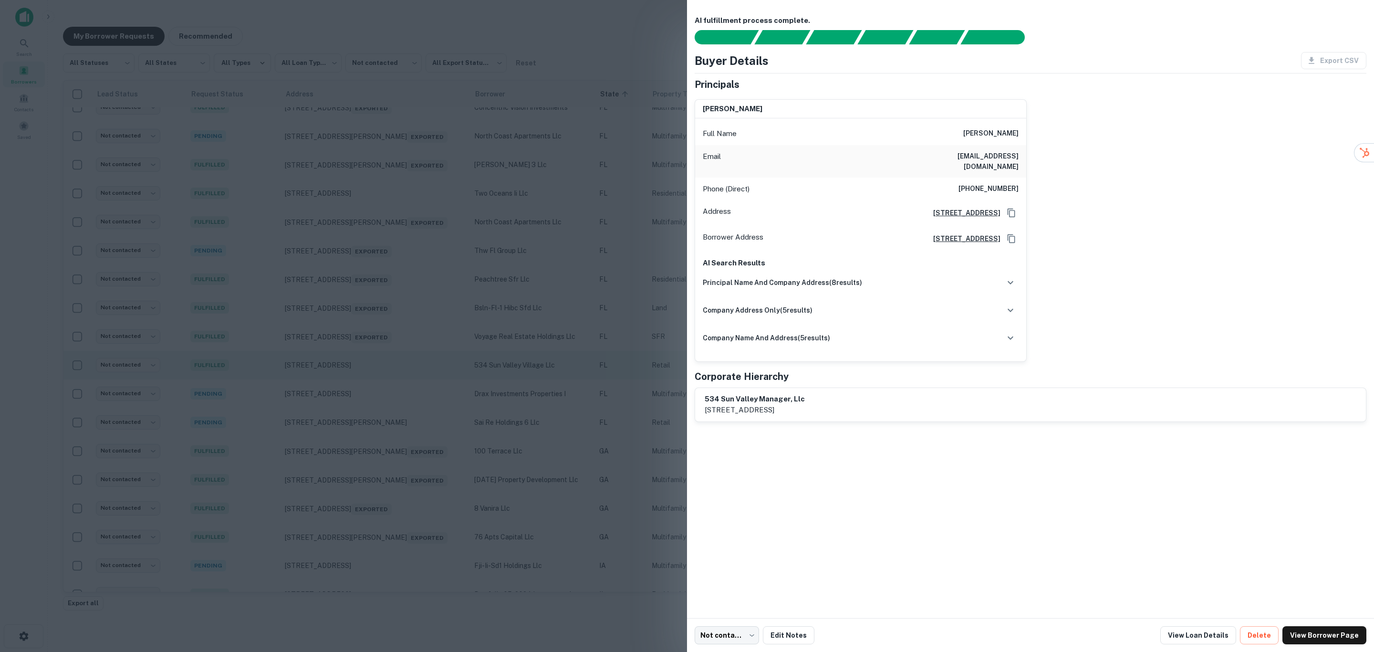
click at [527, 368] on div at bounding box center [687, 326] width 1374 height 652
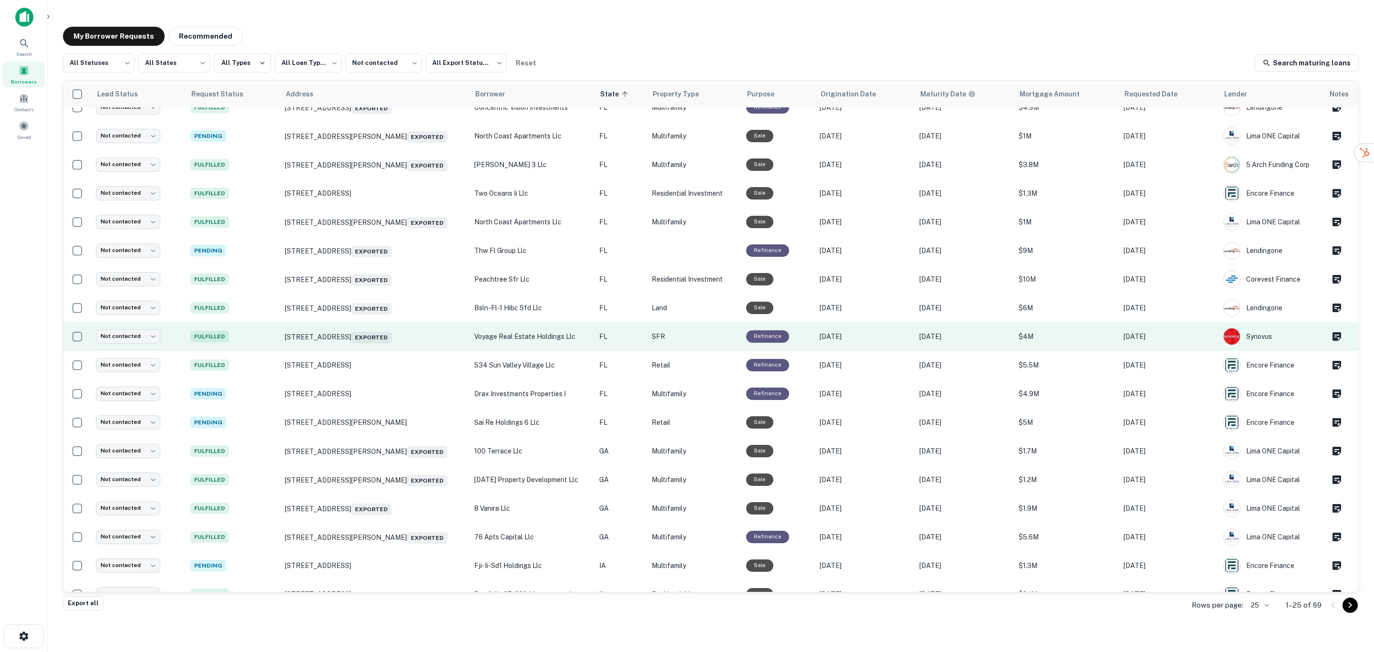
click at [537, 333] on p "voyage real estate holdings llc" at bounding box center [531, 336] width 115 height 10
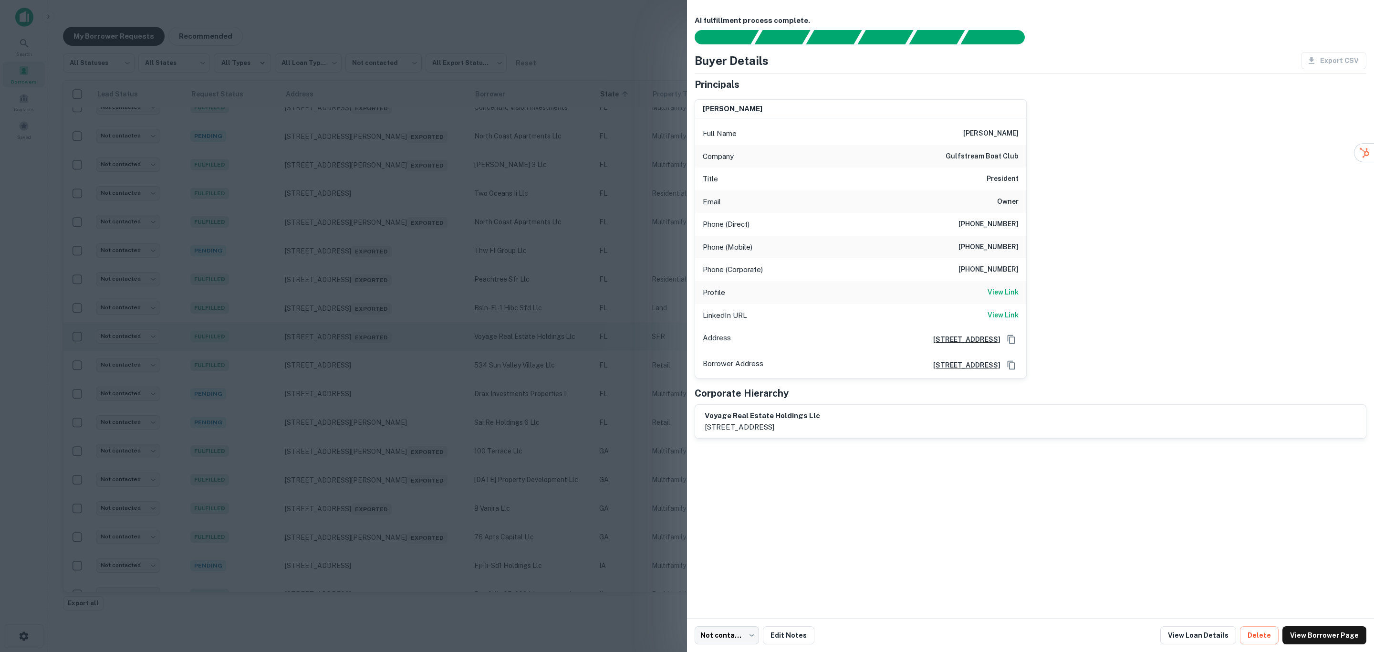
click at [537, 333] on div at bounding box center [687, 326] width 1374 height 652
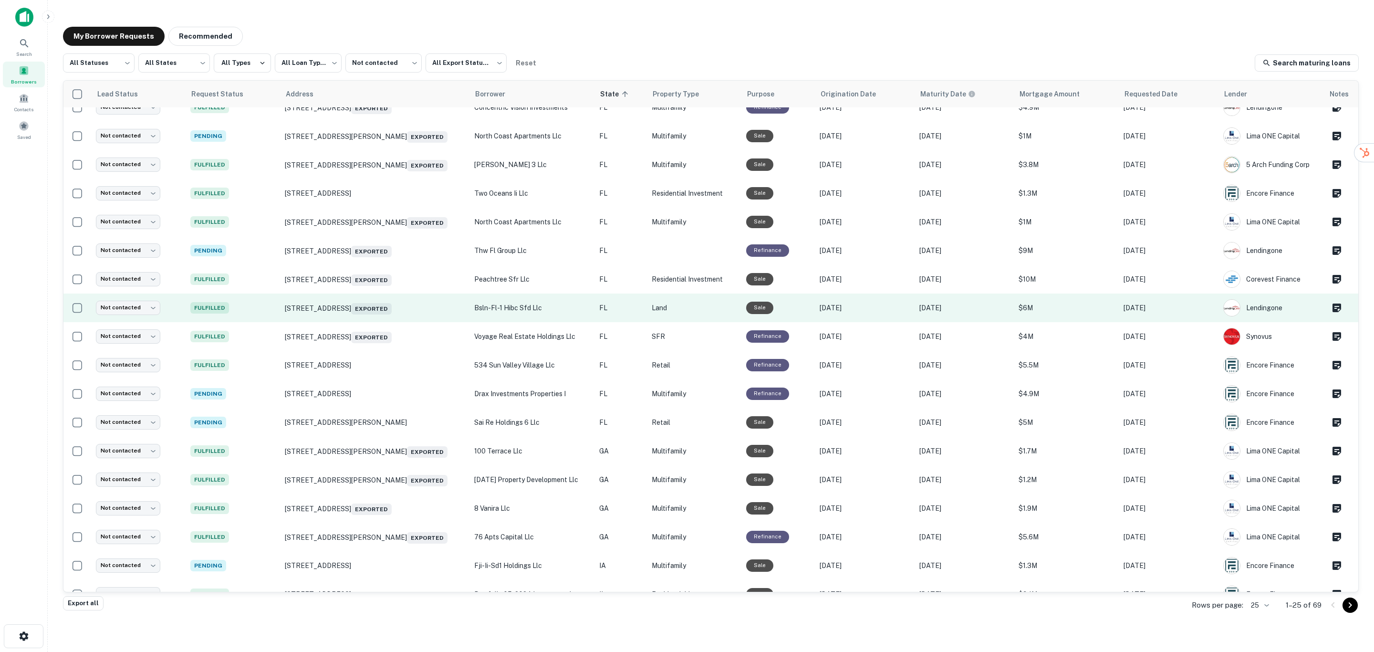
click at [524, 307] on p "bsln-fl-1 hibc sfd llc" at bounding box center [531, 308] width 115 height 10
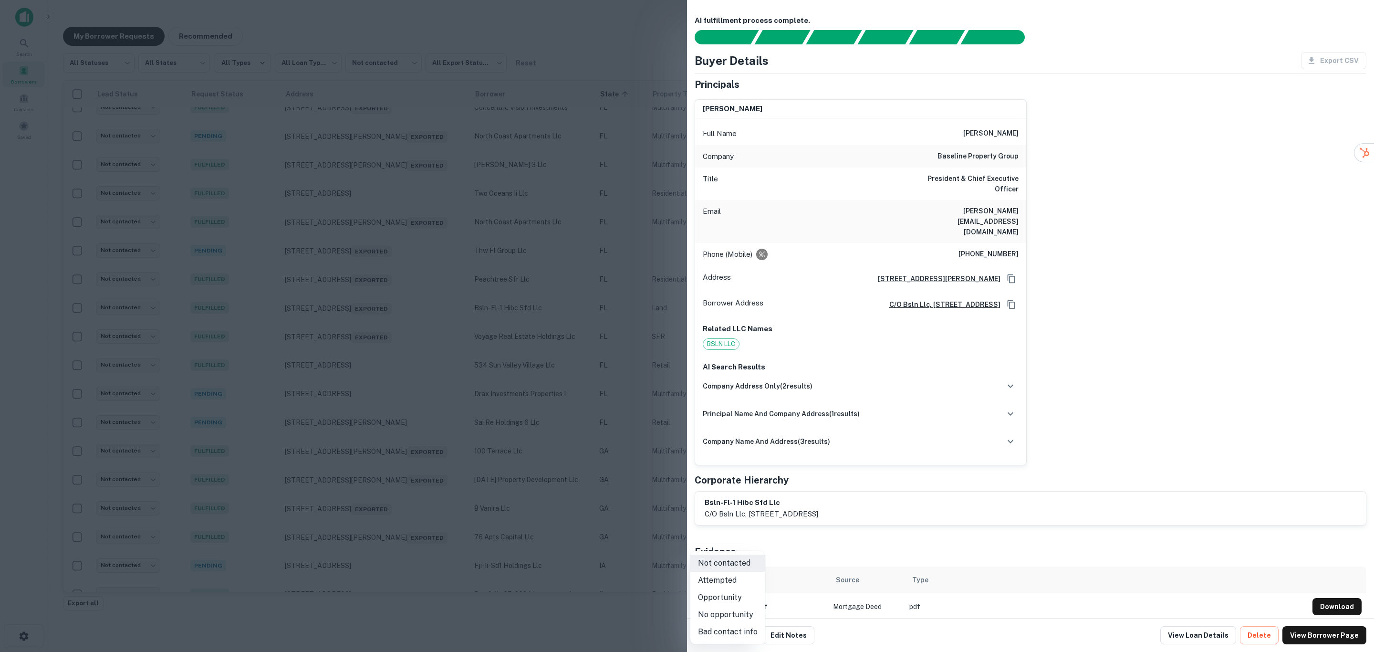
click at [735, 633] on body "**********" at bounding box center [687, 326] width 1374 height 652
click at [742, 579] on li "Attempted" at bounding box center [728, 580] width 75 height 17
click at [547, 315] on div at bounding box center [687, 326] width 1374 height 652
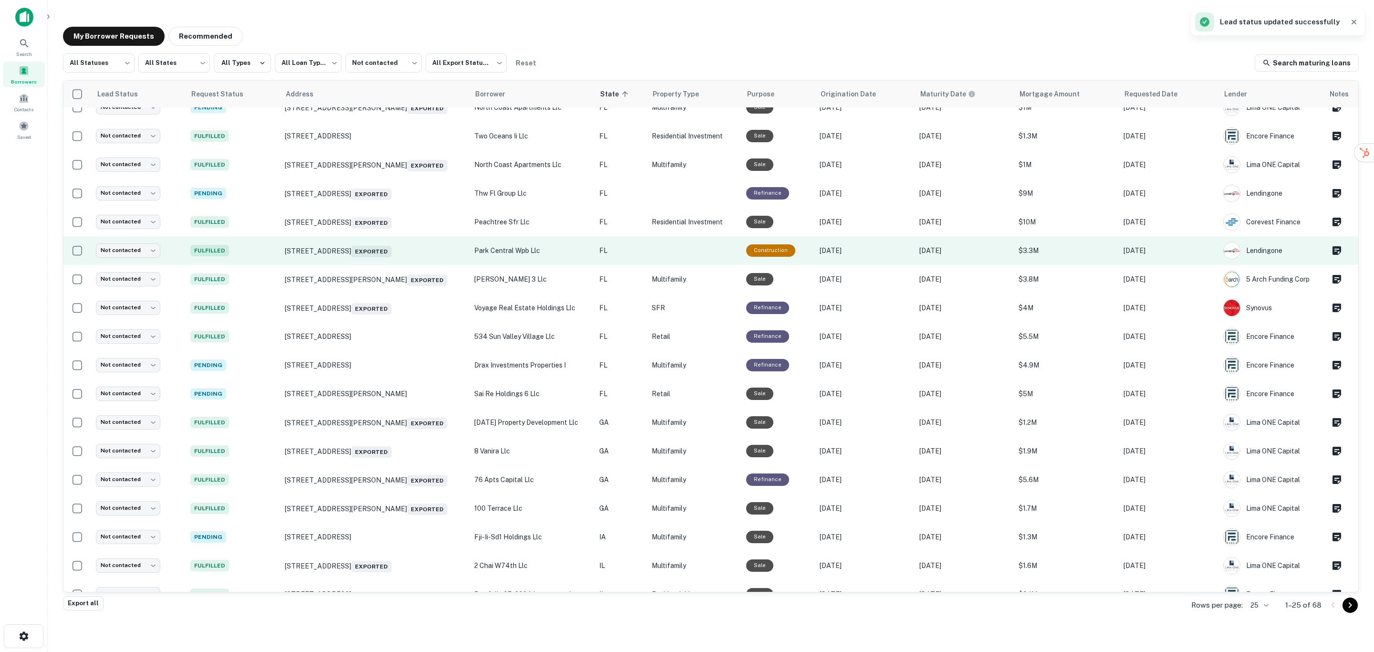
scroll to position [186, 0]
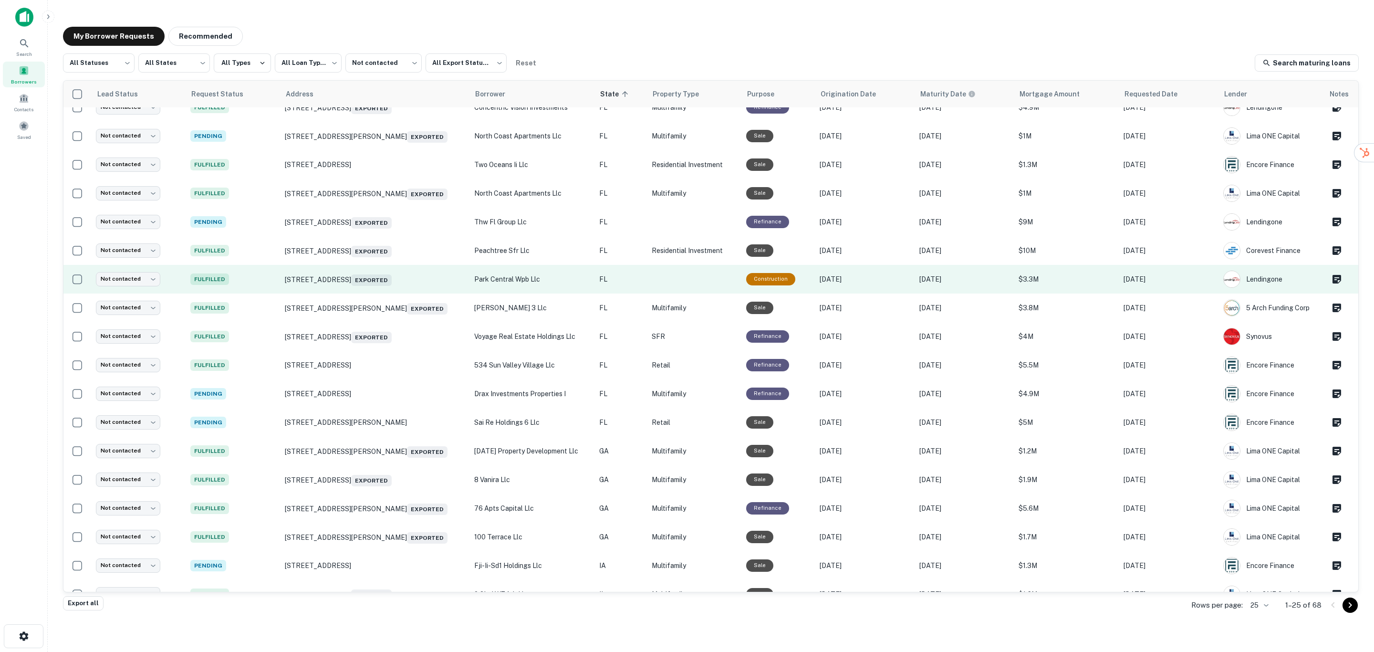
click at [555, 278] on p "park central wpb llc" at bounding box center [531, 279] width 115 height 10
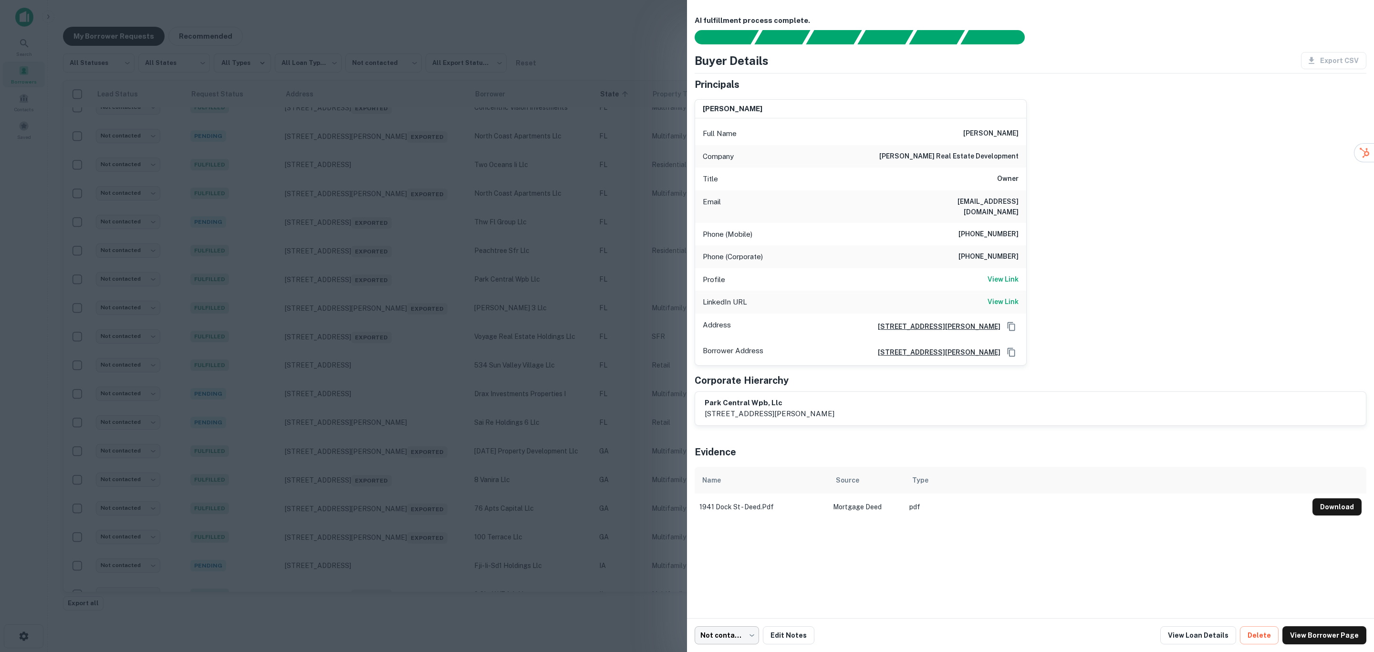
click at [735, 628] on body "**********" at bounding box center [687, 326] width 1374 height 652
click at [741, 580] on li "Attempted" at bounding box center [728, 580] width 75 height 17
click at [726, 636] on body "**********" at bounding box center [687, 326] width 1374 height 652
click at [737, 613] on li "No opportunity" at bounding box center [728, 614] width 75 height 17
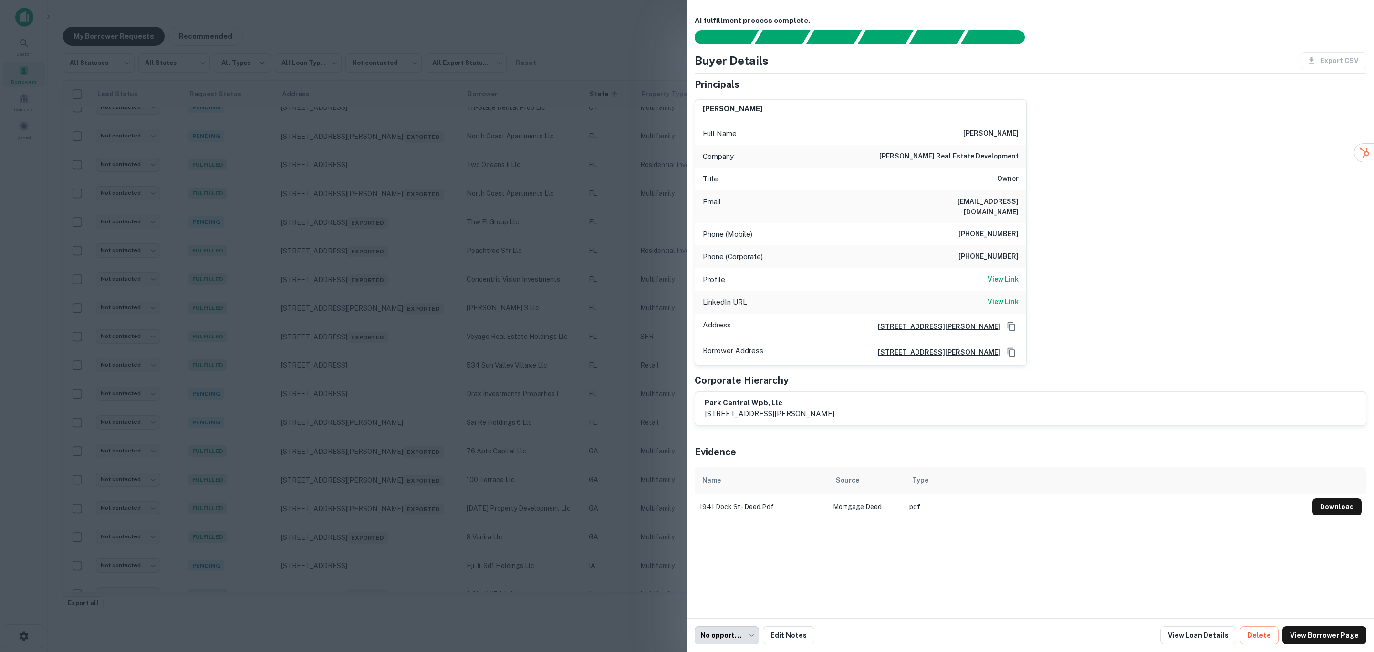
click at [569, 341] on div at bounding box center [687, 326] width 1374 height 652
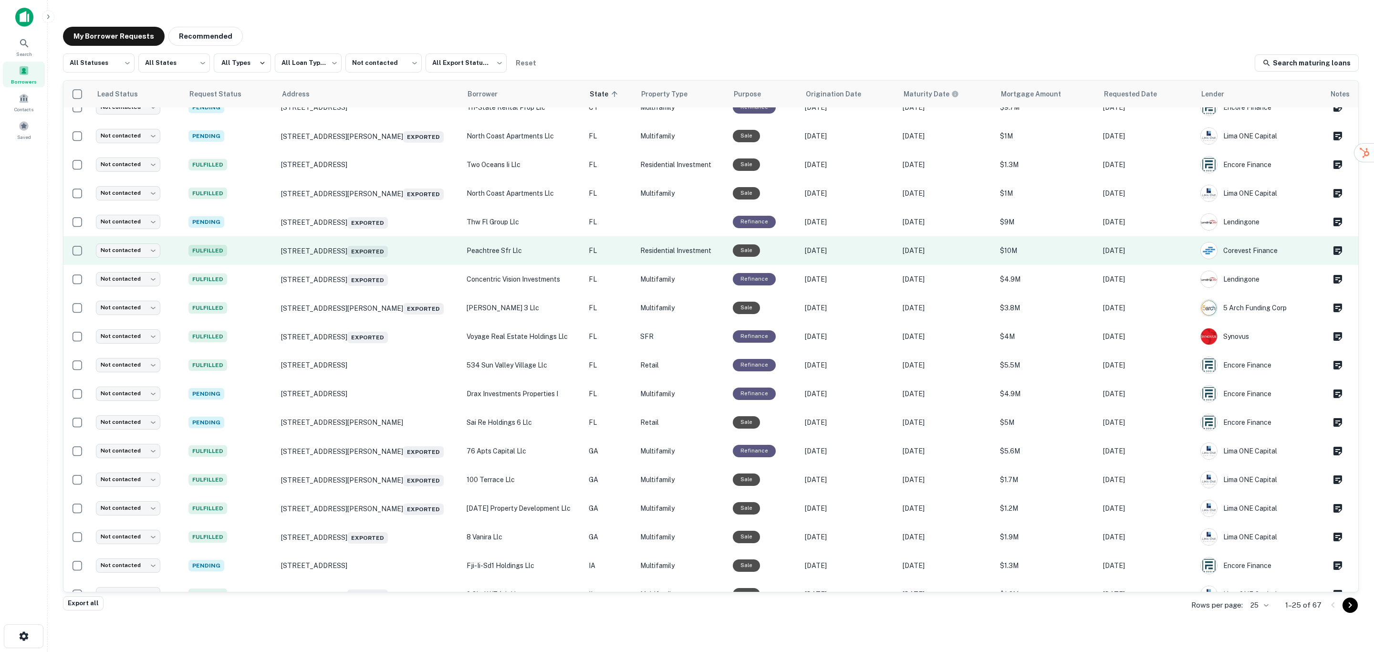
click at [555, 248] on p "peachtree sfr llc" at bounding box center [523, 250] width 113 height 10
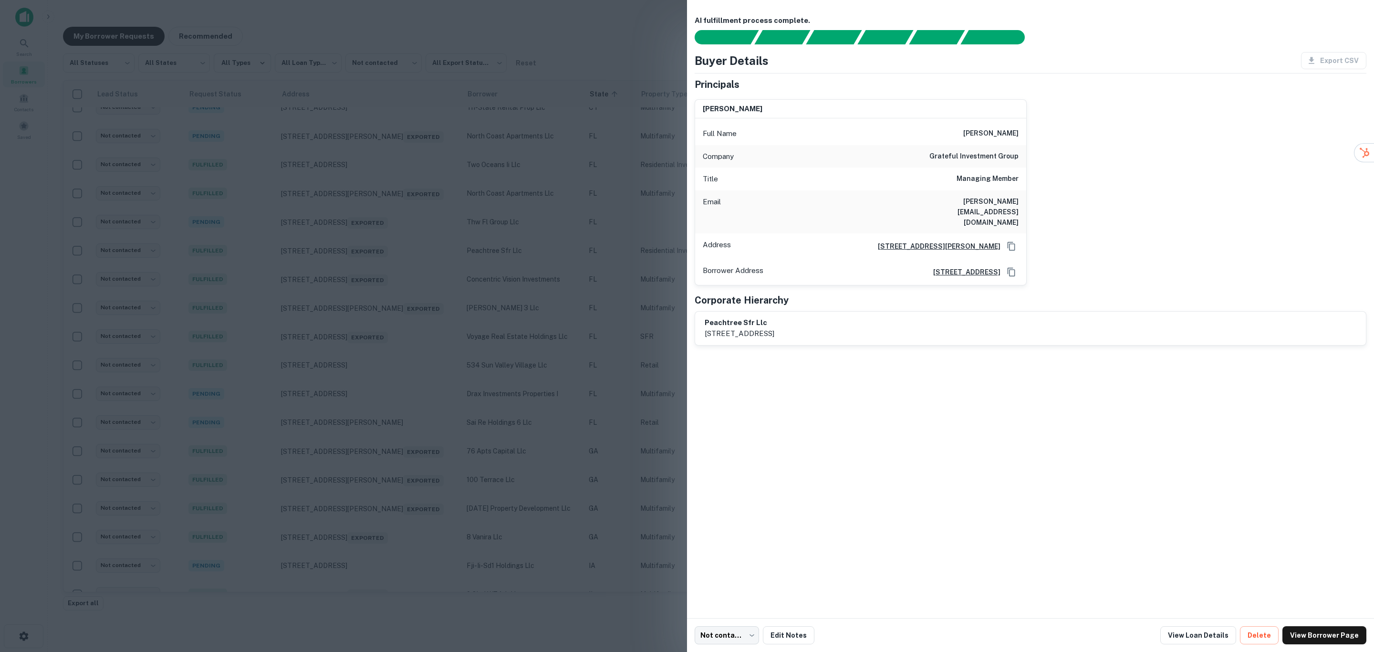
click at [583, 388] on div at bounding box center [687, 326] width 1374 height 652
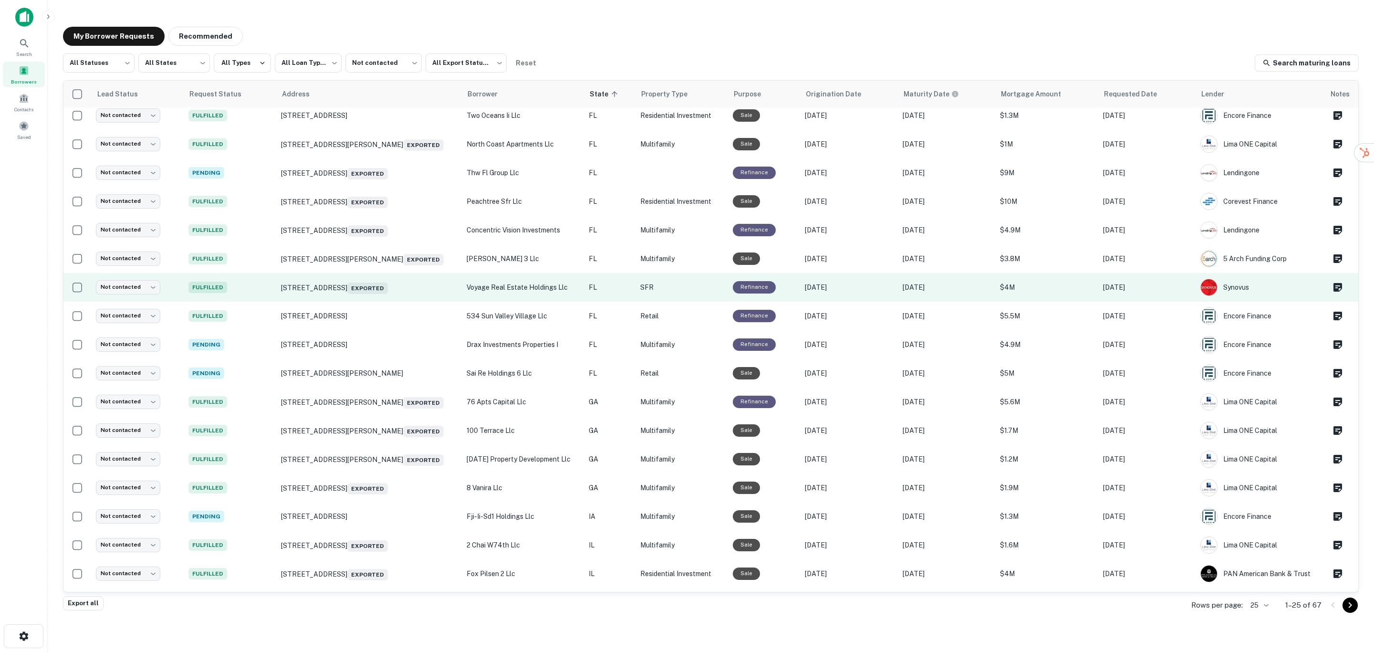
scroll to position [231, 0]
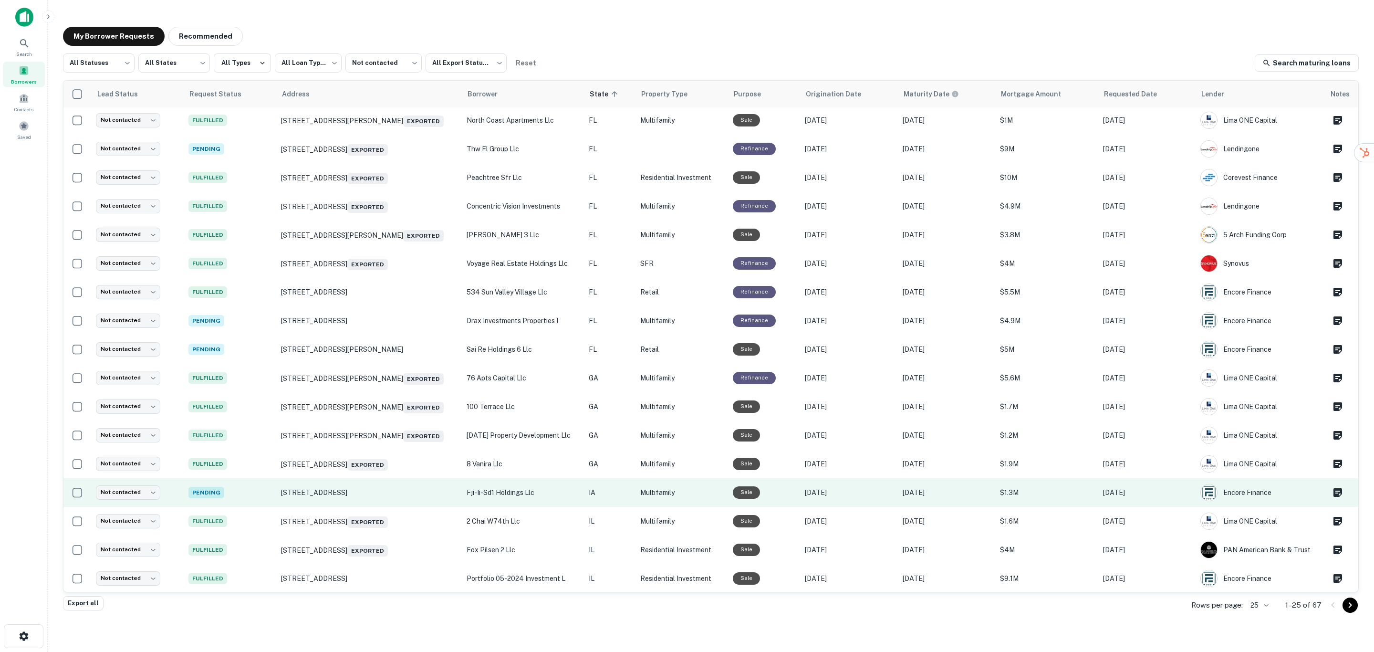
click at [537, 490] on p "fji-ii-sd1 holdings llc" at bounding box center [523, 492] width 113 height 10
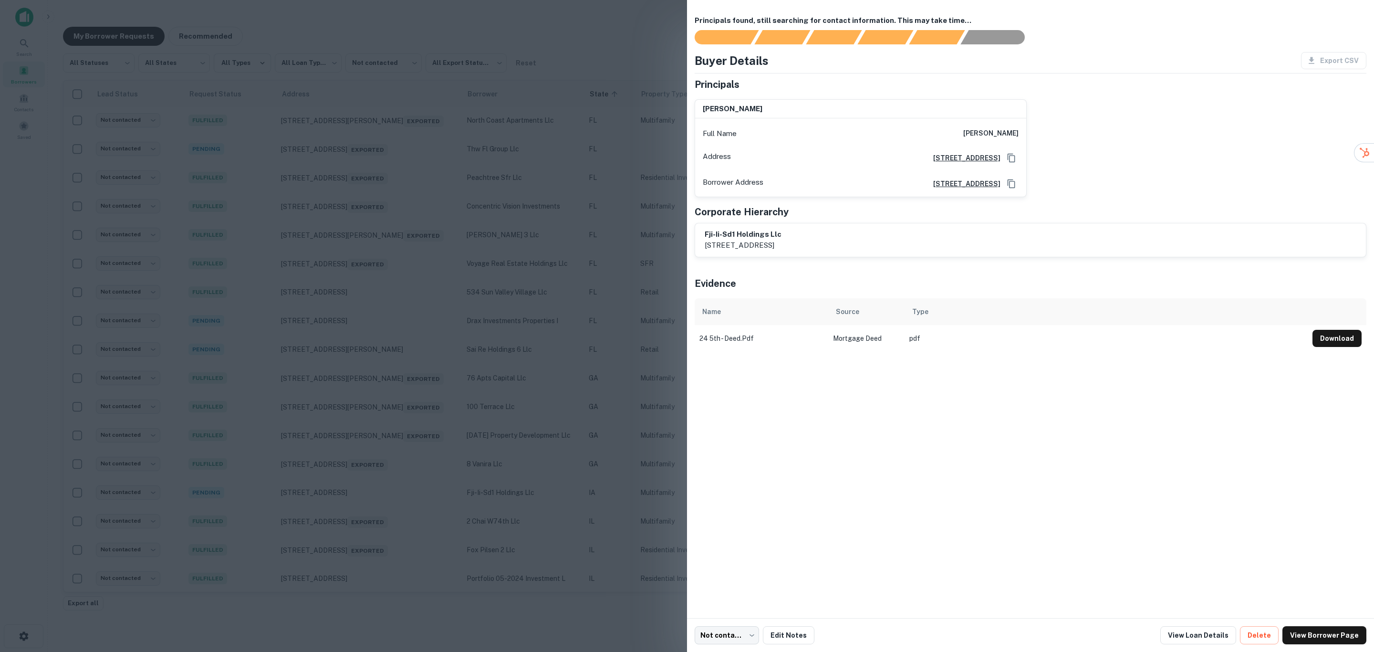
click at [548, 471] on div at bounding box center [687, 326] width 1374 height 652
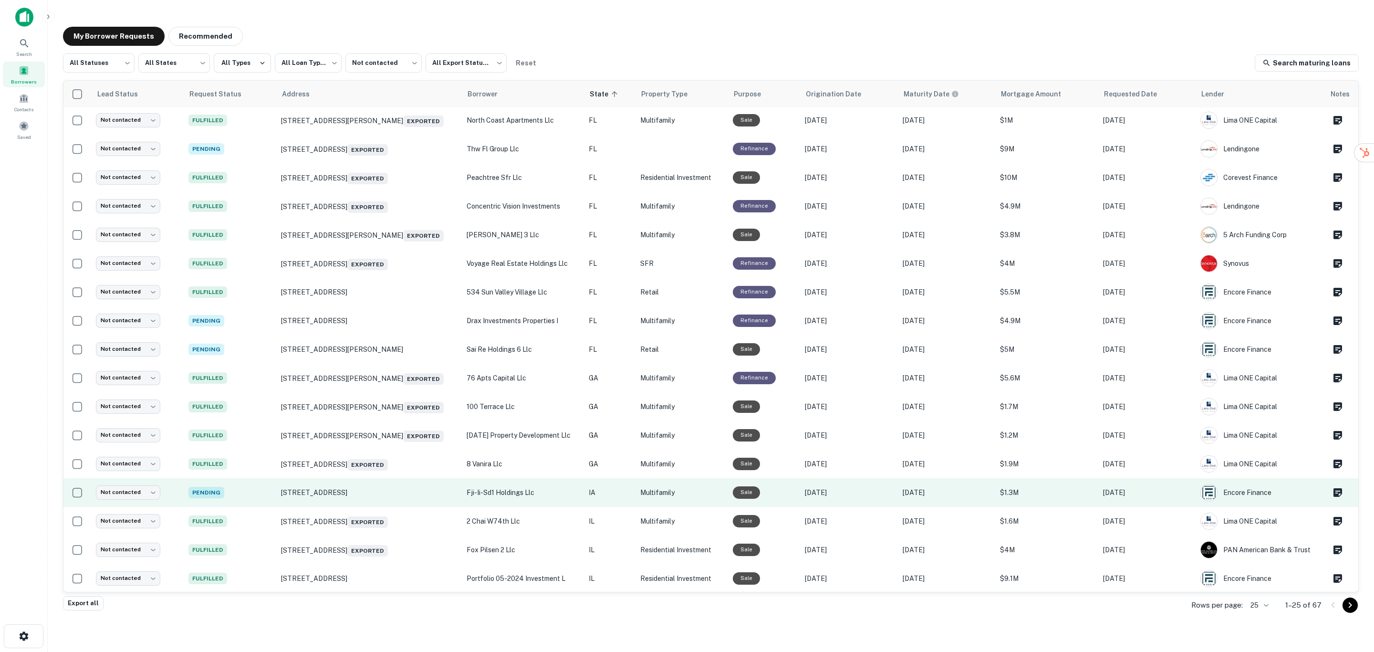
click at [539, 491] on p "fji-ii-sd1 holdings llc" at bounding box center [523, 492] width 113 height 10
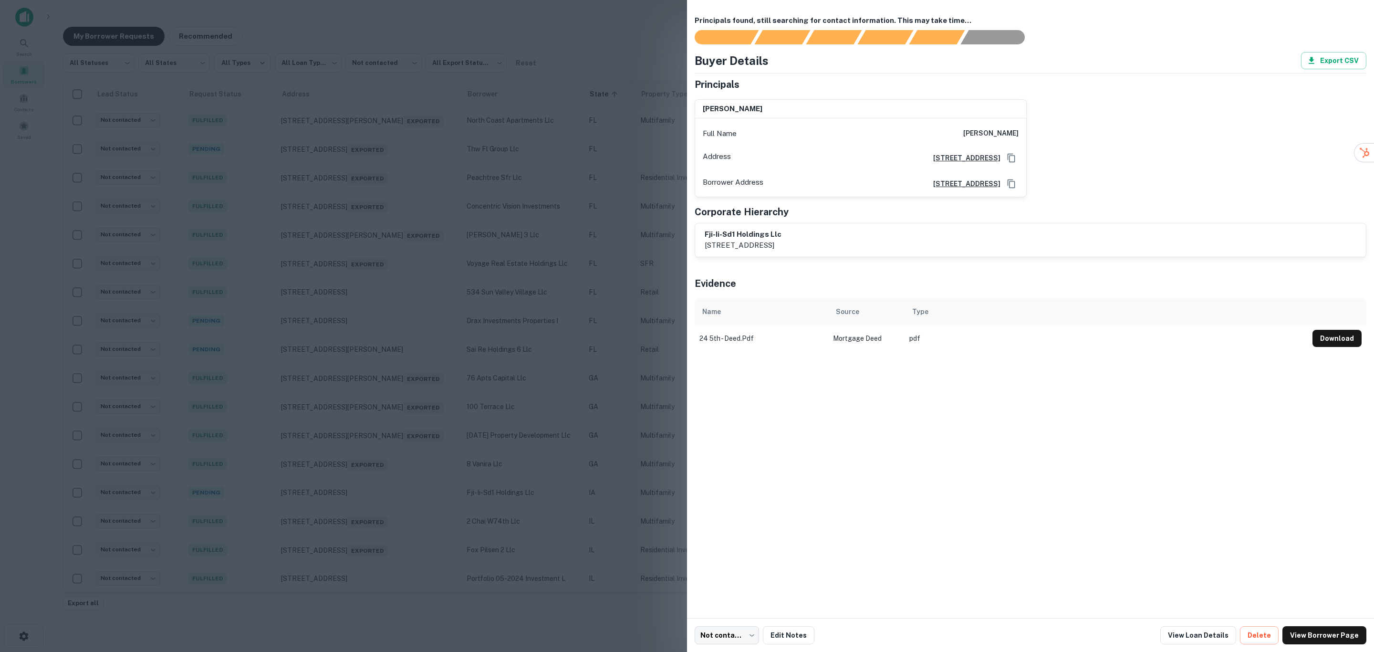
click at [1336, 336] on button "Download" at bounding box center [1337, 338] width 49 height 17
drag, startPoint x: 1008, startPoint y: 127, endPoint x: 1017, endPoint y: 132, distance: 10.0
click at [1021, 129] on div "Full Name neil arora" at bounding box center [860, 133] width 331 height 23
click at [635, 334] on div at bounding box center [687, 326] width 1374 height 652
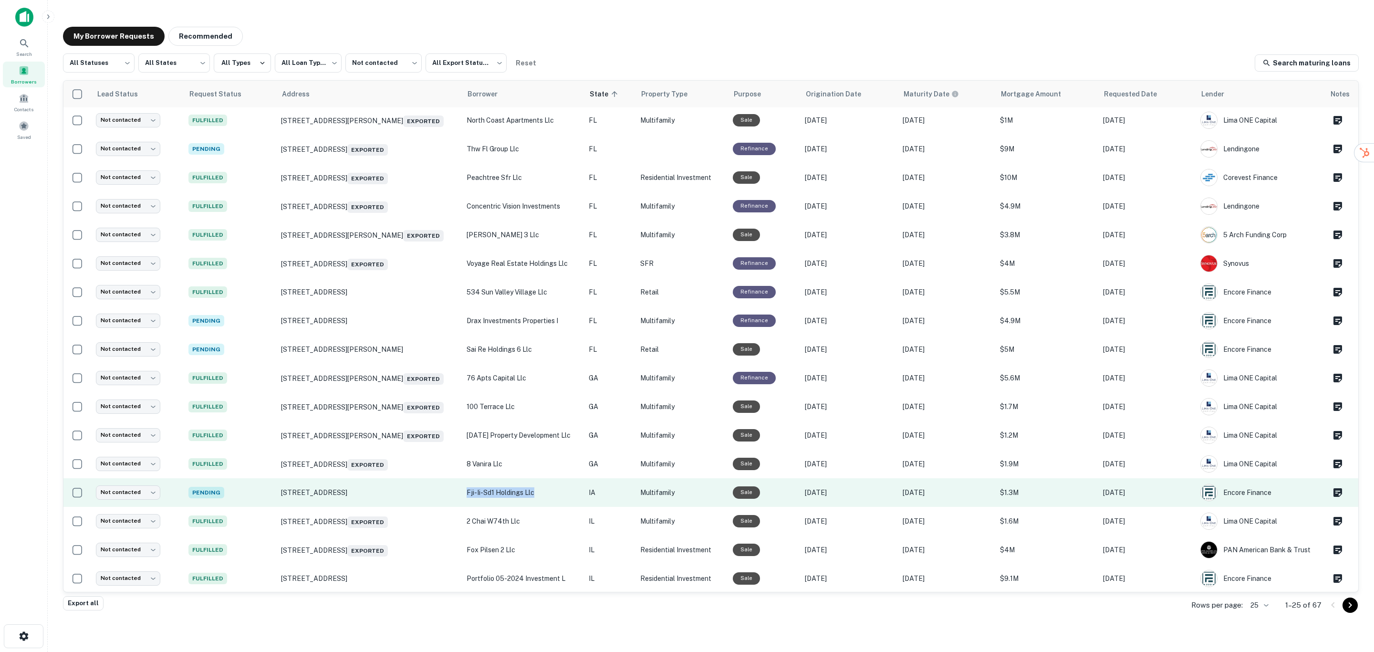
drag, startPoint x: 549, startPoint y: 490, endPoint x: 474, endPoint y: 487, distance: 75.0
click at [474, 487] on td "fji-ii-sd1 holdings llc" at bounding box center [523, 492] width 122 height 29
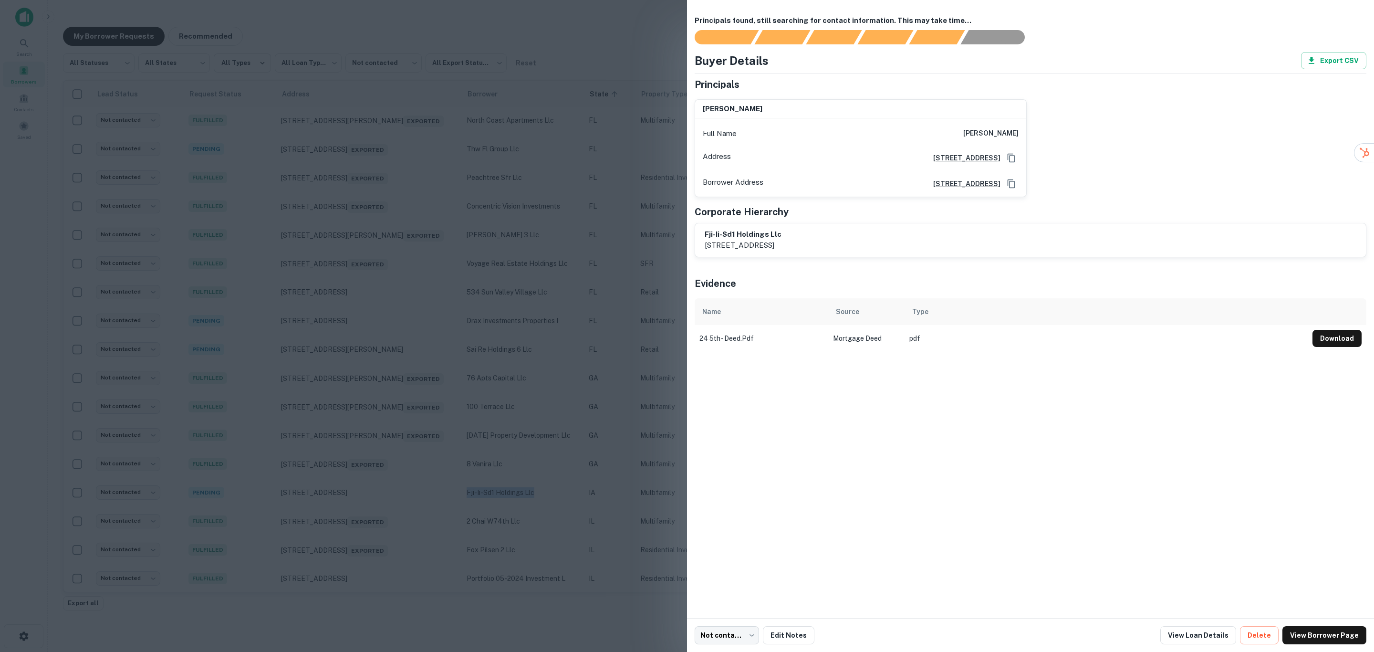
copy p "fji-ii-sd1 holdings llc"
drag, startPoint x: 985, startPoint y: 137, endPoint x: 1022, endPoint y: 133, distance: 37.0
click at [1022, 133] on div "Full Name neil arora" at bounding box center [860, 133] width 331 height 23
click at [721, 630] on body "**********" at bounding box center [687, 326] width 1374 height 652
click at [732, 578] on li "Attempted" at bounding box center [728, 580] width 75 height 17
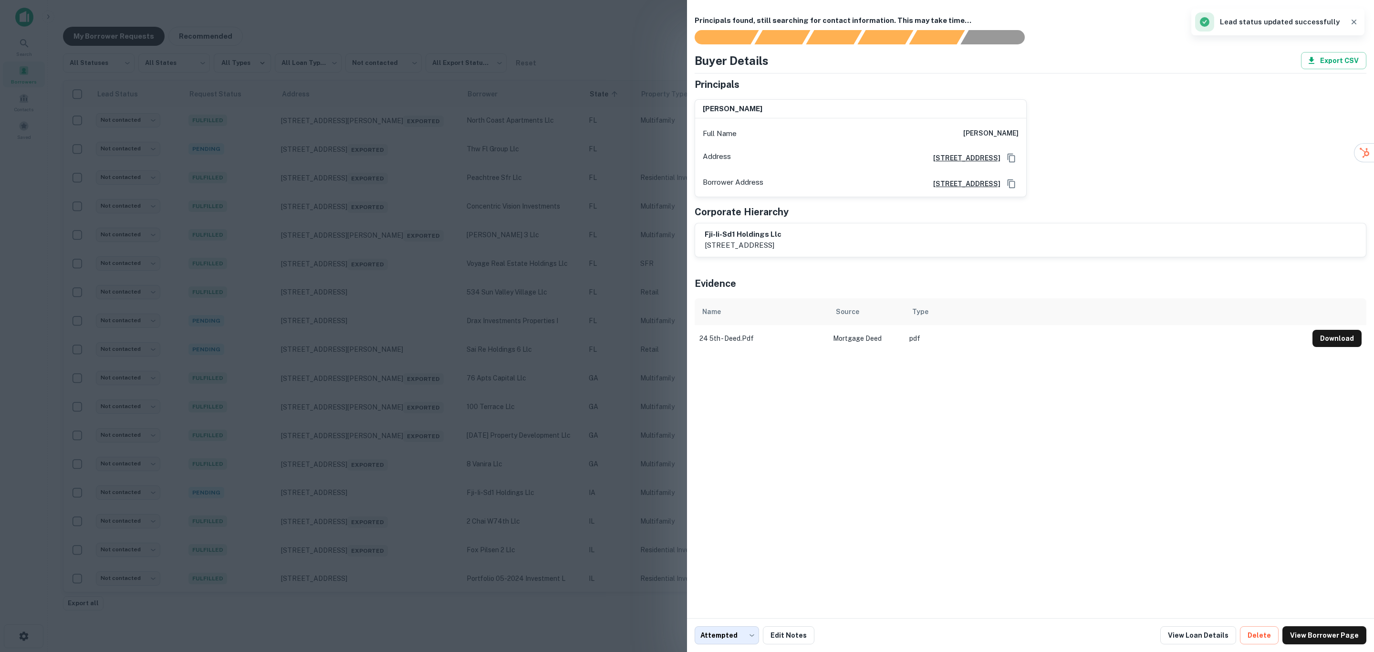
click at [587, 265] on div at bounding box center [687, 326] width 1374 height 652
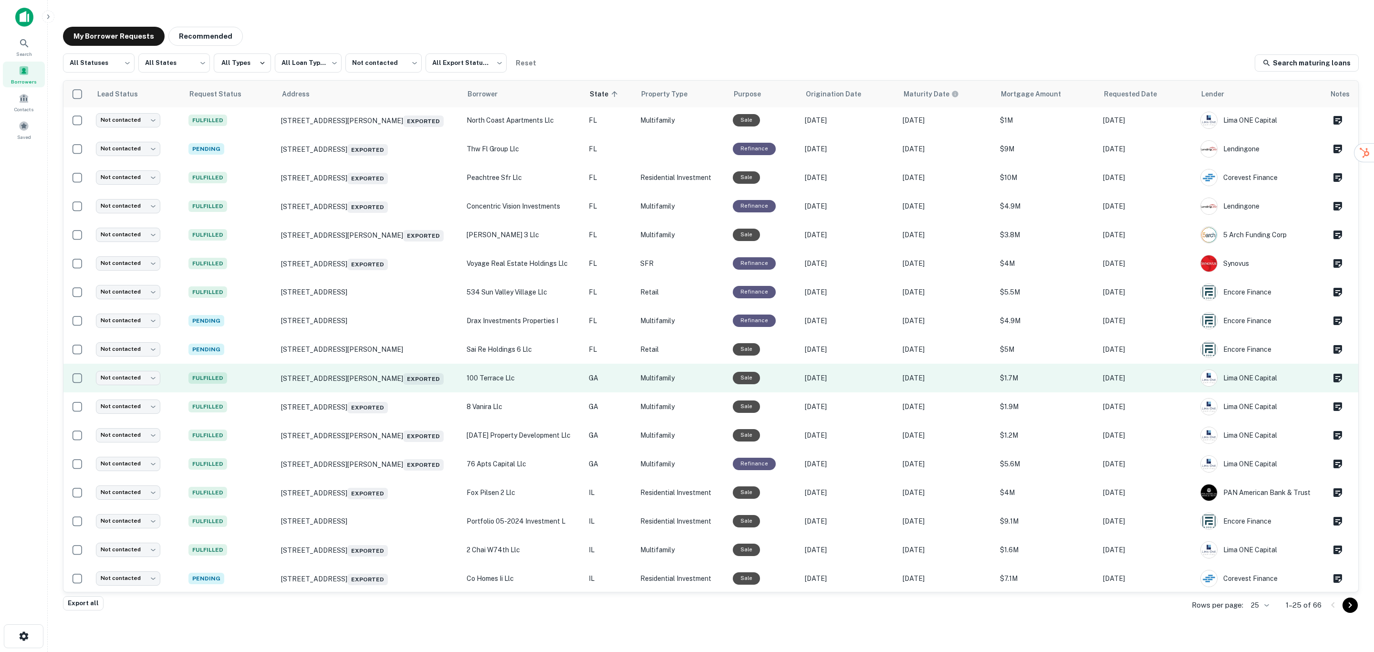
click at [516, 374] on p "100 terrace llc" at bounding box center [523, 378] width 113 height 10
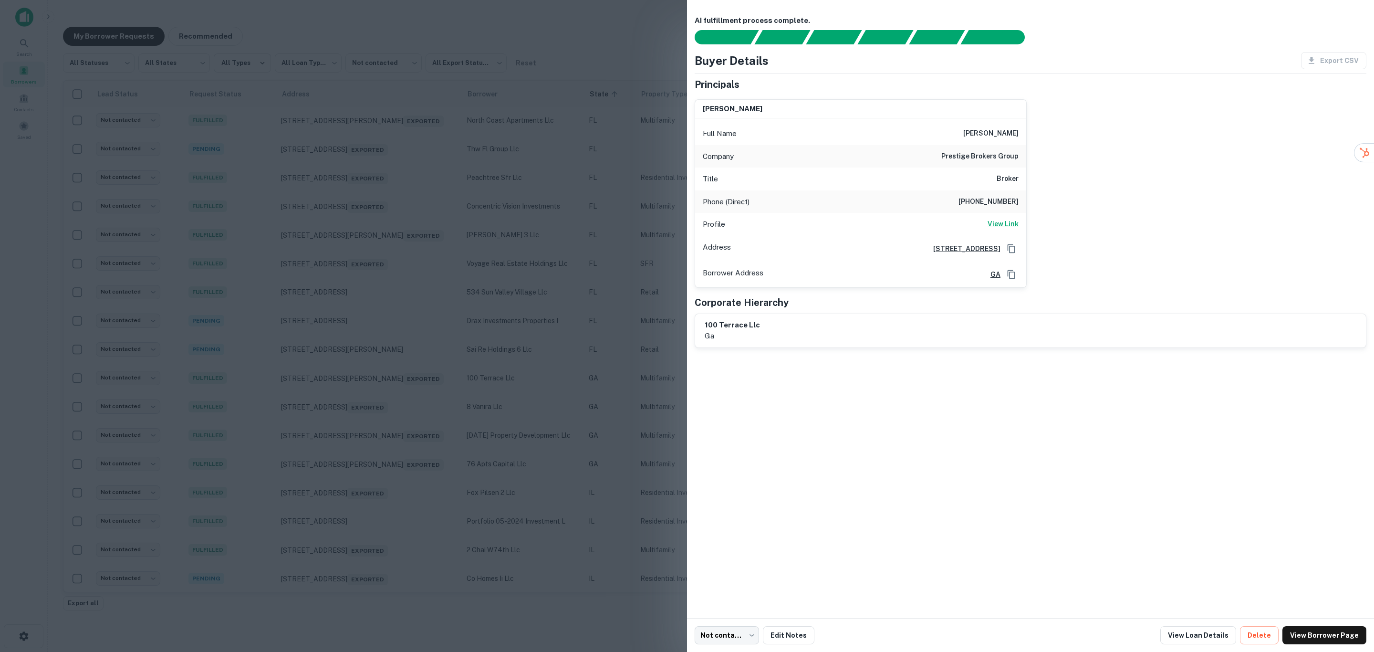
click at [1005, 225] on h6 "View Link" at bounding box center [1003, 224] width 31 height 10
drag, startPoint x: 971, startPoint y: 134, endPoint x: 1022, endPoint y: 141, distance: 51.6
click at [1022, 141] on div "Full Name sohail choudry" at bounding box center [860, 133] width 331 height 23
drag, startPoint x: 965, startPoint y: 135, endPoint x: 1028, endPoint y: 168, distance: 70.7
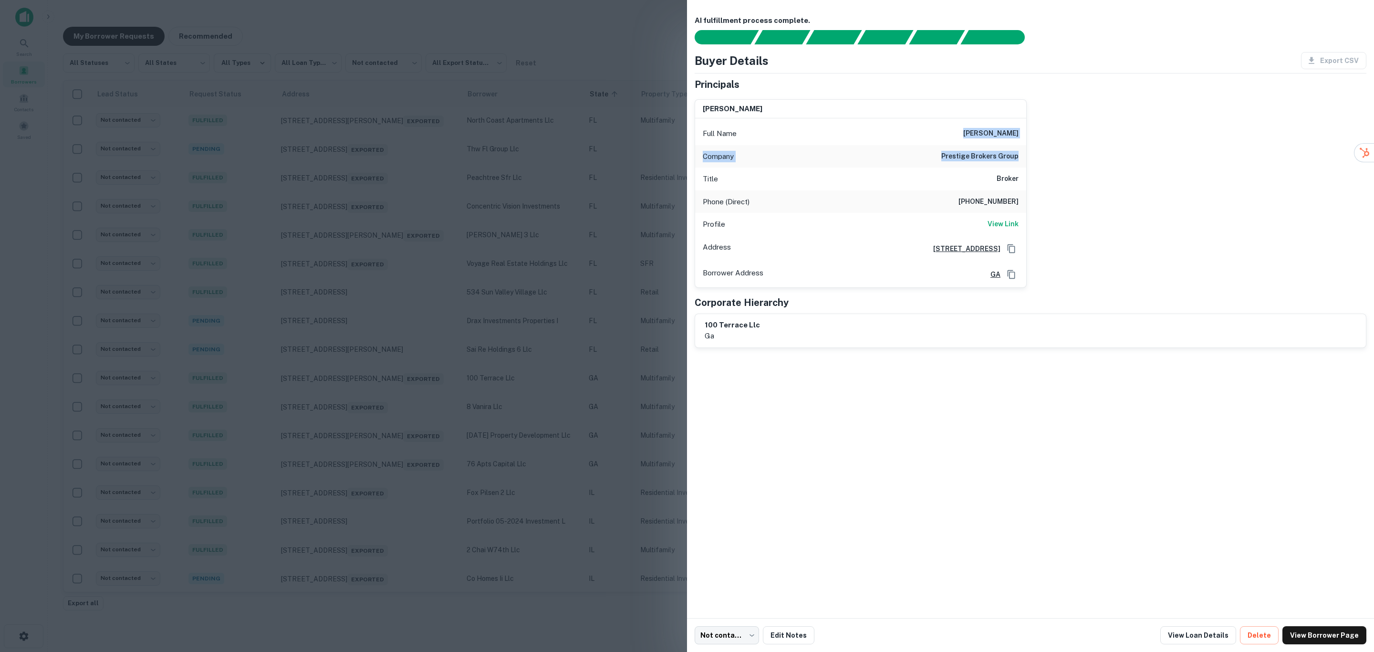
click at [1028, 168] on div "sohail choudry Full Name sohail choudry Company prestige brokers group Title Br…" at bounding box center [1027, 190] width 680 height 196
click at [1200, 635] on link "View Loan Details" at bounding box center [1199, 635] width 76 height 18
